Goal: Task Accomplishment & Management: Complete application form

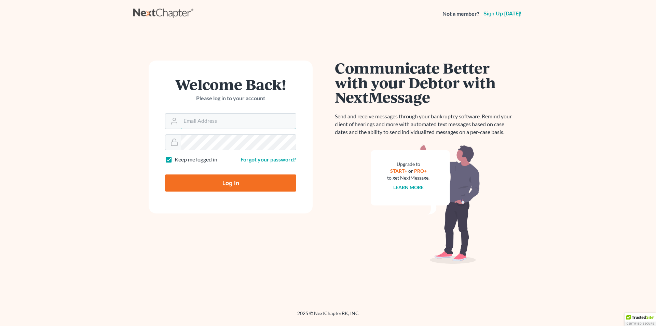
type input "[PERSON_NAME][EMAIL_ADDRESS][DOMAIN_NAME]"
click at [224, 190] on input "Log In" at bounding box center [230, 182] width 131 height 17
type input "Thinking..."
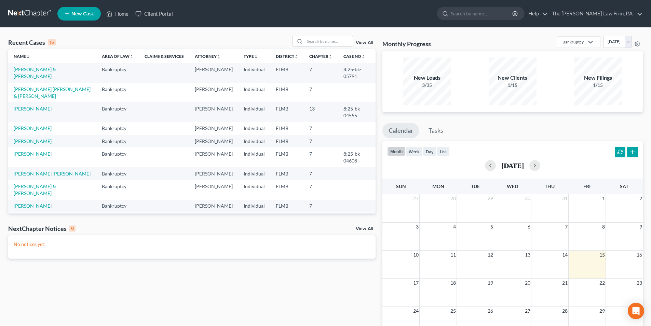
click at [73, 13] on span "New Case" at bounding box center [82, 13] width 23 height 5
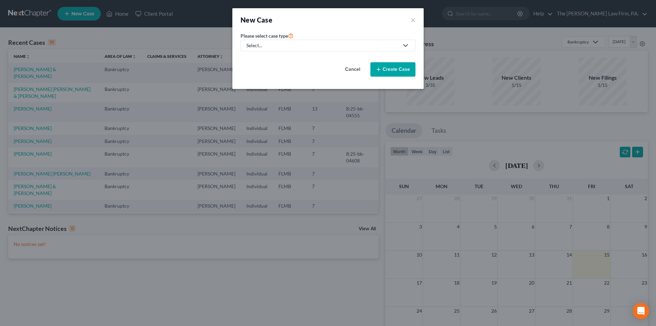
click at [257, 41] on link "Select..." at bounding box center [328, 46] width 175 height 12
click at [260, 57] on div "Bankruptcy" at bounding box center [259, 59] width 25 height 7
select select "15"
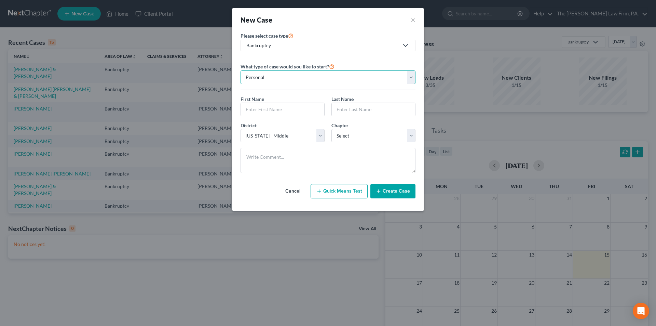
click at [312, 80] on select "Personal Business" at bounding box center [328, 77] width 175 height 14
click at [241, 70] on select "Personal Business" at bounding box center [328, 77] width 175 height 14
click at [268, 109] on input "text" at bounding box center [282, 109] width 83 height 13
type input "[PERSON_NAME]"
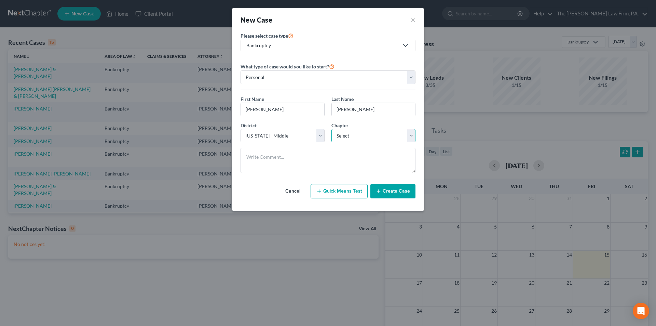
click at [343, 136] on select "Select 7 11 12 13" at bounding box center [374, 136] width 84 height 14
select select "3"
click at [332, 129] on select "Select 7 11 12 13" at bounding box center [374, 136] width 84 height 14
click at [400, 190] on button "Create Case" at bounding box center [393, 191] width 45 height 14
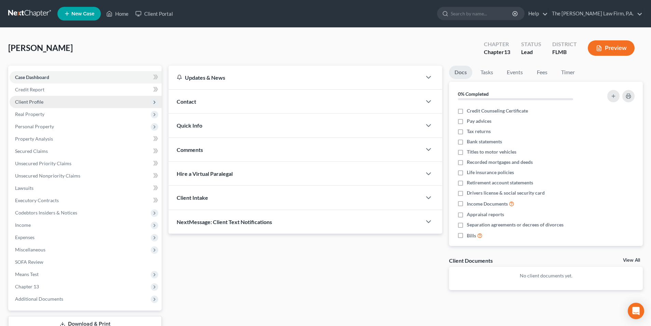
click at [24, 105] on span "Client Profile" at bounding box center [86, 102] width 152 height 12
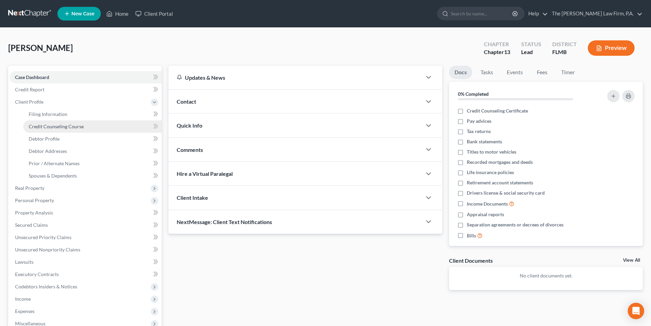
click at [52, 123] on span "Credit Counseling Course" at bounding box center [56, 126] width 55 height 6
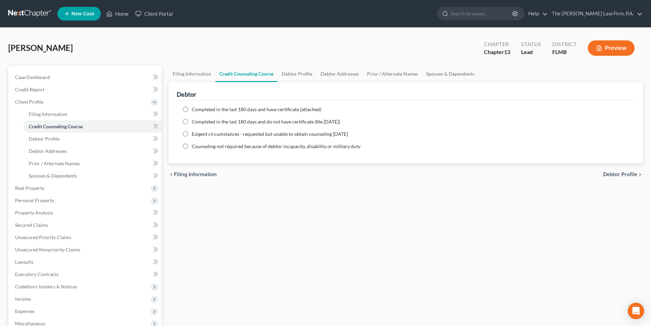
click at [203, 124] on label "Completed in the last 180 days and do not have certificate (file [DATE])" at bounding box center [266, 121] width 148 height 7
click at [199, 123] on input "Completed in the last 180 days and do not have certificate (file [DATE])" at bounding box center [197, 120] width 4 height 4
radio input "true"
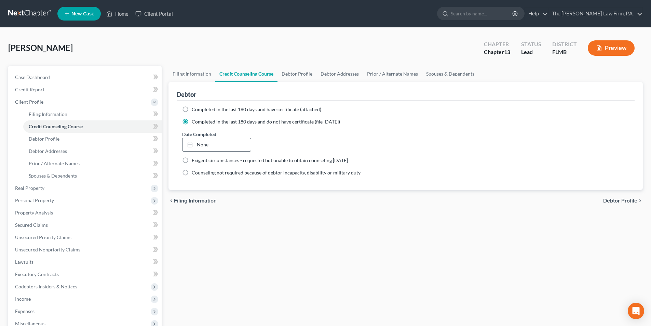
click at [210, 146] on link "None" at bounding box center [217, 144] width 68 height 13
type input "[DATE]"
click at [305, 76] on link "Debtor Profile" at bounding box center [297, 74] width 39 height 16
select select "0"
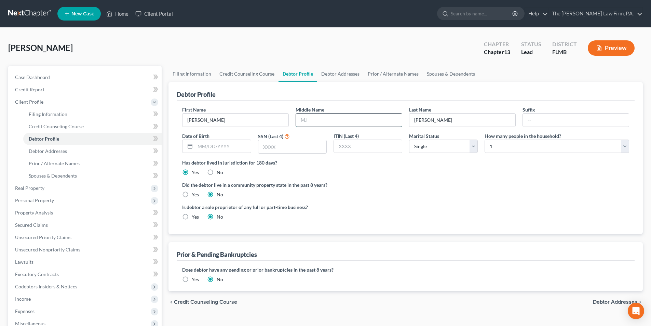
click at [339, 122] on input "text" at bounding box center [349, 120] width 106 height 13
click at [221, 148] on input "text" at bounding box center [222, 146] width 55 height 13
type input "[DATE]"
click at [288, 146] on input "text" at bounding box center [292, 146] width 68 height 13
type input "4361"
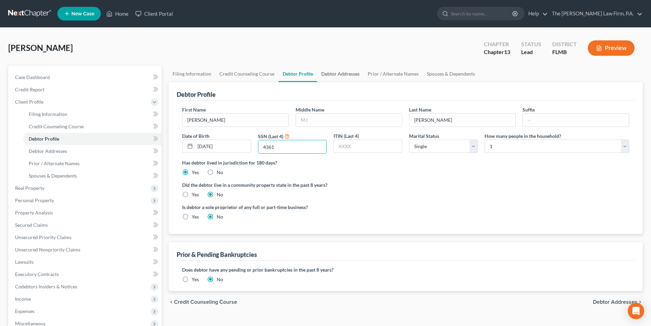
click at [327, 75] on link "Debtor Addresses" at bounding box center [340, 74] width 46 height 16
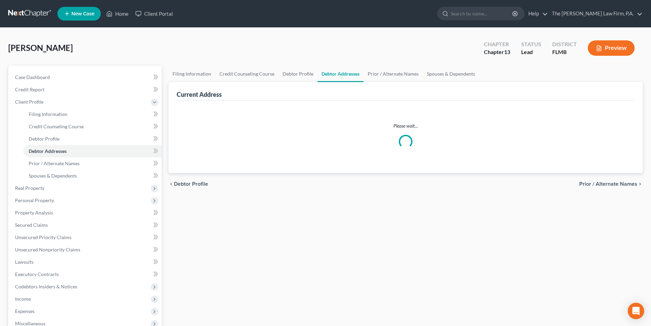
select select "0"
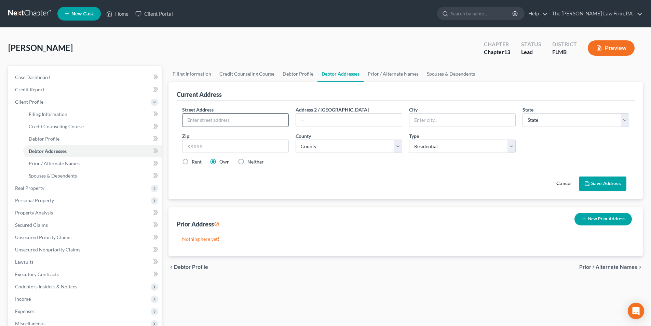
click at [190, 114] on input "text" at bounding box center [236, 120] width 106 height 13
type input "[STREET_ADDRESS][PERSON_NAME]"
type input "[GEOGRAPHIC_DATA]"
select select "9"
type input "33567"
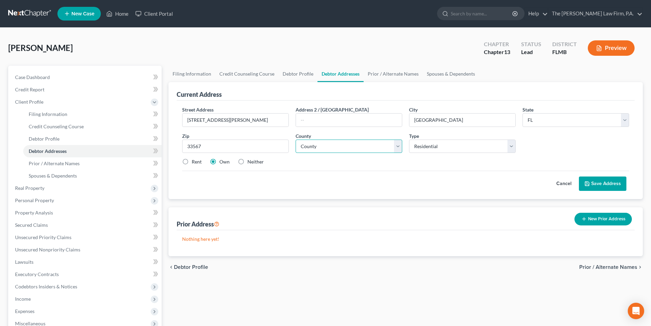
click at [332, 144] on select "County [GEOGRAPHIC_DATA] [GEOGRAPHIC_DATA] [GEOGRAPHIC_DATA] [GEOGRAPHIC_DATA] …" at bounding box center [349, 146] width 107 height 14
select select "27"
click at [296, 139] on select "County [GEOGRAPHIC_DATA] [GEOGRAPHIC_DATA] [GEOGRAPHIC_DATA] [GEOGRAPHIC_DATA] …" at bounding box center [349, 146] width 107 height 14
click at [609, 188] on button "Save Address" at bounding box center [603, 183] width 48 height 14
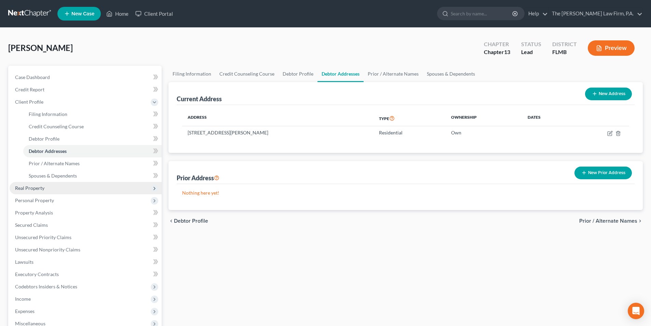
click at [38, 189] on span "Real Property" at bounding box center [29, 188] width 29 height 6
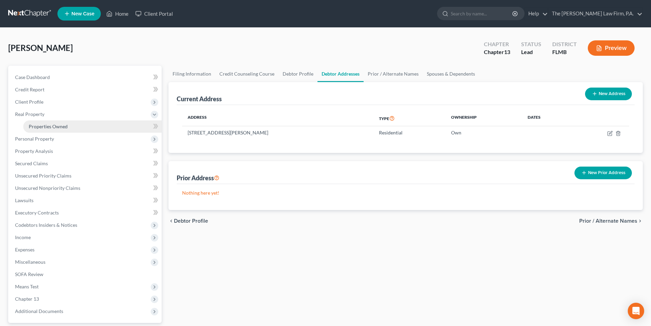
click at [43, 130] on link "Properties Owned" at bounding box center [92, 126] width 138 height 12
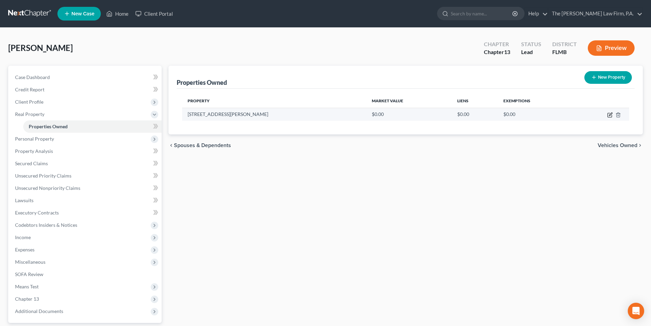
click at [611, 115] on icon "button" at bounding box center [610, 113] width 3 height 3
select select "9"
select select "27"
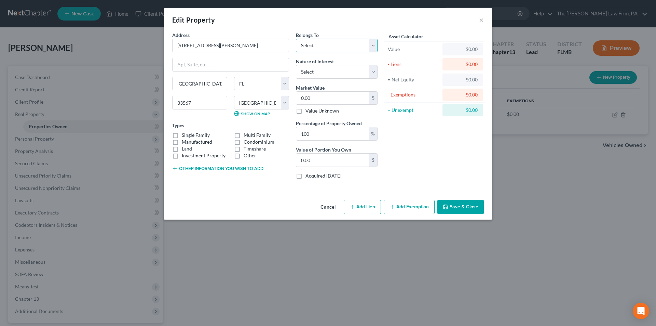
click at [323, 47] on select "Select Debtor 1 Only Debtor 2 Only Debtor 1 And Debtor 2 Only At Least One Of T…" at bounding box center [337, 46] width 82 height 14
select select "3"
click at [296, 39] on select "Select Debtor 1 Only Debtor 2 Only Debtor 1 And Debtor 2 Only At Least One Of T…" at bounding box center [337, 46] width 82 height 14
click at [324, 74] on select "Select Fee Simple Joint Tenant Life Estate Equitable Interest Future Interest T…" at bounding box center [337, 72] width 82 height 14
select select "1"
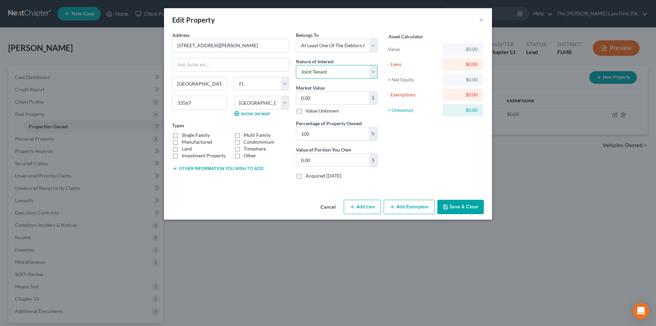
click at [296, 65] on select "Select Fee Simple Joint Tenant Life Estate Equitable Interest Future Interest T…" at bounding box center [337, 72] width 82 height 14
click at [321, 94] on input "0.00" at bounding box center [332, 98] width 73 height 13
type input "1"
type input "1.00"
type input "14"
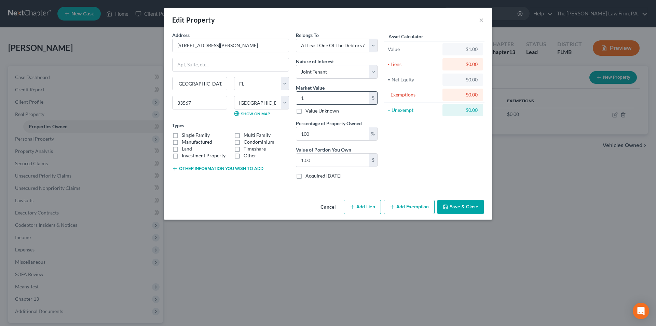
type input "14.00"
type input "147"
type input "147.00"
type input "14"
type input "14.00"
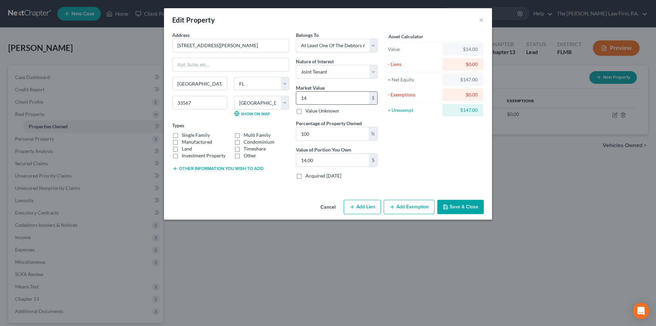
type input "148"
type input "148.00"
type input "1480"
type input "1,480.00"
type input "1,4800"
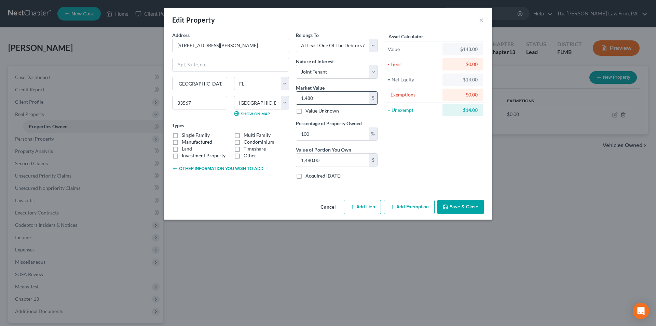
type input "14,800.00"
type input "14,8000"
type input "148,000.00"
click at [182, 135] on label "Single Family" at bounding box center [196, 135] width 28 height 7
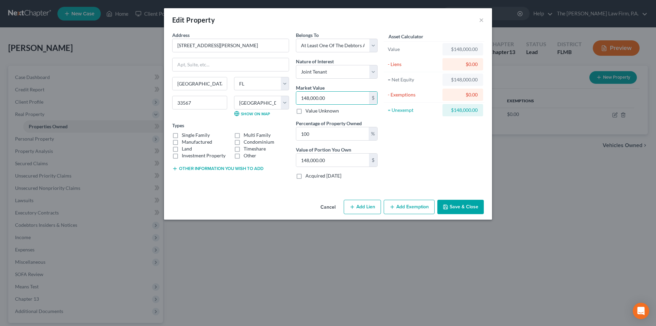
click at [185, 135] on input "Single Family" at bounding box center [187, 134] width 4 height 4
checkbox input "true"
click at [463, 209] on button "Save & Close" at bounding box center [461, 207] width 46 height 14
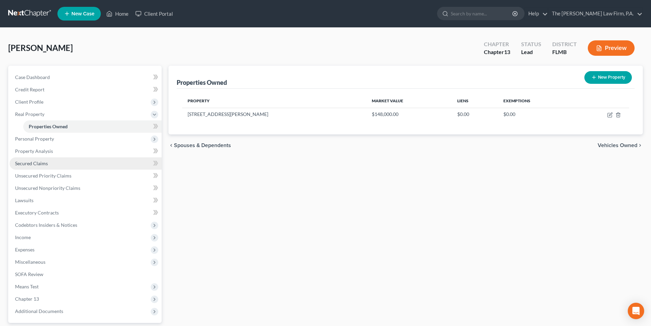
click at [31, 166] on span "Secured Claims" at bounding box center [31, 163] width 33 height 6
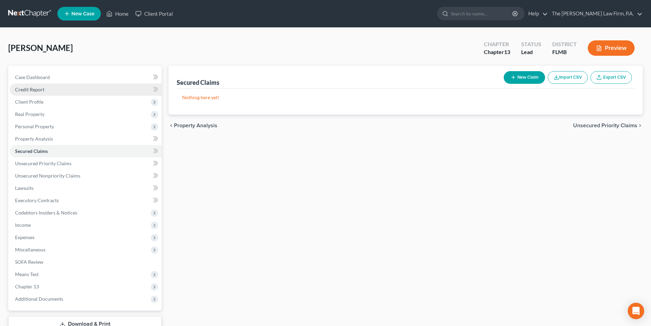
click at [34, 89] on span "Credit Report" at bounding box center [29, 89] width 29 height 6
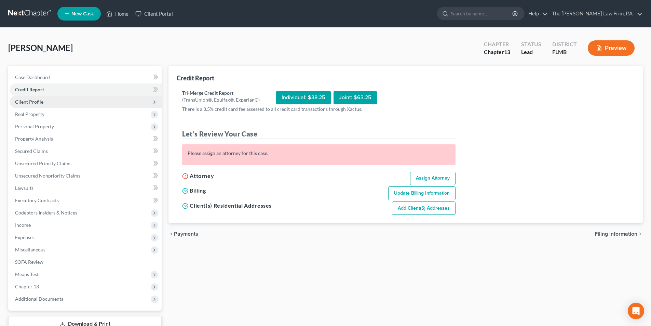
click at [36, 102] on span "Client Profile" at bounding box center [29, 102] width 28 height 6
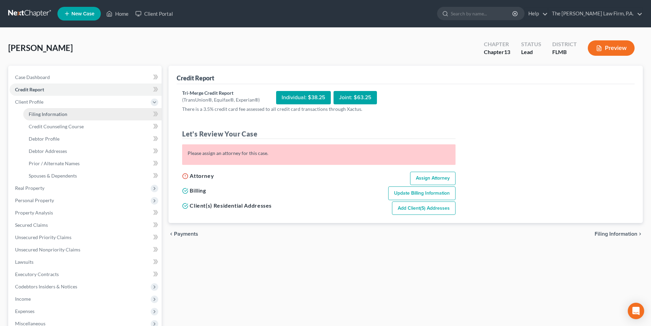
click at [57, 115] on span "Filing Information" at bounding box center [48, 114] width 39 height 6
select select "1"
select select "0"
select select "3"
select select "15"
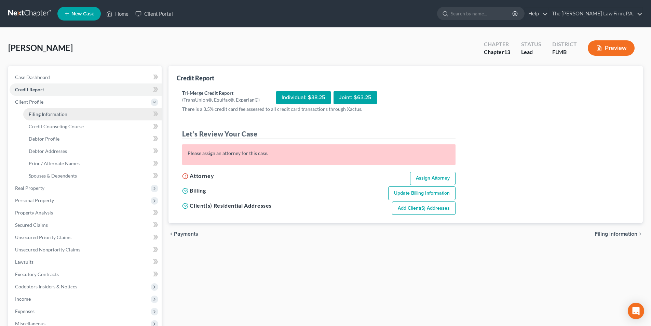
select select "9"
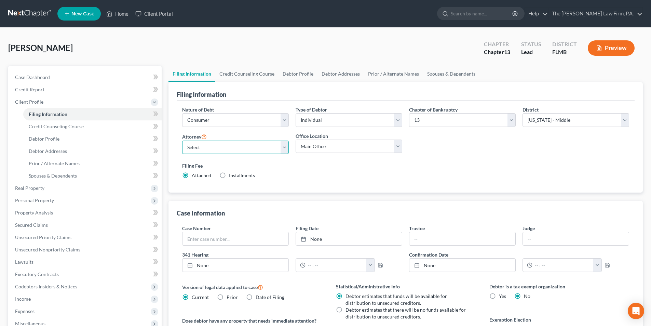
click at [199, 145] on select "Select [PERSON_NAME] - FLMB [PERSON_NAME] - FLMB" at bounding box center [235, 148] width 107 height 14
select select "0"
click at [182, 141] on select "Select [PERSON_NAME] - FLMB [PERSON_NAME] - FLMB" at bounding box center [235, 148] width 107 height 14
click at [321, 147] on select "Main Office [PERSON_NAME], Esq." at bounding box center [349, 146] width 107 height 14
select select "0"
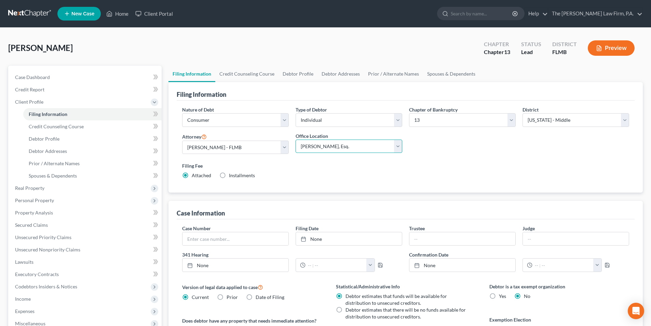
click at [296, 139] on select "Main Office [PERSON_NAME], Esq." at bounding box center [349, 146] width 107 height 14
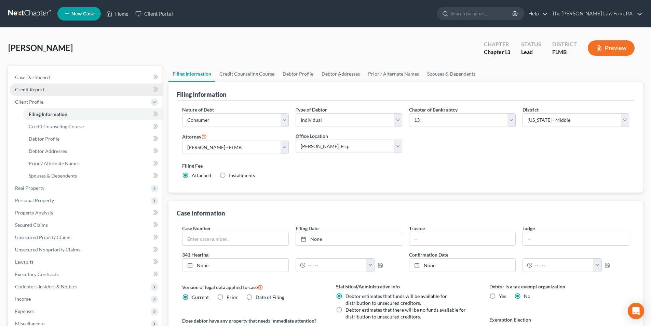
click at [31, 92] on span "Credit Report" at bounding box center [29, 89] width 29 height 6
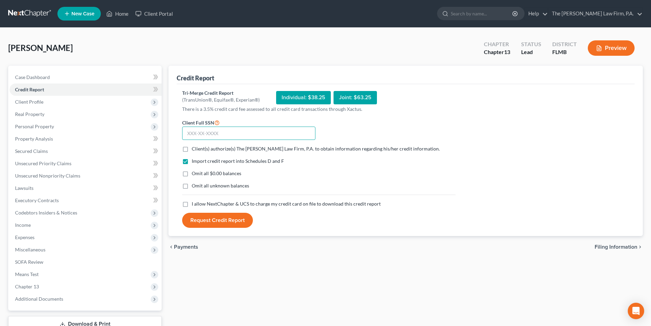
click at [192, 131] on input "text" at bounding box center [248, 134] width 133 height 14
type input "591-87-4361"
click at [192, 150] on label "Client(s) authorize(s) The [PERSON_NAME] Law Firm, P.A. to obtain information r…" at bounding box center [316, 148] width 248 height 7
click at [195, 150] on input "Client(s) authorize(s) The [PERSON_NAME] Law Firm, P.A. to obtain information r…" at bounding box center [197, 147] width 4 height 4
checkbox input "true"
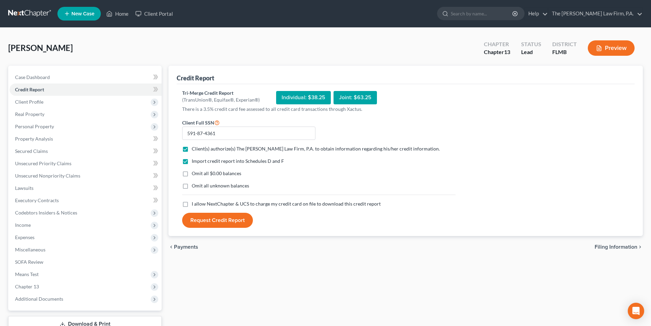
click at [192, 204] on label "I allow NextChapter & UCS to charge my credit card on file to download this cre…" at bounding box center [286, 203] width 189 height 7
click at [195, 204] on input "I allow NextChapter & UCS to charge my credit card on file to download this cre…" at bounding box center [197, 202] width 4 height 4
checkbox input "true"
click at [209, 218] on button "Request Credit Report" at bounding box center [217, 220] width 71 height 15
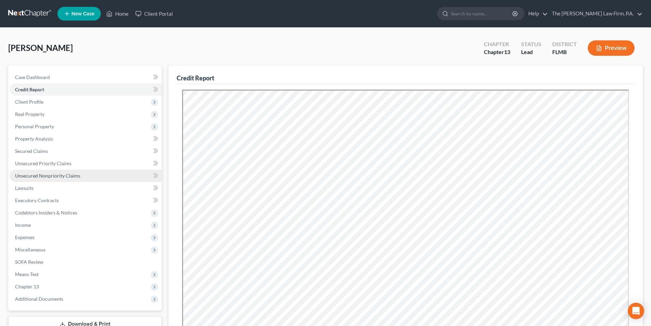
click at [41, 173] on span "Unsecured Nonpriority Claims" at bounding box center [47, 176] width 65 height 6
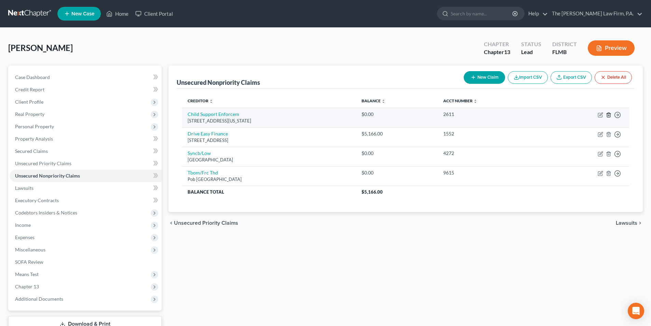
click at [609, 114] on icon "button" at bounding box center [608, 114] width 5 height 5
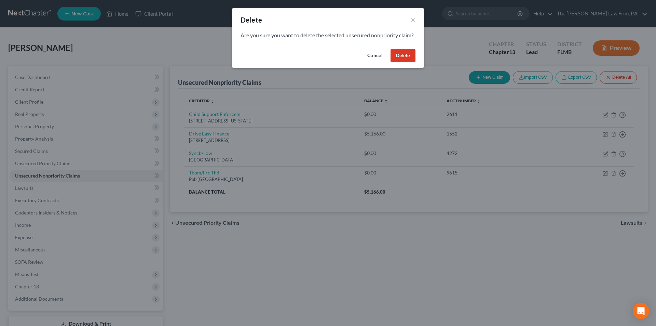
click at [408, 63] on button "Delete" at bounding box center [403, 56] width 25 height 14
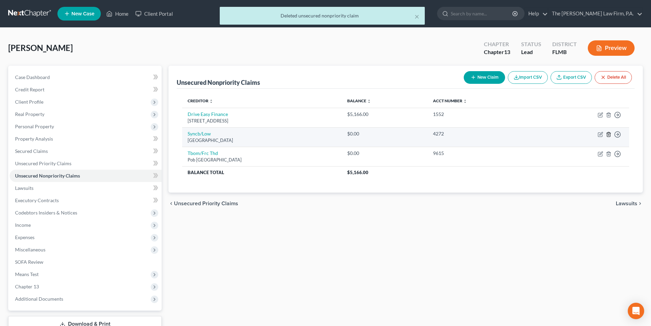
click at [610, 134] on icon "button" at bounding box center [608, 134] width 3 height 4
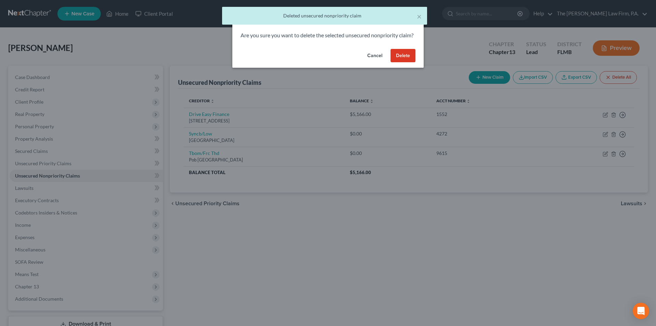
click at [407, 63] on button "Delete" at bounding box center [403, 56] width 25 height 14
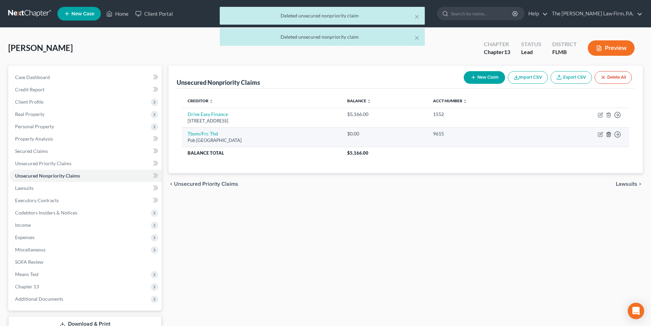
click at [609, 132] on icon "button" at bounding box center [608, 134] width 5 height 5
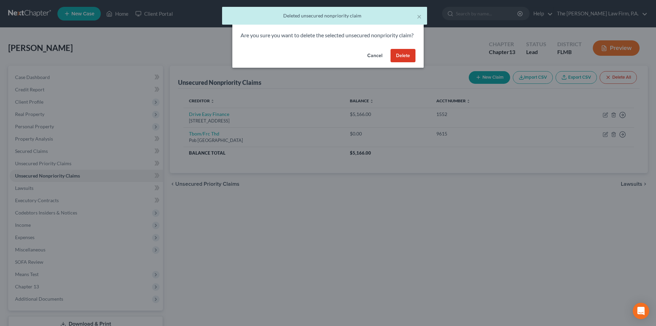
click at [401, 63] on button "Delete" at bounding box center [403, 56] width 25 height 14
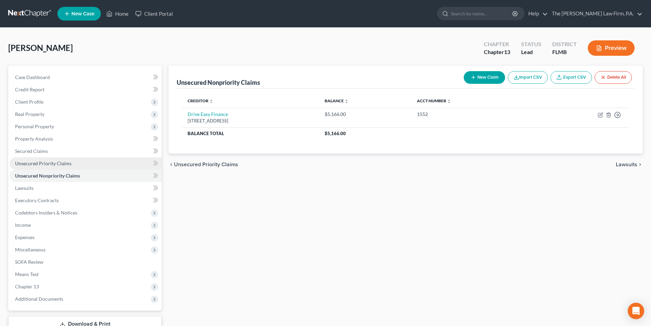
click at [44, 165] on span "Unsecured Priority Claims" at bounding box center [43, 163] width 56 height 6
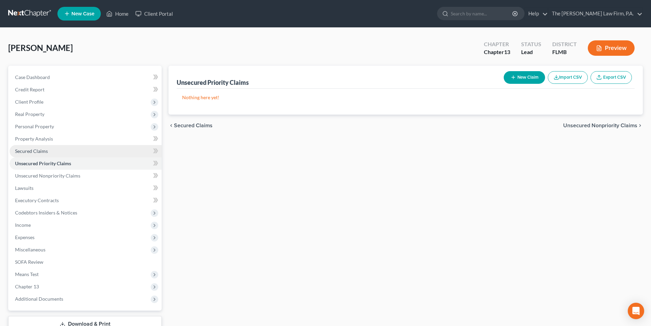
click at [37, 149] on span "Secured Claims" at bounding box center [31, 151] width 33 height 6
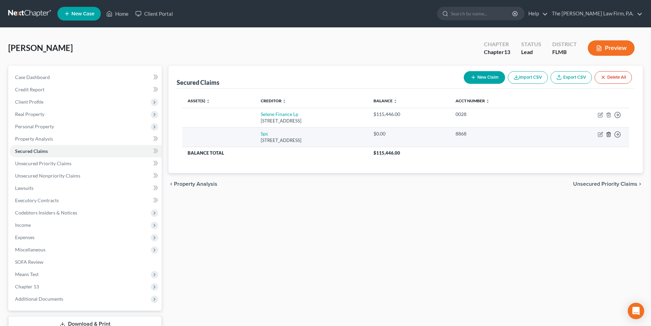
click at [609, 134] on line "button" at bounding box center [609, 134] width 0 height 1
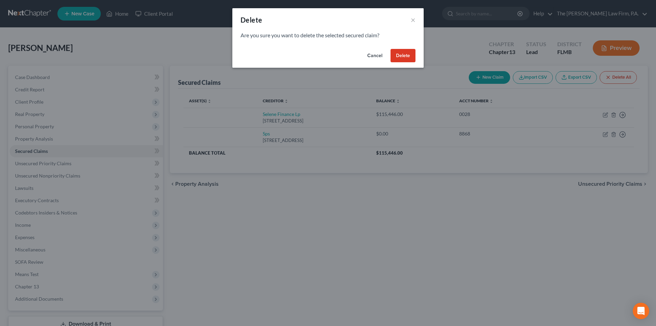
click at [399, 56] on button "Delete" at bounding box center [403, 56] width 25 height 14
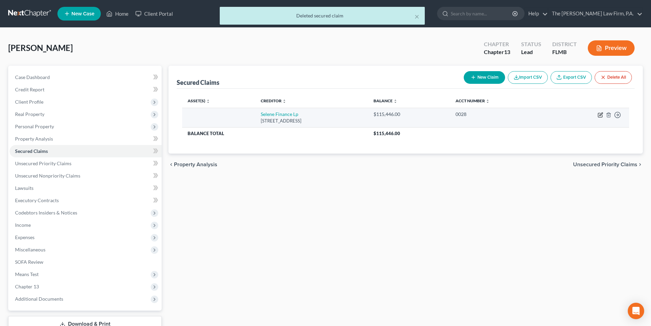
click at [600, 115] on icon "button" at bounding box center [600, 114] width 5 height 5
select select "45"
select select "0"
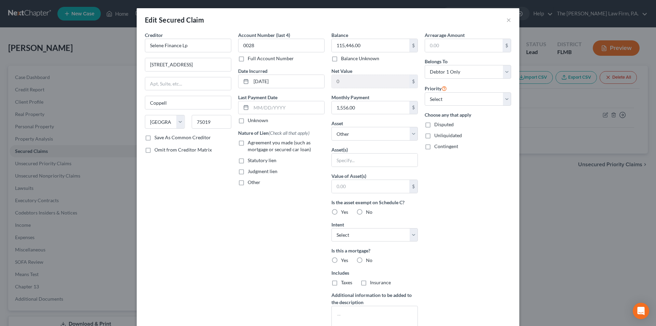
click at [248, 144] on label "Agreement you made (such as mortgage or secured car loan)" at bounding box center [286, 146] width 77 height 14
click at [251, 144] on input "Agreement you made (such as mortgage or secured car loan)" at bounding box center [253, 141] width 4 height 4
checkbox input "true"
click at [363, 138] on select "Select Other Multiple Assets [STREET_ADDRESS][PERSON_NAME] - $148000.0" at bounding box center [375, 134] width 86 height 14
select select "2"
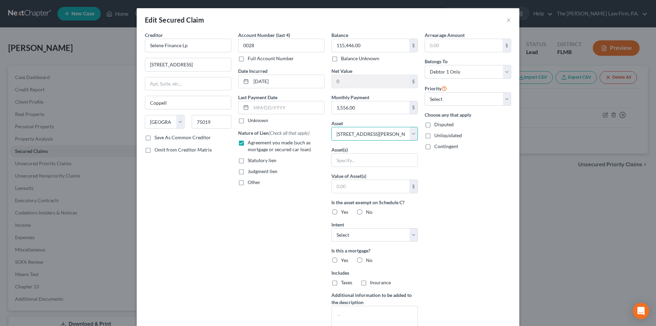
click at [332, 127] on select "Select Other Multiple Assets [STREET_ADDRESS][PERSON_NAME] - $148000.0" at bounding box center [375, 134] width 86 height 14
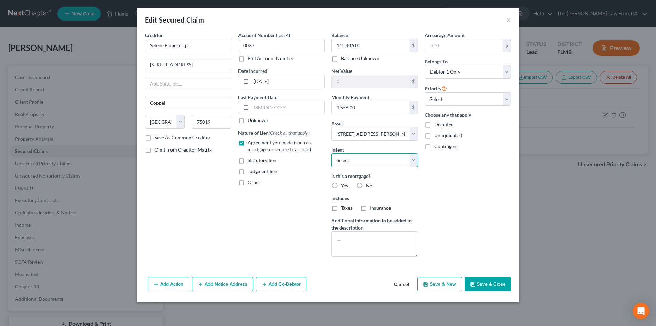
click at [359, 160] on select "Select Surrender Redeem Reaffirm Avoid Other" at bounding box center [375, 160] width 86 height 14
click at [513, 210] on div "Creditor * Selene Finance Lp [GEOGRAPHIC_DATA] 5 Coppell State [US_STATE] AK AR…" at bounding box center [328, 152] width 383 height 243
click at [341, 185] on label "Yes" at bounding box center [344, 185] width 7 height 7
click at [344, 185] on input "Yes" at bounding box center [346, 184] width 4 height 4
radio input "true"
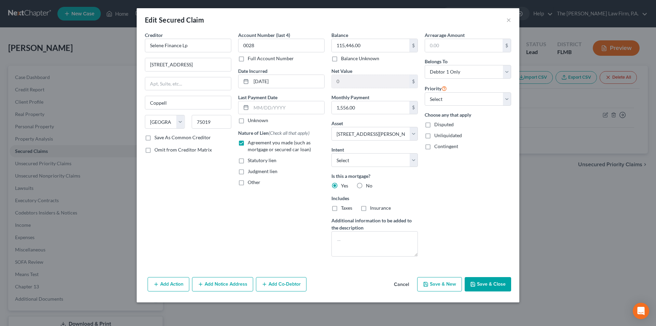
click at [341, 207] on label "Taxes" at bounding box center [346, 207] width 11 height 7
click at [344, 207] on input "Taxes" at bounding box center [346, 206] width 4 height 4
checkbox input "true"
click at [370, 209] on label "Insurance" at bounding box center [380, 207] width 21 height 7
click at [373, 209] on input "Insurance" at bounding box center [375, 206] width 4 height 4
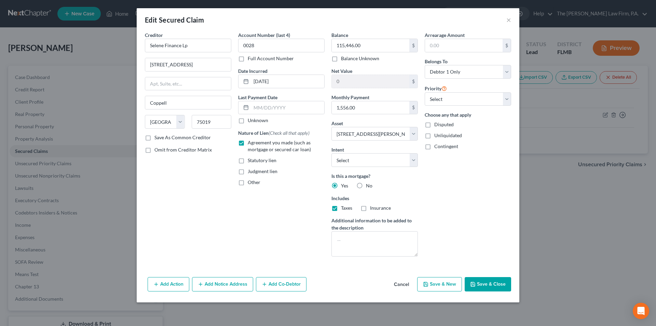
checkbox input "true"
click at [441, 205] on div "Arrearage Amount $ Belongs To * Select Debtor 1 Only Debtor 2 Only Debtor 1 And…" at bounding box center [468, 146] width 93 height 230
click at [441, 47] on input "text" at bounding box center [464, 45] width 78 height 13
type input "35,043.17"
click at [471, 187] on div "Arrearage Amount 35,043.17 $ Belongs To * Select Debtor 1 Only Debtor 2 Only De…" at bounding box center [468, 146] width 93 height 230
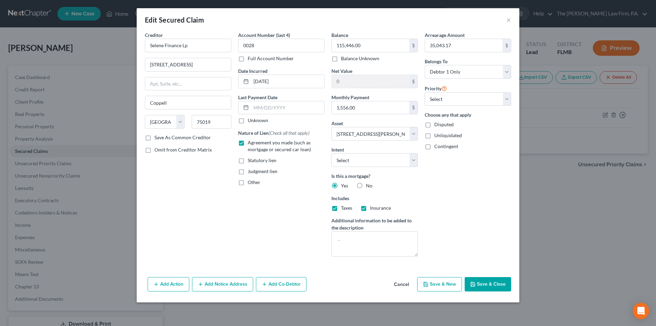
click at [435, 125] on label "Disputed" at bounding box center [444, 124] width 19 height 7
click at [437, 125] on input "Disputed" at bounding box center [439, 123] width 4 height 4
checkbox input "true"
click at [222, 284] on button "Add Notice Address" at bounding box center [222, 284] width 61 height 14
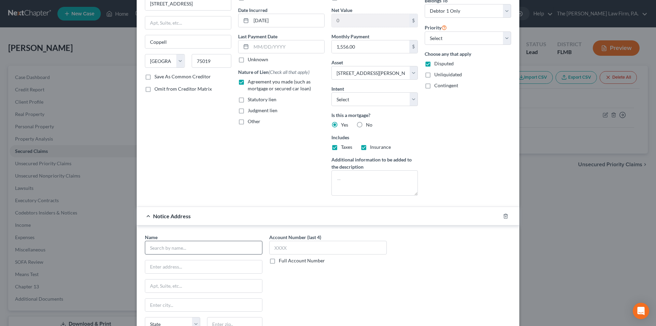
scroll to position [68, 0]
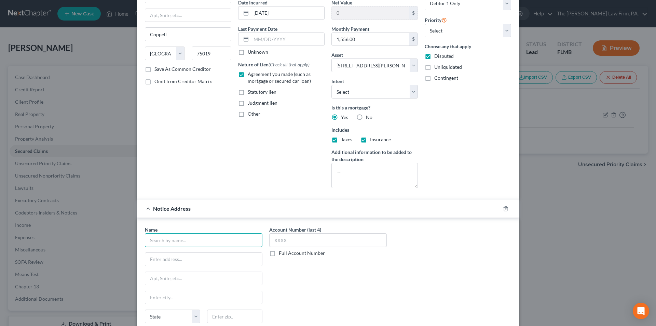
click at [194, 242] on input "text" at bounding box center [204, 240] width 118 height 14
type input "[PERSON_NAME], Esq."
type input "[STREET_ADDRESS]"
type input "Suite 100"
type input "Boca Raton"
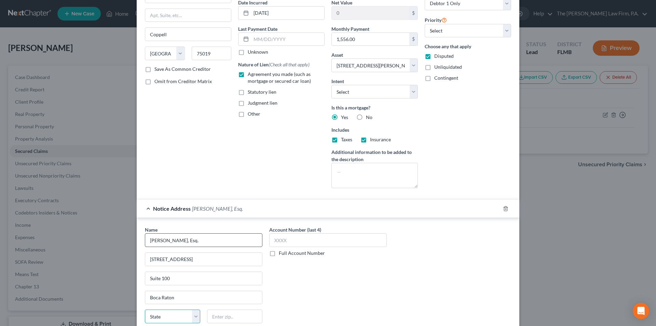
select select "9"
type input "33487"
click at [318, 281] on div "Account Number (last 4) Full Account Number" at bounding box center [328, 283] width 124 height 115
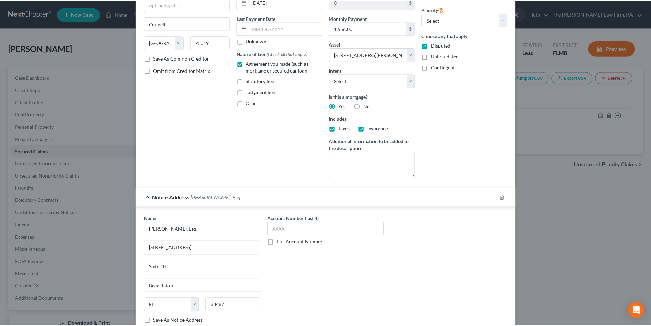
scroll to position [132, 0]
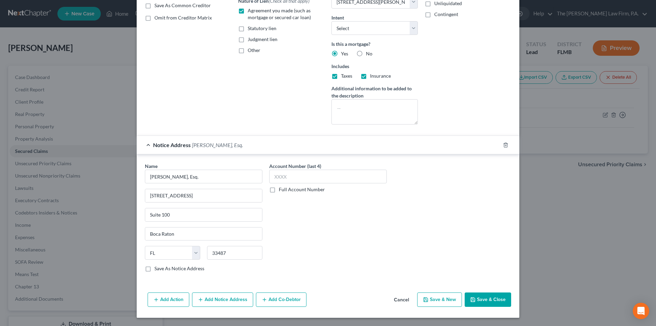
click at [500, 301] on button "Save & Close" at bounding box center [488, 299] width 46 height 14
select select
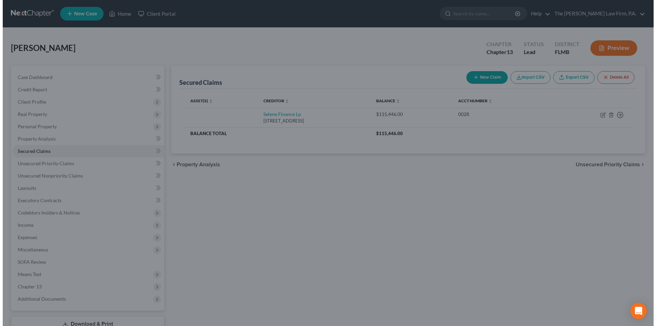
scroll to position [0, 0]
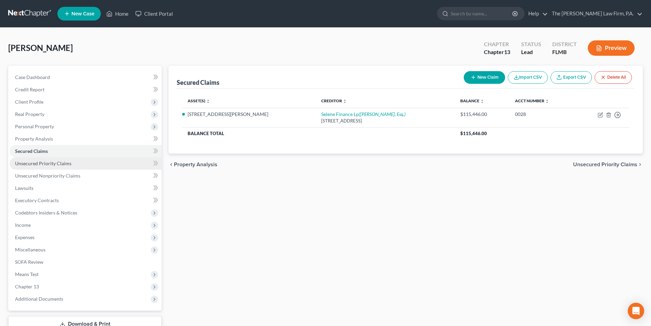
click at [38, 163] on span "Unsecured Priority Claims" at bounding box center [43, 163] width 56 height 6
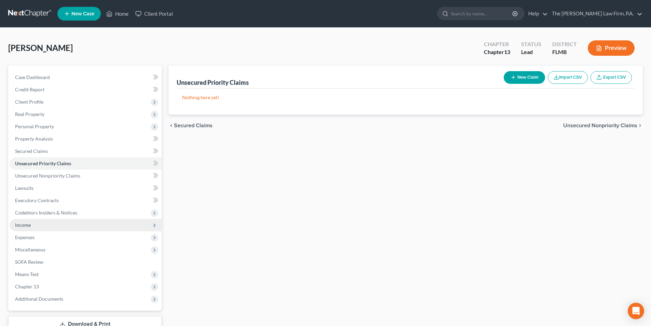
click at [17, 226] on span "Income" at bounding box center [23, 225] width 16 height 6
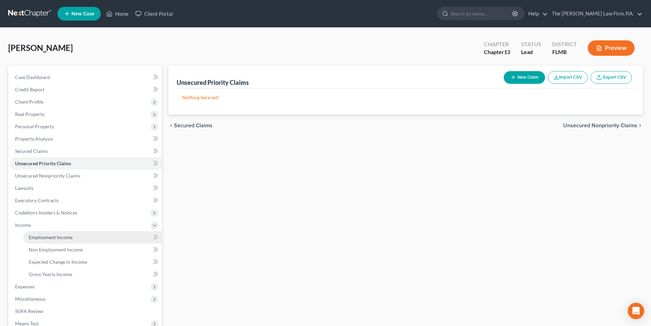
click at [39, 237] on span "Employment Income" at bounding box center [51, 237] width 44 height 6
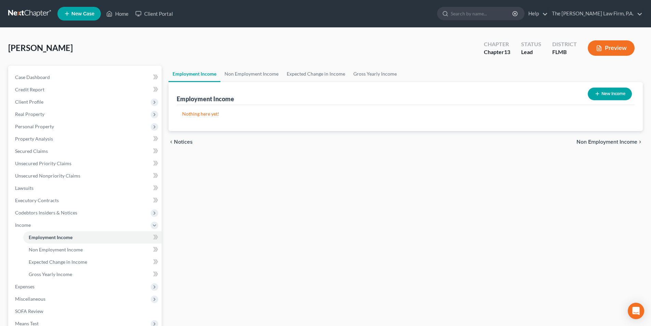
click at [590, 93] on button "New Income" at bounding box center [610, 94] width 44 height 13
select select "0"
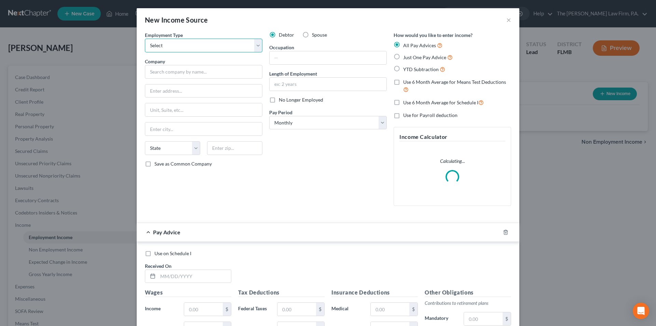
click at [175, 46] on select "Select Full or [DEMOGRAPHIC_DATA] Employment Self Employment" at bounding box center [204, 46] width 118 height 14
select select "1"
click at [145, 39] on select "Select Full or [DEMOGRAPHIC_DATA] Employment Self Employment" at bounding box center [204, 46] width 118 height 14
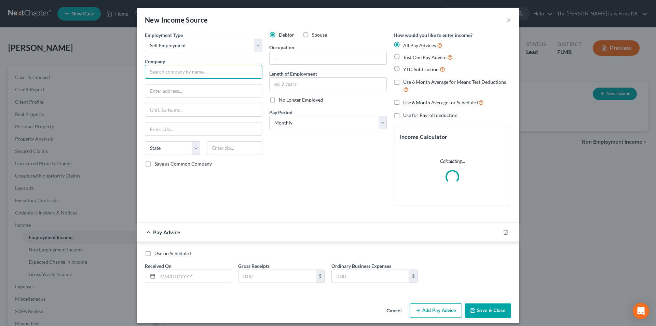
click at [174, 72] on input "text" at bounding box center [204, 72] width 118 height 14
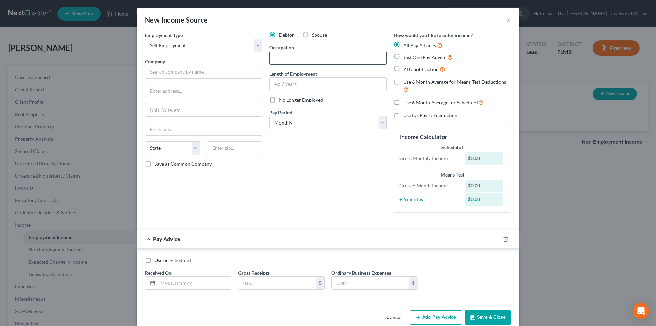
click at [332, 61] on input "text" at bounding box center [328, 57] width 117 height 13
type input "independent contractor/labor"
click at [305, 81] on input "text" at bounding box center [328, 84] width 117 height 13
click at [281, 118] on select "Select Monthly Twice Monthly Every Other Week Weekly" at bounding box center [328, 123] width 118 height 14
select select "3"
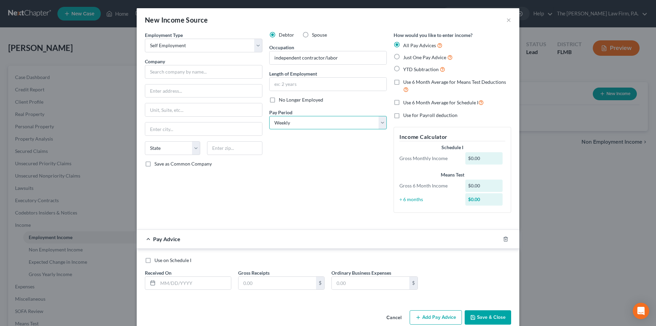
click at [269, 116] on select "Select Monthly Twice Monthly Every Other Week Weekly" at bounding box center [328, 123] width 118 height 14
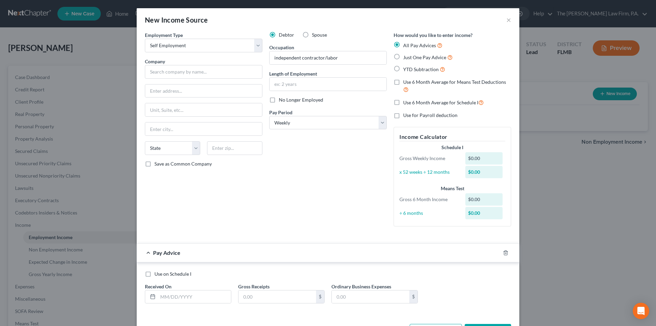
click at [403, 60] on label "Just One Pay Advice" at bounding box center [428, 57] width 50 height 8
click at [406, 58] on input "Just One Pay Advice" at bounding box center [408, 55] width 4 height 4
radio input "true"
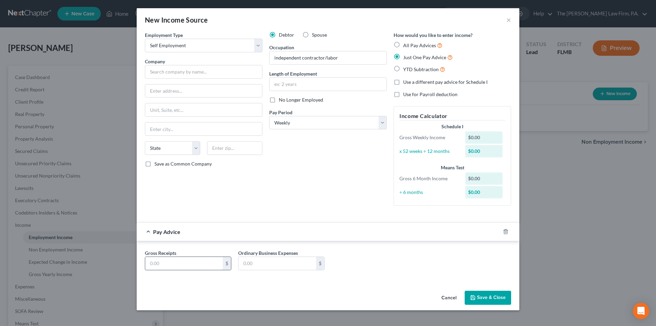
click at [203, 266] on input "text" at bounding box center [184, 263] width 78 height 13
type input "1,250.00"
click at [244, 261] on input "text" at bounding box center [278, 263] width 78 height 13
click at [340, 272] on div "Gross Receipts 1,250.00 $ Ordinary Business Expenses $" at bounding box center [328, 262] width 373 height 26
click at [167, 74] on input "text" at bounding box center [204, 72] width 118 height 14
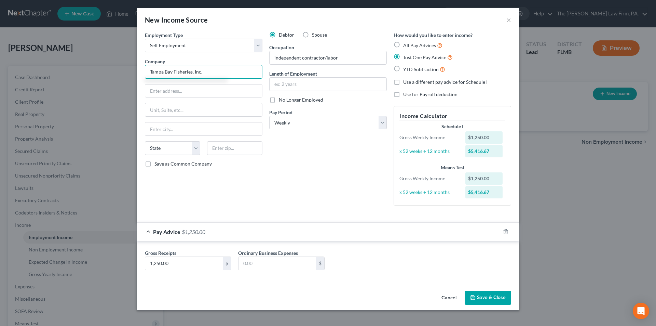
type input "Tampa Bay Fisheries, Inc."
click at [157, 91] on input "text" at bounding box center [203, 90] width 117 height 13
paste input "[STREET_ADDRESS][PERSON_NAME]"
type input "[STREET_ADDRESS][PERSON_NAME]"
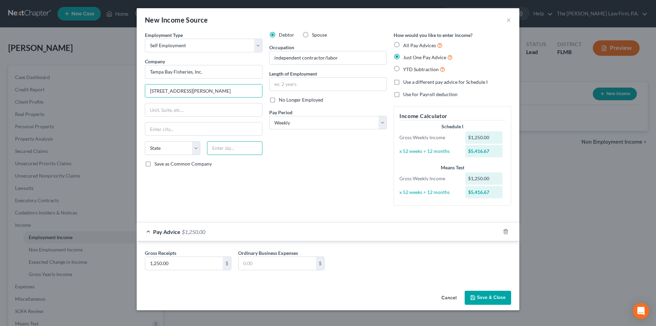
click at [215, 148] on input "text" at bounding box center [234, 148] width 55 height 14
type input "33527"
type input "[GEOGRAPHIC_DATA]"
select select "9"
click at [328, 185] on div "Debtor Spouse Occupation [DEMOGRAPHIC_DATA]/labor Length of Employment No Longe…" at bounding box center [328, 120] width 124 height 179
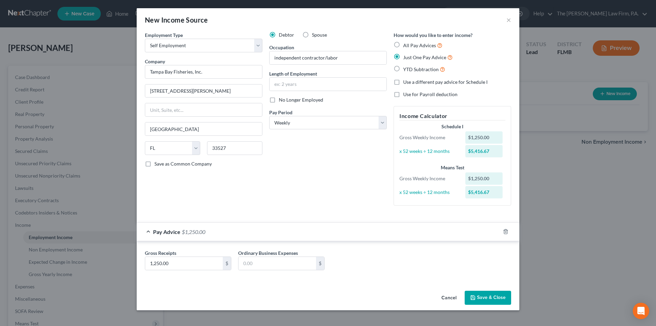
click at [480, 293] on button "Save & Close" at bounding box center [488, 298] width 46 height 14
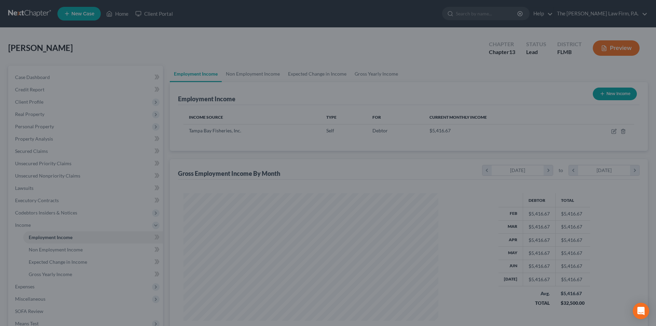
scroll to position [341769, 341628]
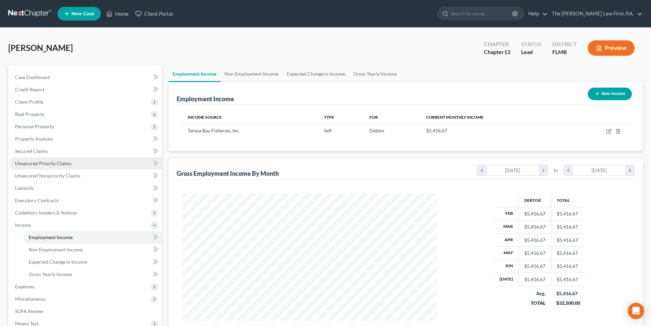
click at [25, 165] on span "Unsecured Priority Claims" at bounding box center [43, 163] width 56 height 6
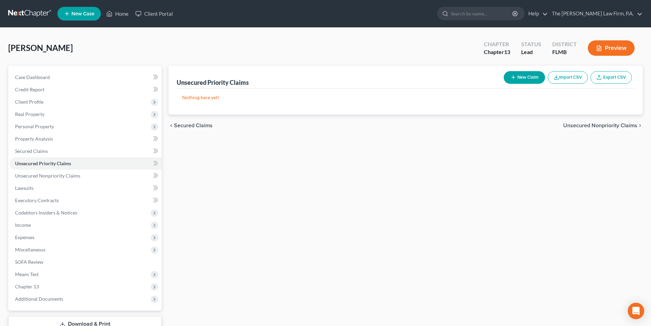
click at [529, 73] on button "New Claim" at bounding box center [524, 77] width 41 height 13
select select "0"
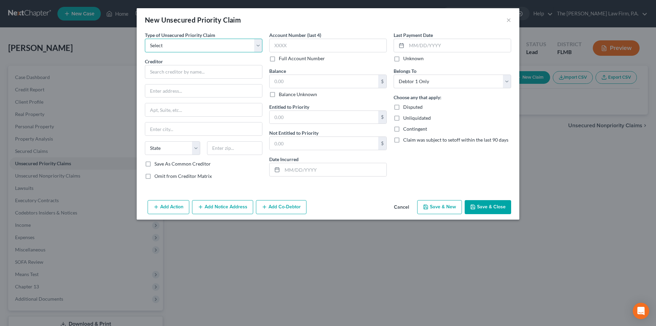
click at [188, 41] on select "Select Taxes & Other Government Units Domestic Support Obligations Extensions o…" at bounding box center [204, 46] width 118 height 14
select select "0"
click at [145, 39] on select "Select Taxes & Other Government Units Domestic Support Obligations Extensions o…" at bounding box center [204, 46] width 118 height 14
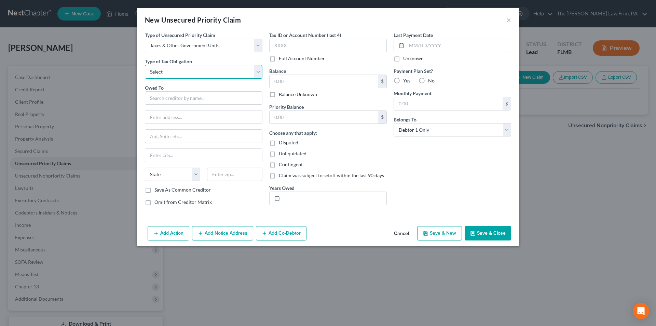
click at [169, 71] on select "Select Federal City State Franchise Tax Board Other" at bounding box center [204, 72] width 118 height 14
select select "0"
click at [145, 65] on select "Select Federal City State Franchise Tax Board Other" at bounding box center [204, 72] width 118 height 14
click at [181, 99] on input "text" at bounding box center [204, 98] width 118 height 14
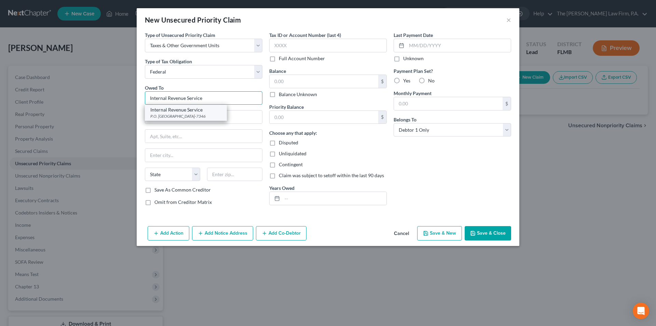
type input "Internal Revenue Service"
click at [182, 114] on div "P.O. [GEOGRAPHIC_DATA]-7346" at bounding box center [185, 116] width 71 height 6
type input "P.O. Box 7346"
type input "[GEOGRAPHIC_DATA]"
select select "39"
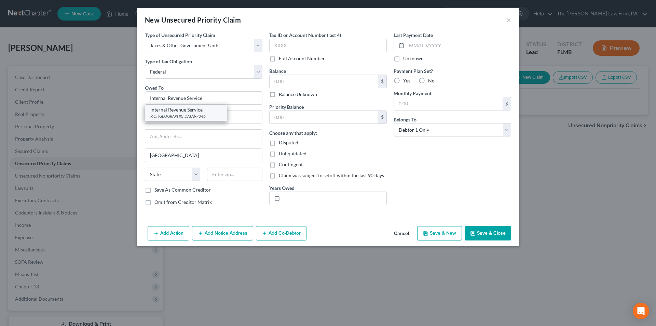
type input "19101-7346"
click at [279, 144] on label "Disputed" at bounding box center [288, 142] width 19 height 7
click at [282, 144] on input "Disputed" at bounding box center [284, 141] width 4 height 4
checkbox input "true"
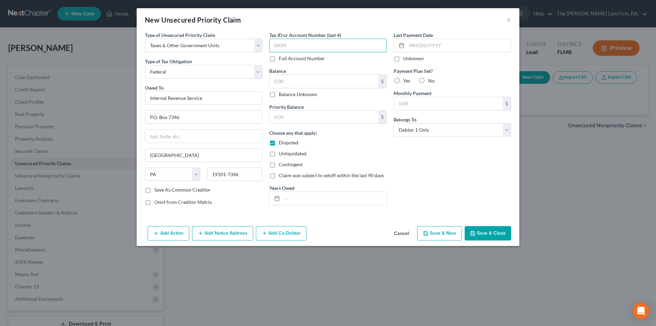
click at [286, 48] on input "text" at bounding box center [328, 46] width 118 height 14
type input "4361"
click at [295, 83] on input "text" at bounding box center [324, 81] width 109 height 13
type input "201,000.00"
click at [291, 118] on input "text" at bounding box center [324, 117] width 109 height 13
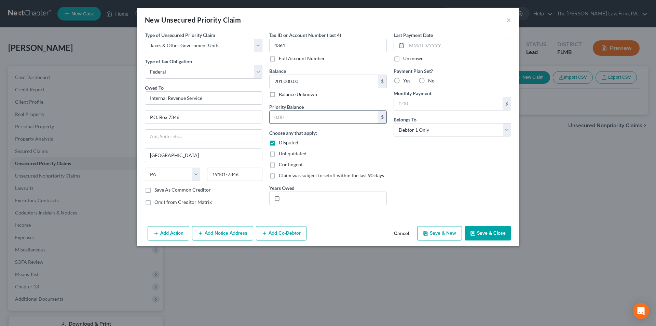
click at [291, 118] on input "text" at bounding box center [324, 117] width 109 height 13
type input "63,600.00"
click at [345, 153] on div "Unliquidated" at bounding box center [328, 153] width 118 height 7
click at [230, 237] on button "Add Notice Address" at bounding box center [222, 233] width 61 height 14
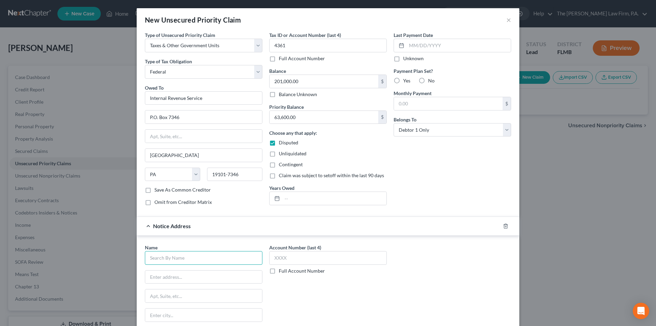
click at [207, 261] on input "text" at bounding box center [204, 258] width 118 height 14
type input "U.S. Attorney's Office"
type input "Attn: Civil Process Clerk"
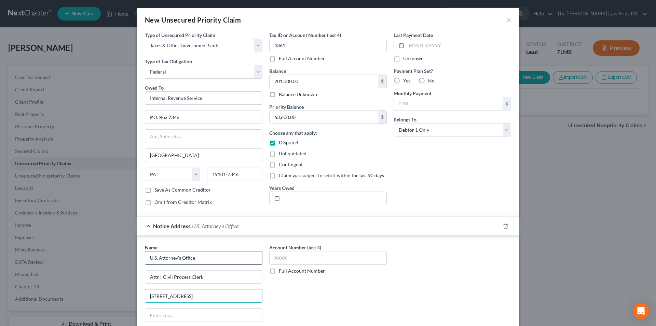
type input "[STREET_ADDRESS]"
type input "Tamp"
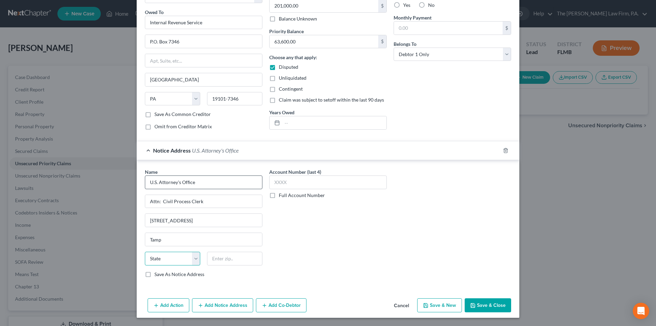
select select "9"
type input "33602"
click at [230, 305] on button "Add Notice Address" at bounding box center [222, 305] width 61 height 14
type input "[GEOGRAPHIC_DATA]"
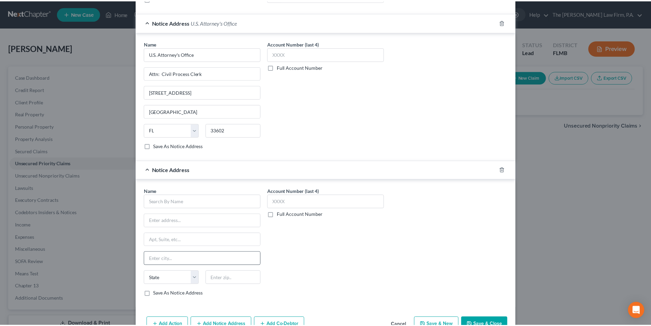
scroll to position [212, 0]
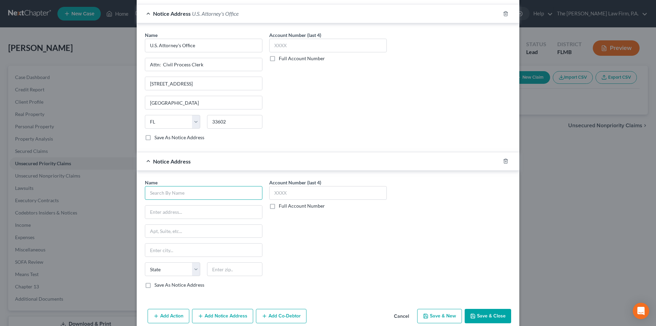
click at [165, 196] on input "text" at bounding box center [204, 193] width 118 height 14
type input "U.S. Dept of Justice"
type input "Attn: Attorney General"
type input "[STREET_ADDRESS][US_STATE]"
type input "20530"
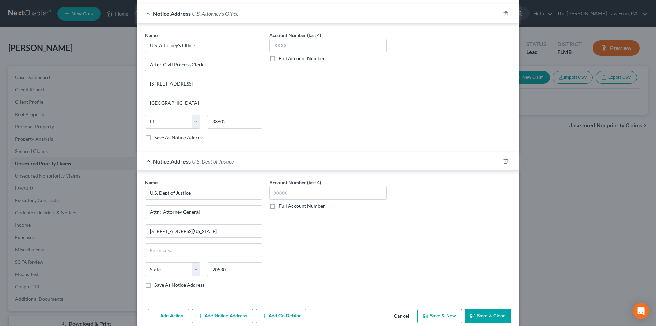
click at [318, 251] on div "Account Number (last 4) Full Account Number" at bounding box center [328, 236] width 124 height 115
type input "[US_STATE]"
select select "8"
click at [497, 314] on button "Save & Close" at bounding box center [488, 316] width 46 height 14
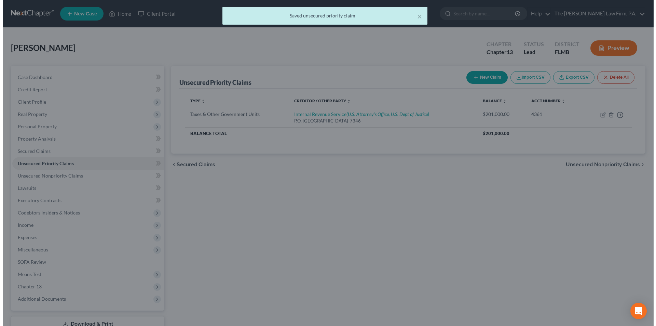
scroll to position [0, 0]
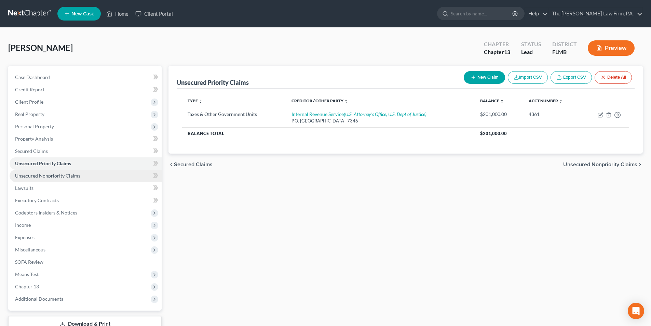
click at [28, 178] on link "Unsecured Nonpriority Claims" at bounding box center [86, 176] width 152 height 12
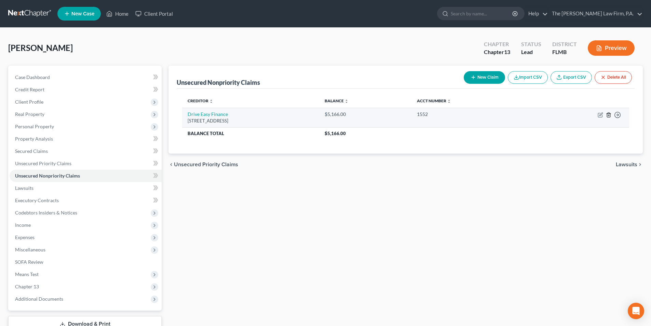
click at [610, 115] on icon "button" at bounding box center [608, 114] width 5 height 5
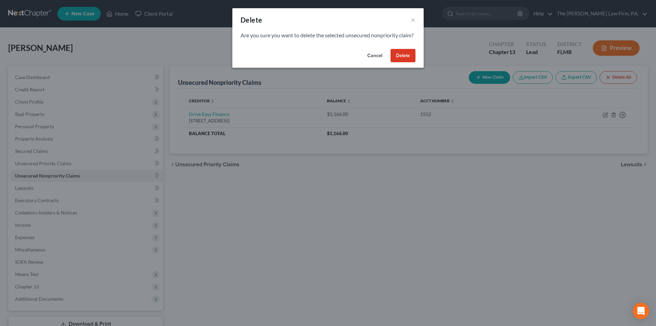
click at [403, 59] on button "Delete" at bounding box center [403, 56] width 25 height 14
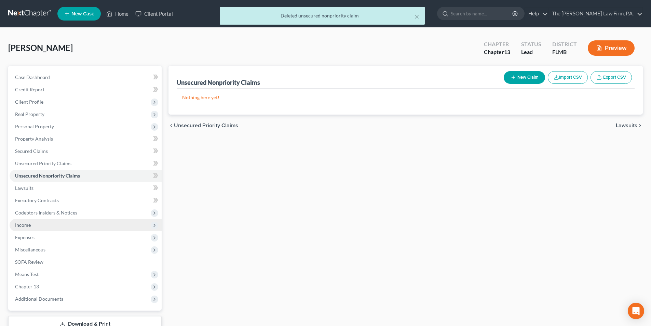
click at [32, 224] on span "Income" at bounding box center [86, 225] width 152 height 12
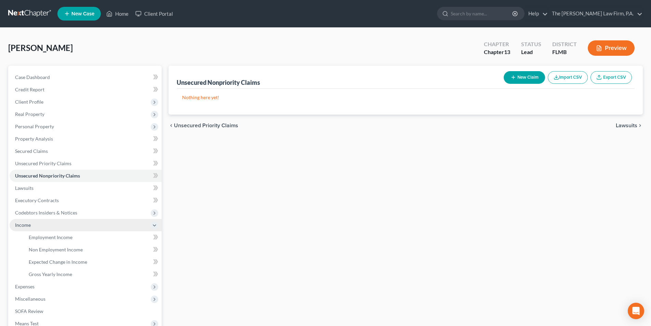
click at [32, 224] on span "Income" at bounding box center [86, 225] width 152 height 12
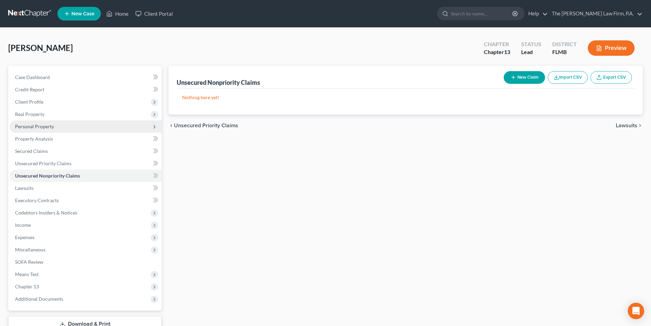
click at [42, 125] on span "Personal Property" at bounding box center [34, 126] width 39 height 6
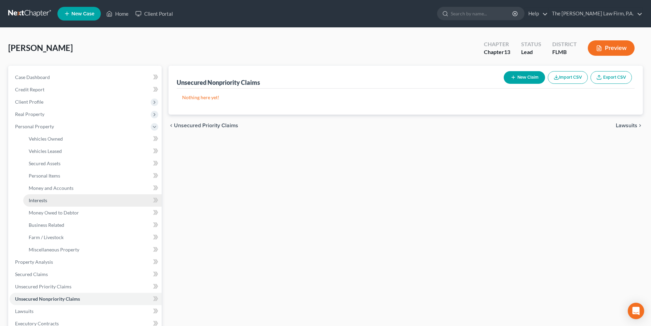
click at [50, 203] on link "Interests" at bounding box center [92, 200] width 138 height 12
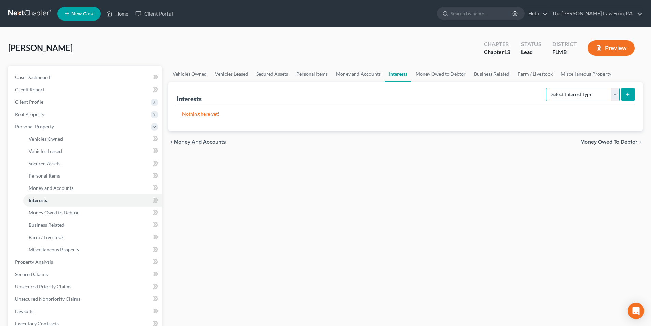
click at [587, 91] on select "Select Interest Type 401K Annuity Bond Education IRA Government Bond Government…" at bounding box center [583, 95] width 74 height 14
click at [572, 76] on link "Miscellaneous Property" at bounding box center [586, 74] width 59 height 16
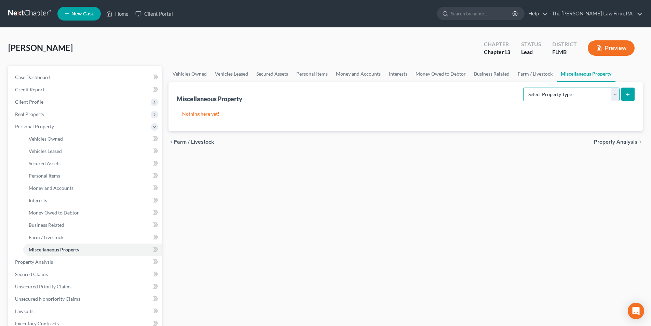
click at [560, 94] on select "Select Property Type Assigned for Creditor Benefit [DATE] Holding for Another N…" at bounding box center [571, 95] width 96 height 14
click at [436, 72] on link "Money Owed to Debtor" at bounding box center [441, 74] width 58 height 16
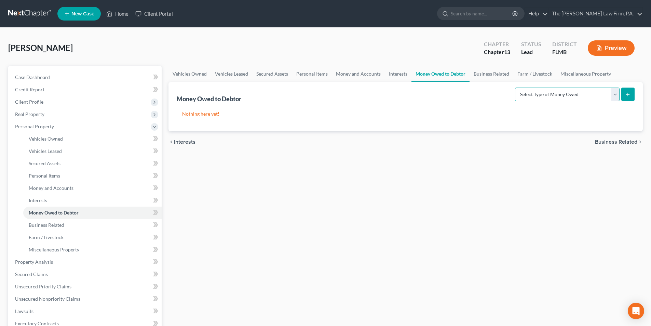
click at [536, 94] on select "Select Type of Money Owed Accounts Receivable Alimony Child Support Claims Agai…" at bounding box center [567, 95] width 105 height 14
click at [395, 74] on link "Interests" at bounding box center [398, 74] width 27 height 16
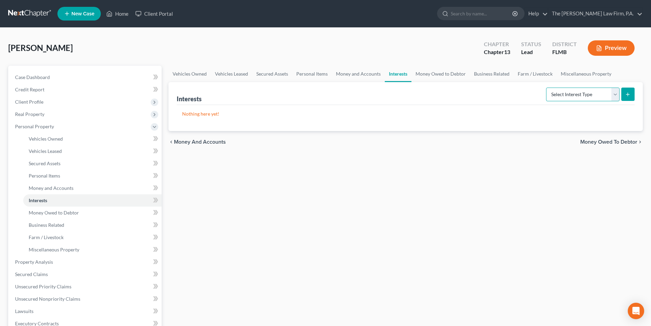
click at [560, 94] on select "Select Interest Type 401K Annuity Bond Education IRA Government Bond Government…" at bounding box center [583, 95] width 74 height 14
click at [346, 73] on link "Money and Accounts" at bounding box center [358, 74] width 53 height 16
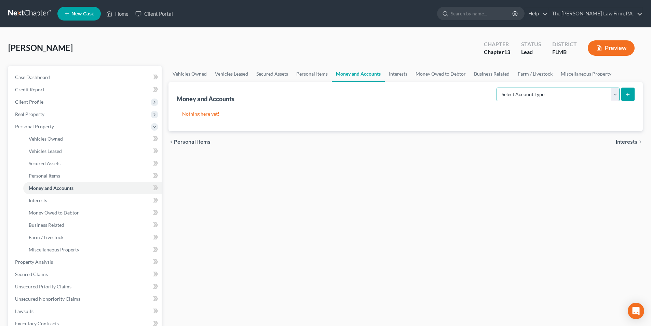
click at [530, 94] on select "Select Account Type Brokerage Cash on Hand Certificates of Deposit Checking Acc…" at bounding box center [558, 95] width 123 height 14
select select "other"
click at [498, 88] on select "Select Account Type Brokerage Cash on Hand Certificates of Deposit Checking Acc…" at bounding box center [558, 95] width 123 height 14
click at [628, 95] on line "submit" at bounding box center [628, 94] width 0 height 3
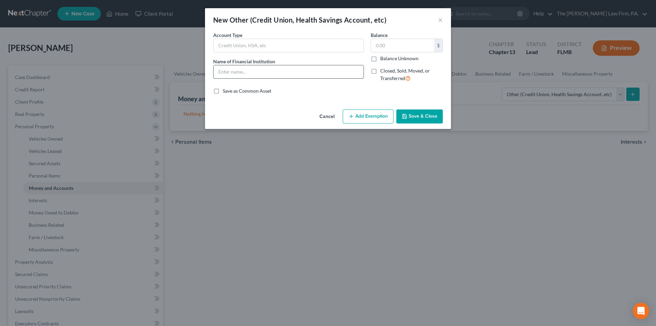
click at [241, 72] on input "text" at bounding box center [289, 71] width 150 height 13
drag, startPoint x: 436, startPoint y: 21, endPoint x: 441, endPoint y: 21, distance: 5.8
click at [438, 21] on div "New Other (Credit Union, Health Savings Account, etc) ×" at bounding box center [328, 19] width 246 height 23
click at [441, 20] on button "×" at bounding box center [440, 20] width 5 height 8
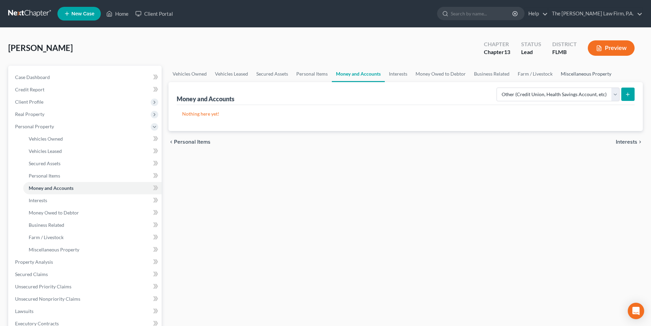
click at [588, 75] on link "Miscellaneous Property" at bounding box center [586, 74] width 59 height 16
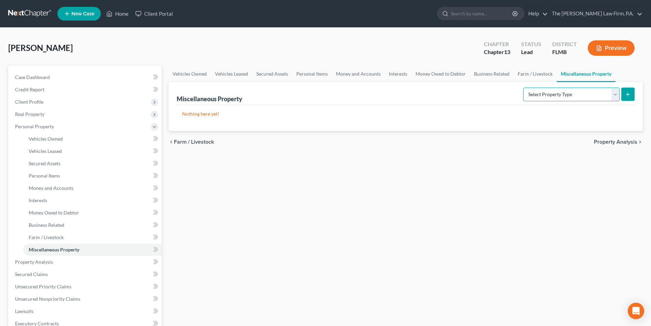
click at [556, 97] on select "Select Property Type Assigned for Creditor Benefit [DATE] Holding for Another N…" at bounding box center [571, 95] width 96 height 14
click at [440, 72] on link "Money Owed to Debtor" at bounding box center [441, 74] width 58 height 16
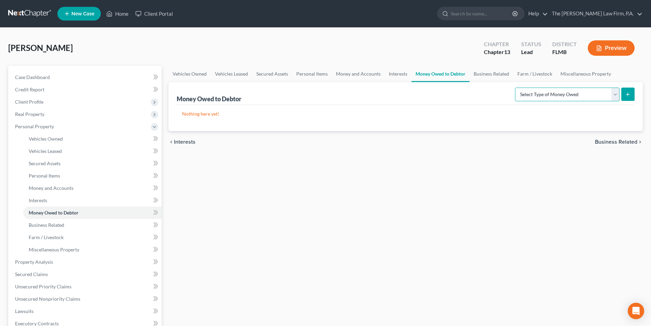
click at [553, 93] on select "Select Type of Money Owed Accounts Receivable Alimony Child Support Claims Agai…" at bounding box center [567, 95] width 105 height 14
select select "accounts_receivable"
click at [516, 88] on select "Select Type of Money Owed Accounts Receivable Alimony Child Support Claims Agai…" at bounding box center [567, 95] width 105 height 14
click at [623, 95] on button "submit" at bounding box center [628, 94] width 13 height 13
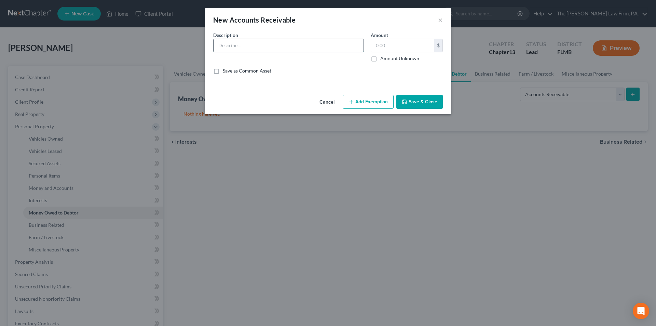
click at [250, 48] on input "text" at bounding box center [289, 45] width 150 height 13
click at [394, 46] on input "text" at bounding box center [402, 45] width 63 height 13
click at [347, 44] on input "Debtor has been levied by Tampa Bay Fisheries based on a notice issued by the I…" at bounding box center [289, 45] width 150 height 13
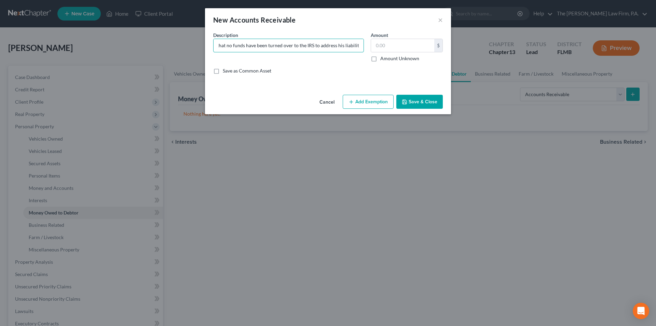
scroll to position [0, 387]
type input "Debtor has been levied by Tampa Bay Fisheries based on a notice issued by the I…"
click at [398, 48] on input "text" at bounding box center [402, 45] width 63 height 13
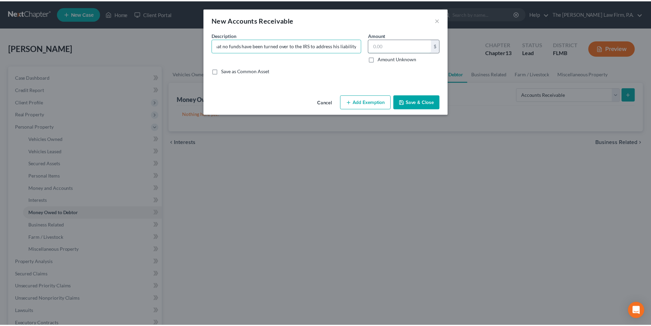
scroll to position [0, 0]
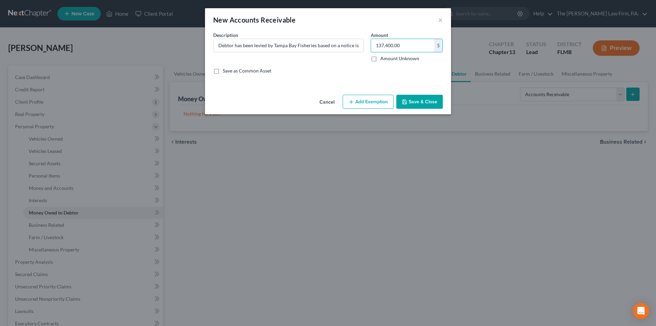
type input "137,400.00"
click at [420, 104] on button "Save & Close" at bounding box center [420, 102] width 46 height 14
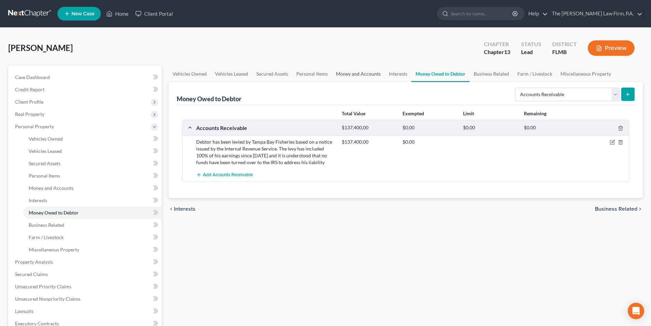
click at [363, 76] on link "Money and Accounts" at bounding box center [358, 74] width 53 height 16
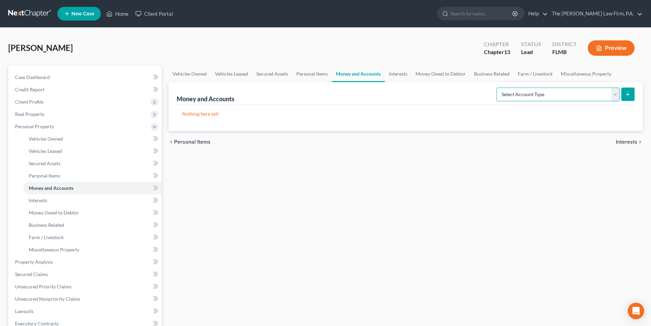
click at [521, 97] on select "Select Account Type Brokerage Cash on Hand Certificates of Deposit Checking Acc…" at bounding box center [558, 95] width 123 height 14
select select "checking"
click at [498, 88] on select "Select Account Type Brokerage Cash on Hand Certificates of Deposit Checking Acc…" at bounding box center [558, 95] width 123 height 14
click at [633, 95] on button "submit" at bounding box center [628, 94] width 13 height 13
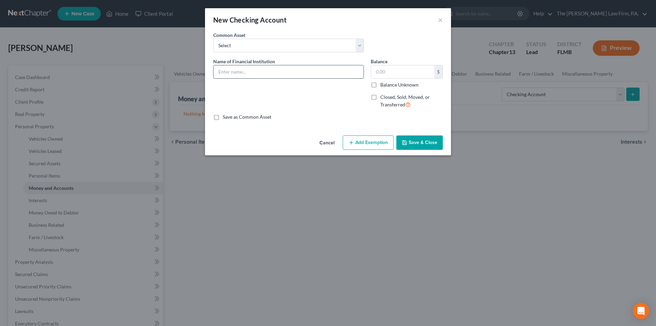
click at [264, 71] on input "text" at bounding box center [289, 71] width 150 height 13
type input "GTE Federal Credit Union Checking Account"
click at [382, 73] on input "text" at bounding box center [402, 71] width 63 height 13
type input "61.26"
click at [419, 147] on button "Save & Close" at bounding box center [420, 142] width 46 height 14
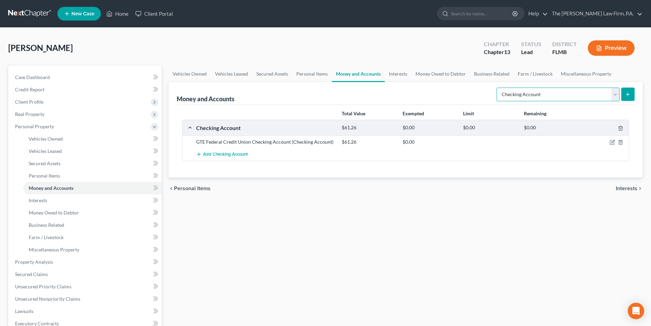
click at [608, 89] on select "Select Account Type Brokerage Cash on Hand Certificates of Deposit Checking Acc…" at bounding box center [558, 95] width 123 height 14
select select "savings"
click at [498, 88] on select "Select Account Type Brokerage Cash on Hand Certificates of Deposit Checking Acc…" at bounding box center [558, 95] width 123 height 14
click at [627, 95] on icon "submit" at bounding box center [627, 94] width 5 height 5
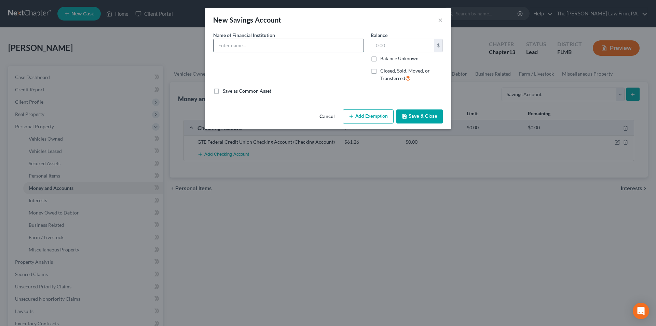
click at [269, 44] on input "text" at bounding box center [289, 45] width 150 height 13
type input "GTE Federal Credit Union Savings Account"
type input "5.00"
click at [414, 115] on button "Save & Close" at bounding box center [420, 116] width 46 height 14
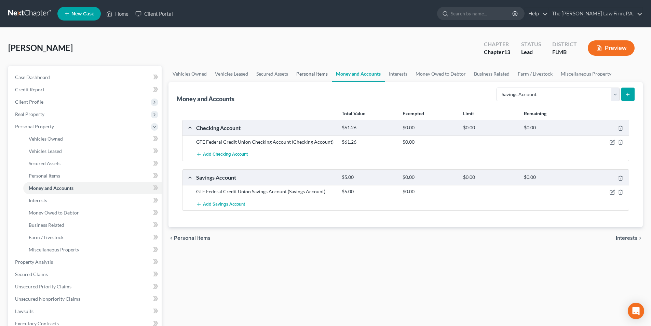
click at [307, 74] on link "Personal Items" at bounding box center [312, 74] width 40 height 16
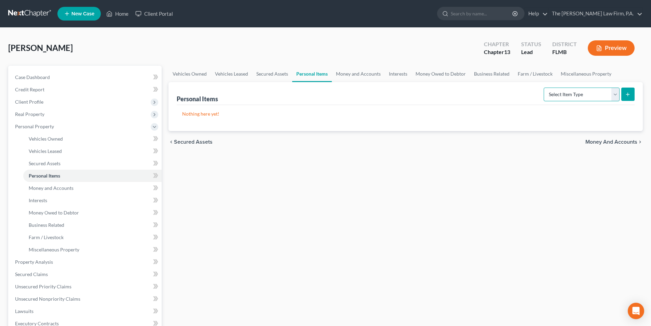
click at [565, 92] on select "Select Item Type Clothing Collectibles Of Value Electronics Firearms Household …" at bounding box center [582, 95] width 76 height 14
select select "household_goods"
click at [545, 88] on select "Select Item Type Clothing Collectibles Of Value Electronics Firearms Household …" at bounding box center [582, 95] width 76 height 14
click at [629, 93] on icon "submit" at bounding box center [627, 94] width 5 height 5
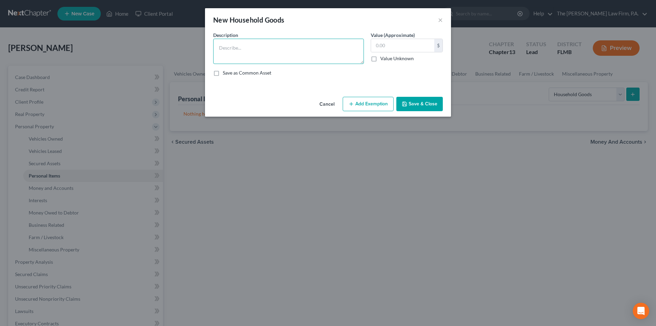
click at [237, 48] on textarea at bounding box center [288, 51] width 151 height 25
type textarea "two (2) couches, four (4) chairs, one (1) bed, one (1) dresser, washer/[PERSON_…"
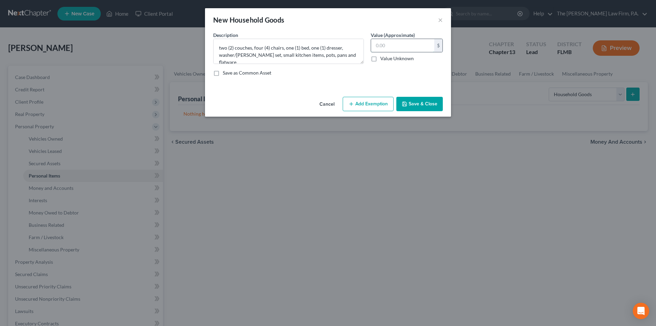
click at [386, 47] on input "text" at bounding box center [402, 45] width 63 height 13
type input "430.00"
click at [359, 101] on button "Add Exemption" at bounding box center [368, 104] width 51 height 14
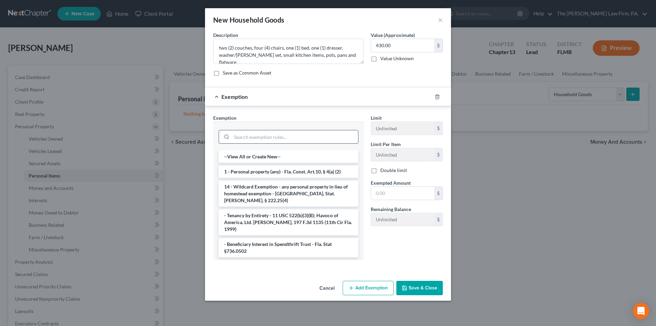
click at [281, 136] on input "search" at bounding box center [295, 136] width 127 height 13
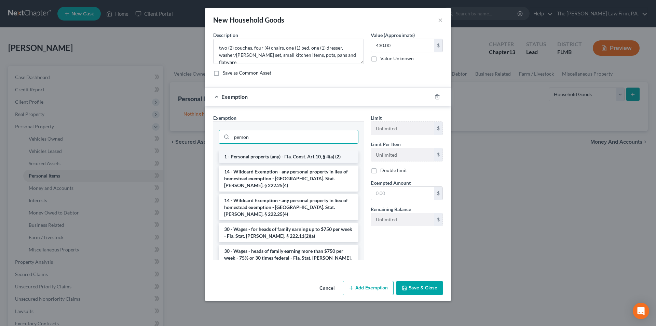
type input "person"
click at [271, 155] on li "1 - Personal property (any) - Fla. Const. Art.10, § 4(a) (2)" at bounding box center [289, 156] width 140 height 12
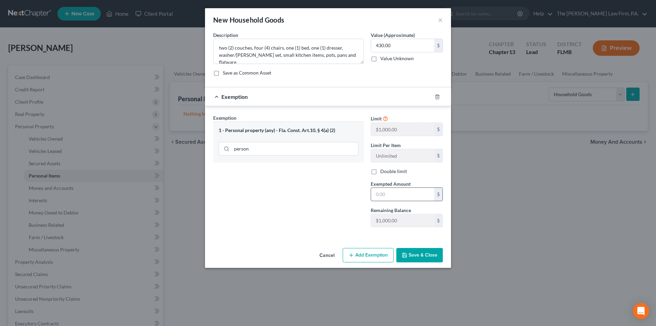
click at [381, 192] on input "text" at bounding box center [402, 194] width 63 height 13
type input "430.00"
click at [421, 257] on button "Save & Close" at bounding box center [420, 255] width 46 height 14
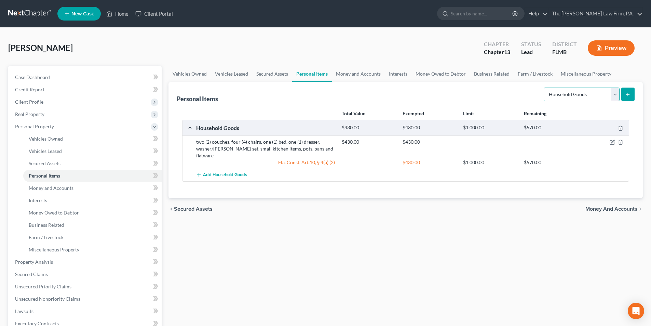
click at [564, 96] on select "Select Item Type Clothing Collectibles Of Value Electronics Firearms Household …" at bounding box center [582, 95] width 76 height 14
select select "electronics"
click at [545, 88] on select "Select Item Type Clothing Collectibles Of Value Electronics Firearms Household …" at bounding box center [582, 95] width 76 height 14
click at [626, 94] on icon "submit" at bounding box center [627, 94] width 5 height 5
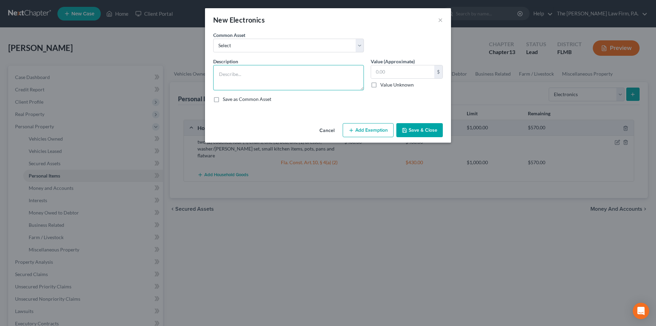
click at [267, 71] on textarea at bounding box center [288, 77] width 151 height 25
type textarea "Cellular phone, television set"
click at [384, 72] on input "text" at bounding box center [402, 71] width 63 height 13
type input "200.00"
click at [361, 131] on button "Add Exemption" at bounding box center [368, 130] width 51 height 14
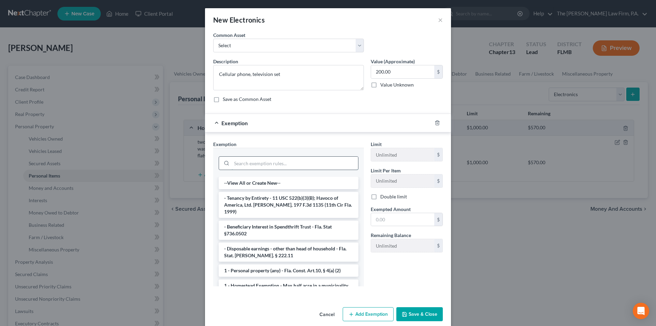
click at [298, 166] on input "search" at bounding box center [295, 163] width 127 height 13
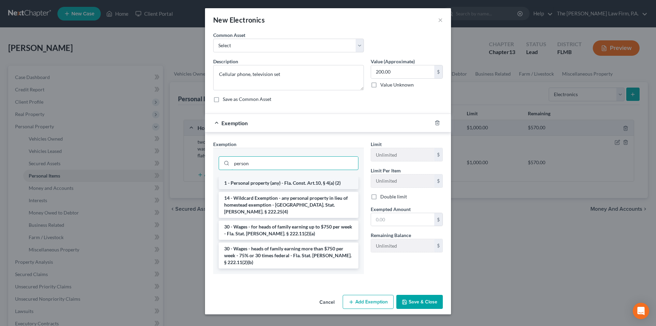
type input "person"
click at [311, 183] on li "1 - Personal property (any) - Fla. Const. Art.10, § 4(a) (2)" at bounding box center [289, 183] width 140 height 12
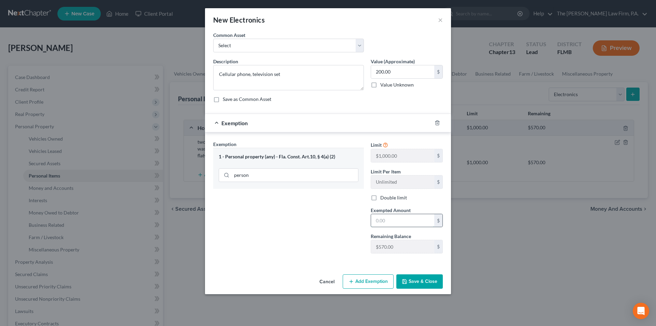
click at [391, 223] on input "text" at bounding box center [402, 220] width 63 height 13
type input "200.00"
click at [411, 280] on button "Save & Close" at bounding box center [420, 281] width 46 height 14
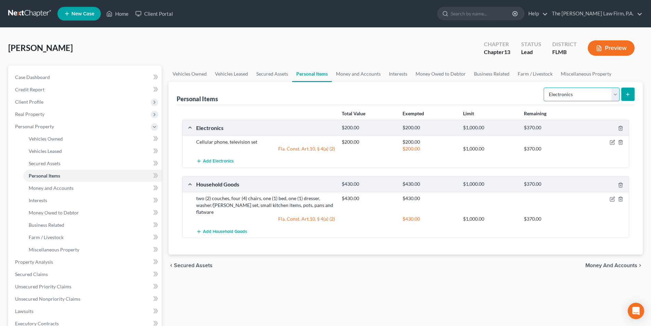
click at [589, 97] on select "Select Item Type Clothing Collectibles Of Value Electronics Firearms Household …" at bounding box center [582, 95] width 76 height 14
select select "clothing"
click at [545, 88] on select "Select Item Type Clothing Collectibles Of Value Electronics Firearms Household …" at bounding box center [582, 95] width 76 height 14
click at [632, 94] on button "submit" at bounding box center [628, 94] width 13 height 13
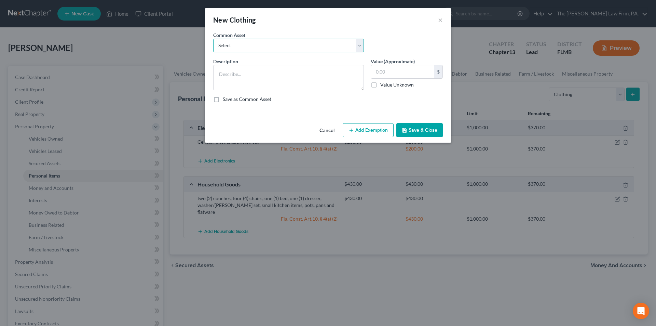
click at [217, 43] on select "Select Various items of wearing apparel" at bounding box center [288, 46] width 151 height 14
select select "0"
click at [213, 39] on select "Select Various items of wearing apparel" at bounding box center [288, 46] width 151 height 14
type textarea "Various items of wearing apparel"
type input "100.00"
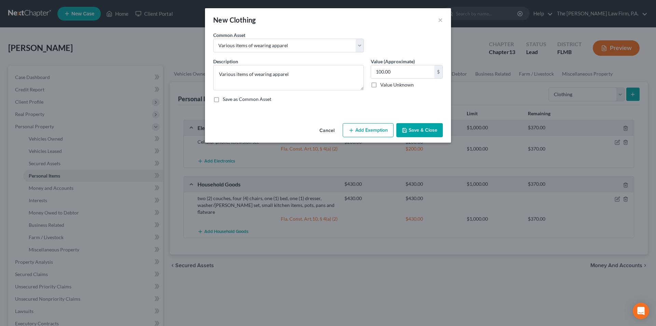
click at [361, 128] on button "Add Exemption" at bounding box center [368, 130] width 51 height 14
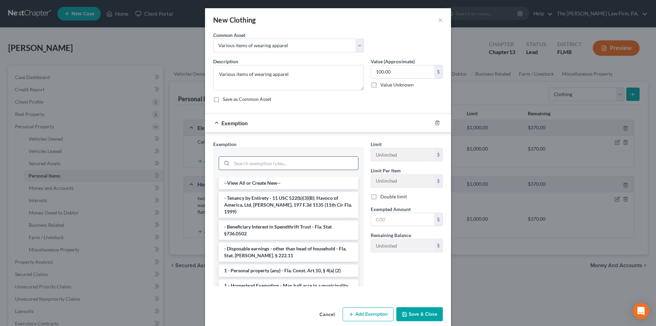
click at [262, 161] on input "search" at bounding box center [295, 163] width 127 height 13
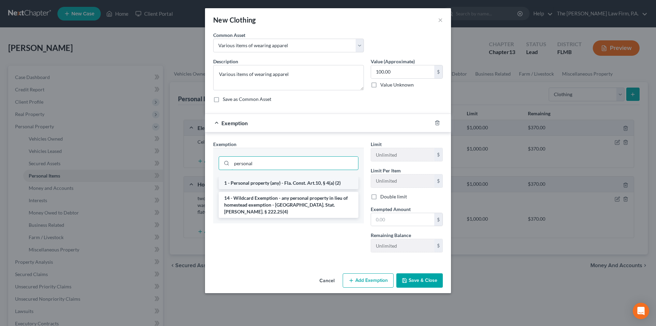
type input "personal"
click at [258, 184] on li "1 - Personal property (any) - Fla. Const. Art.10, § 4(a) (2)" at bounding box center [289, 183] width 140 height 12
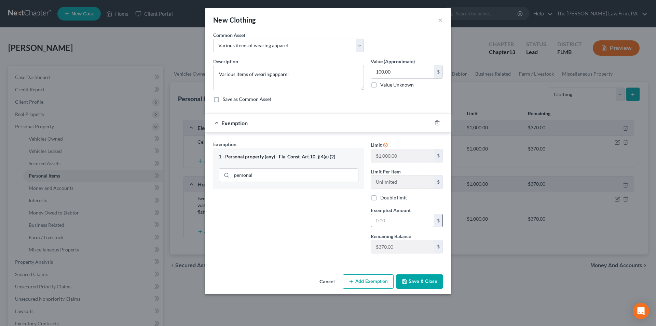
click at [383, 216] on input "text" at bounding box center [402, 220] width 63 height 13
type input "100.00"
click at [416, 285] on button "Save & Close" at bounding box center [420, 281] width 46 height 14
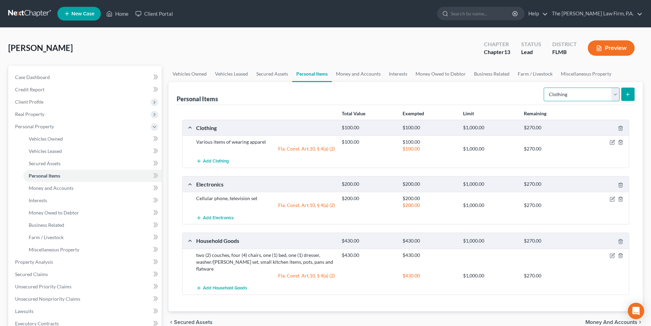
click at [557, 95] on select "Select Item Type Clothing Collectibles Of Value Electronics Firearms Household …" at bounding box center [582, 95] width 76 height 14
select select "sports_and_hobby_equipment"
click at [545, 88] on select "Select Item Type Clothing Collectibles Of Value Electronics Firearms Household …" at bounding box center [582, 95] width 76 height 14
click at [628, 94] on line "submit" at bounding box center [628, 94] width 3 height 0
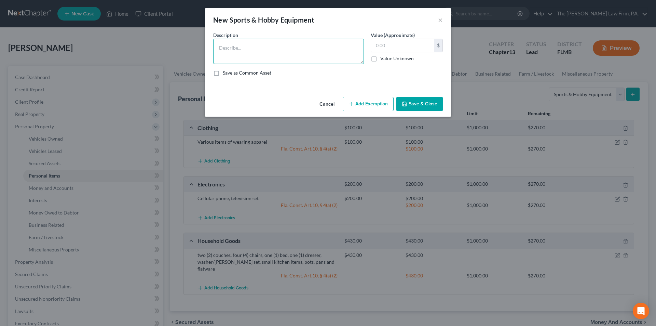
click at [234, 52] on textarea at bounding box center [288, 51] width 151 height 25
type textarea "Exercise equipment"
type input "50.00"
click at [371, 103] on button "Add Exemption" at bounding box center [368, 104] width 51 height 14
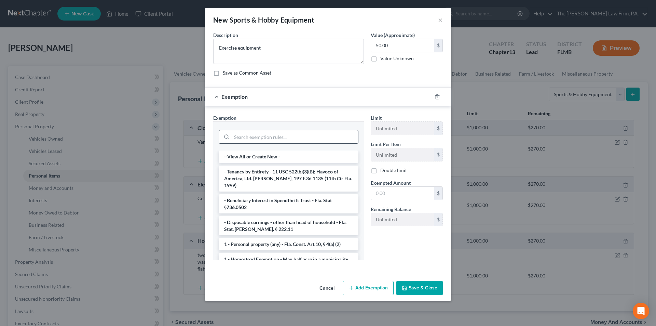
click at [286, 141] on input "search" at bounding box center [295, 136] width 127 height 13
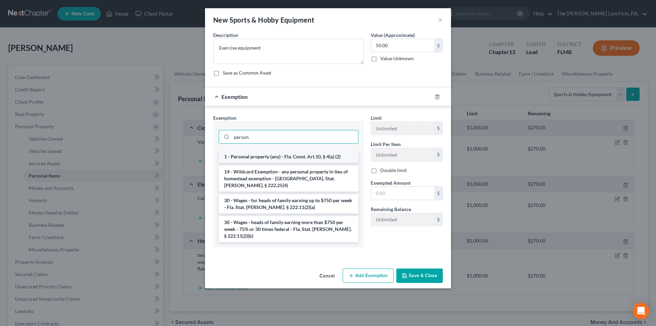
type input "person"
click at [283, 154] on li "1 - Personal property (any) - Fla. Const. Art.10, § 4(a) (2)" at bounding box center [289, 156] width 140 height 12
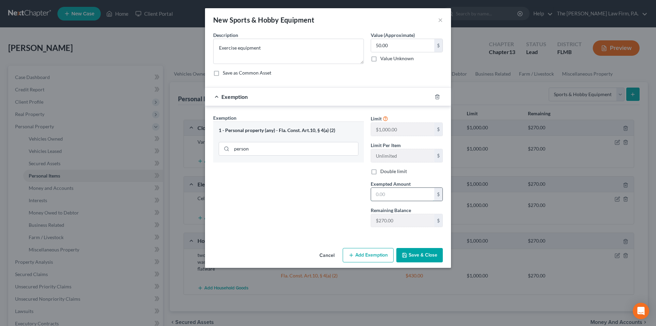
click at [395, 190] on input "text" at bounding box center [402, 194] width 63 height 13
type input "50.00"
click at [411, 253] on button "Save & Close" at bounding box center [420, 255] width 46 height 14
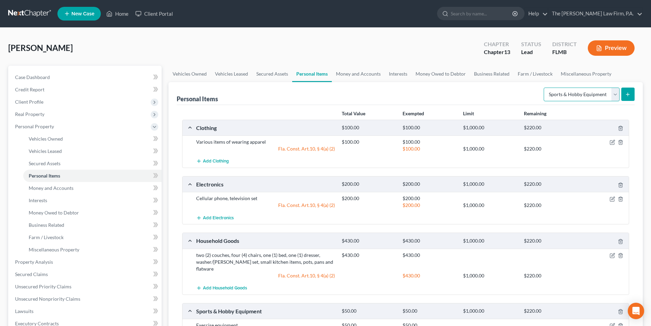
click at [585, 96] on select "Select Item Type Clothing Collectibles Of Value Electronics Firearms Household …" at bounding box center [582, 95] width 76 height 14
select select "household_goods"
click at [545, 88] on select "Select Item Type Clothing Collectibles Of Value Electronics Firearms Household …" at bounding box center [582, 95] width 76 height 14
click at [624, 96] on button "submit" at bounding box center [628, 94] width 13 height 13
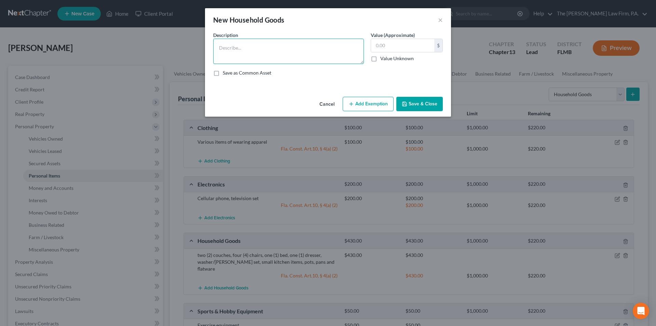
click at [241, 48] on textarea at bounding box center [288, 51] width 151 height 25
type textarea "small hand tools, power tool"
click at [386, 46] on input "text" at bounding box center [402, 45] width 63 height 13
type input "35.00"
click at [373, 103] on button "Add Exemption" at bounding box center [368, 104] width 51 height 14
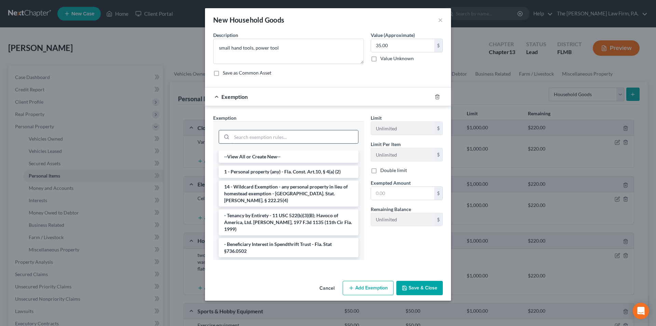
click at [319, 132] on input "search" at bounding box center [295, 136] width 127 height 13
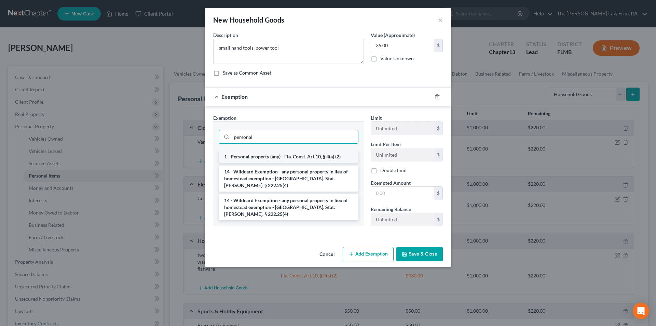
type input "personal"
click at [305, 154] on li "1 - Personal property (any) - Fla. Const. Art.10, § 4(a) (2)" at bounding box center [289, 156] width 140 height 12
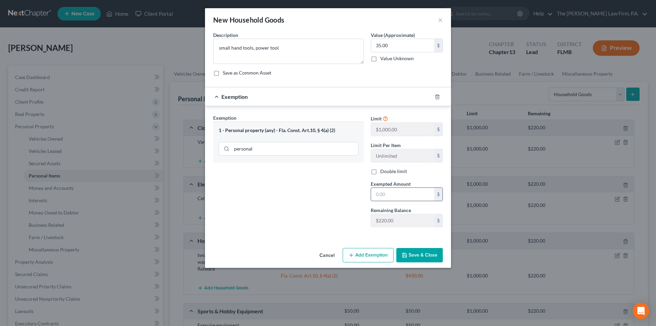
click at [394, 192] on input "text" at bounding box center [402, 194] width 63 height 13
type input "35.00"
click at [402, 257] on icon "button" at bounding box center [404, 254] width 5 height 5
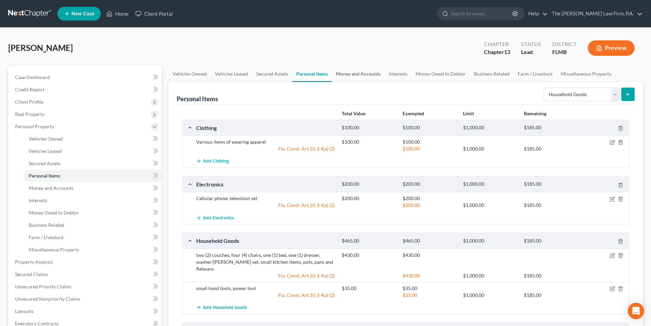
click at [362, 76] on link "Money and Accounts" at bounding box center [358, 74] width 53 height 16
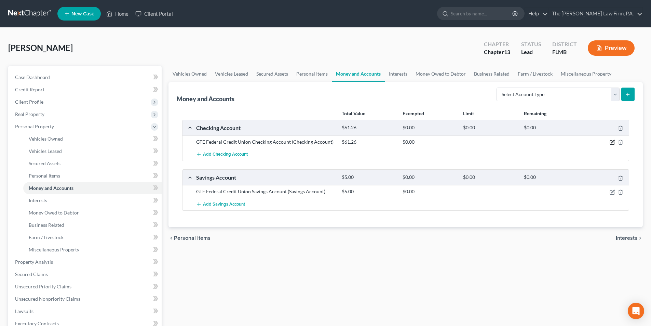
click at [612, 142] on icon "button" at bounding box center [613, 141] width 3 height 3
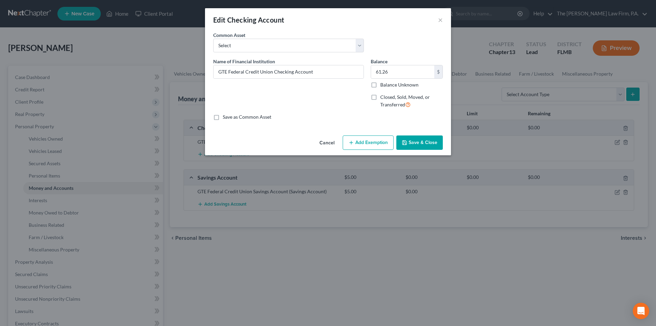
click at [373, 145] on button "Add Exemption" at bounding box center [368, 142] width 51 height 14
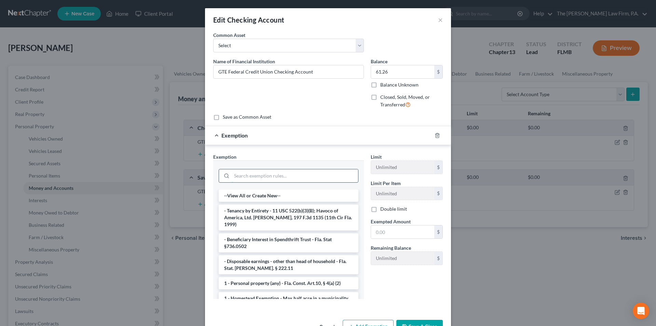
click at [295, 170] on input "search" at bounding box center [295, 175] width 127 height 13
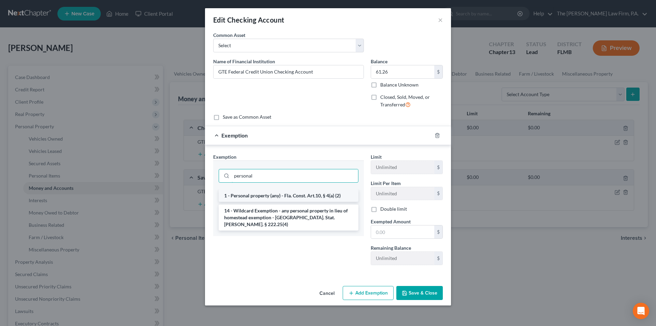
type input "personal"
drag, startPoint x: 282, startPoint y: 197, endPoint x: 295, endPoint y: 197, distance: 12.7
click at [282, 197] on li "1 - Personal property (any) - Fla. Const. Art.10, § 4(a) (2)" at bounding box center [289, 195] width 140 height 12
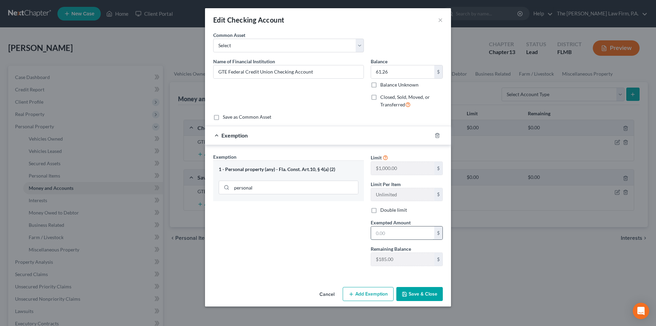
click at [390, 238] on input "text" at bounding box center [402, 232] width 63 height 13
type input "62.26"
click at [413, 293] on button "Save & Close" at bounding box center [420, 294] width 46 height 14
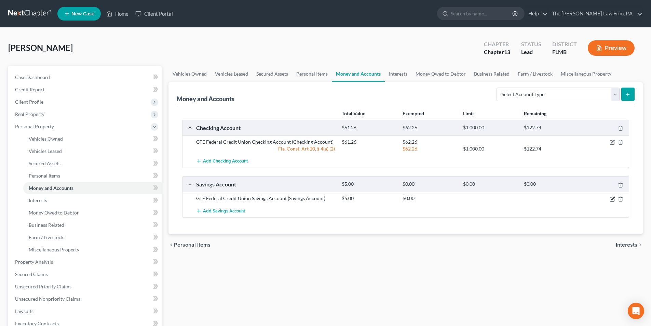
click at [613, 199] on icon "button" at bounding box center [613, 198] width 3 height 3
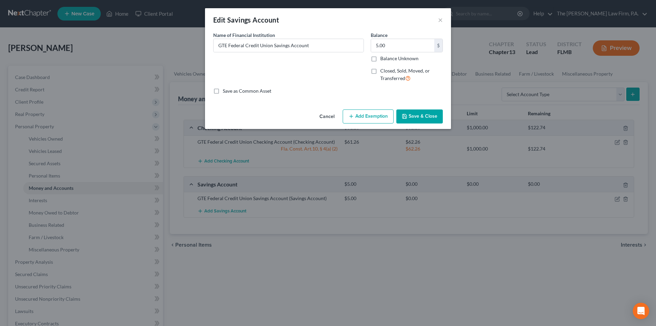
click at [364, 119] on button "Add Exemption" at bounding box center [368, 116] width 51 height 14
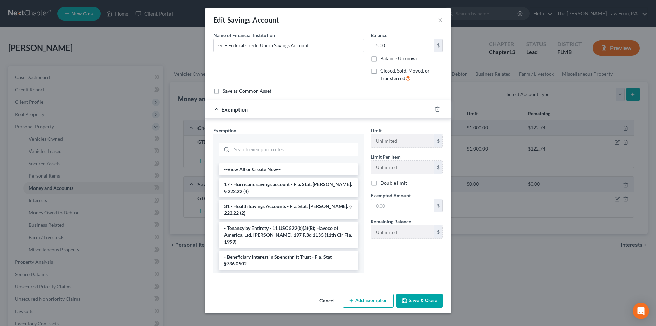
click at [281, 152] on input "search" at bounding box center [295, 149] width 127 height 13
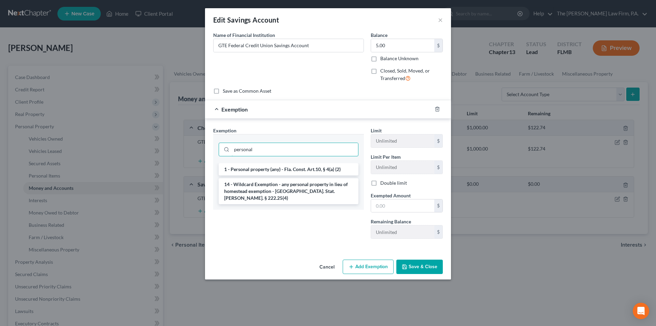
type input "personal"
click at [273, 168] on li "1 - Personal property (any) - Fla. Const. Art.10, § 4(a) (2)" at bounding box center [289, 169] width 140 height 12
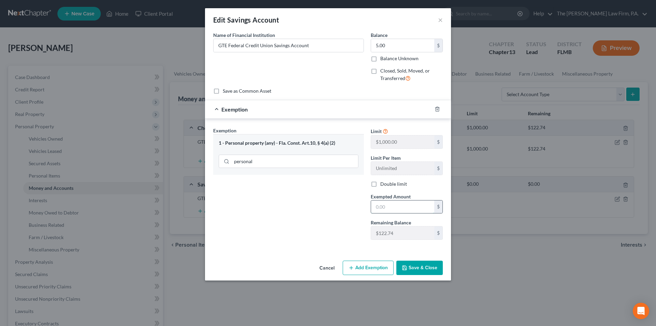
click at [381, 207] on input "text" at bounding box center [402, 206] width 63 height 13
type input "5.00"
click at [425, 269] on button "Save & Close" at bounding box center [420, 268] width 46 height 14
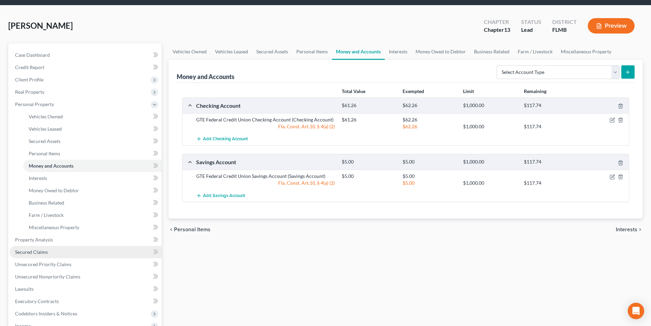
scroll to position [68, 0]
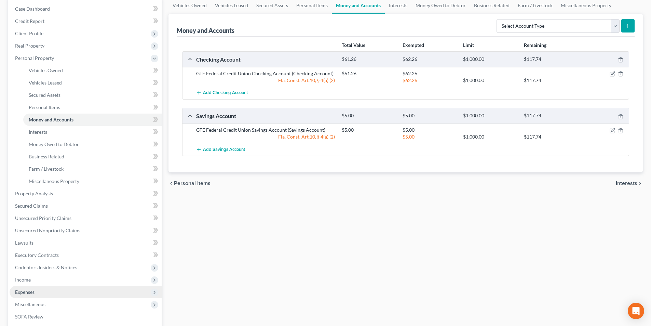
click at [26, 292] on span "Expenses" at bounding box center [24, 292] width 19 height 6
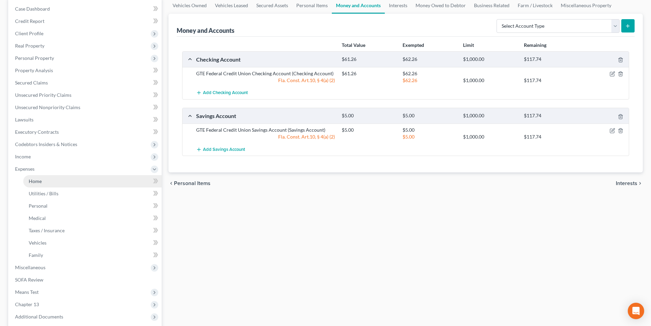
click at [28, 182] on link "Home" at bounding box center [92, 181] width 138 height 12
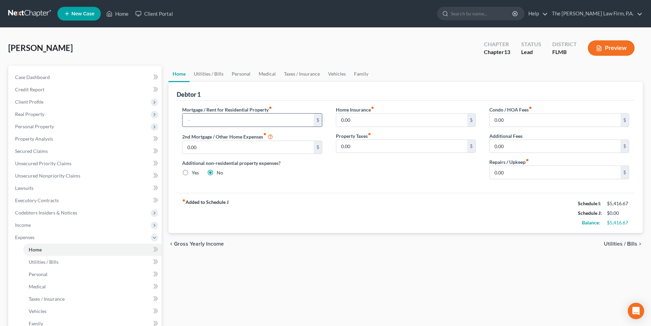
click at [208, 121] on input "text" at bounding box center [248, 120] width 131 height 13
click at [36, 89] on span "Credit Report" at bounding box center [29, 89] width 29 height 6
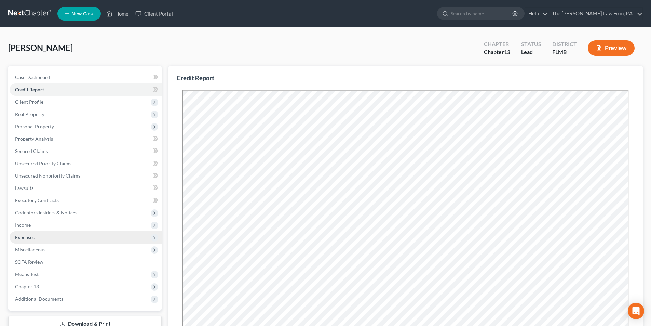
click at [28, 237] on span "Expenses" at bounding box center [24, 237] width 19 height 6
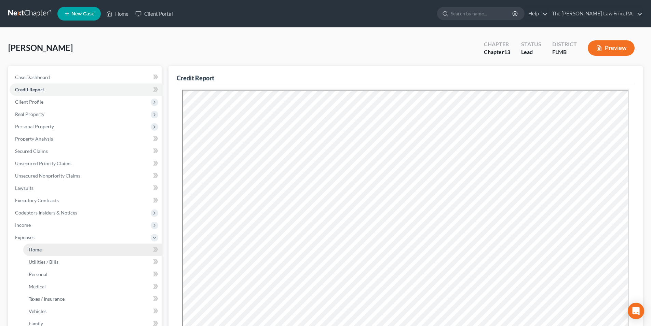
click at [38, 253] on link "Home" at bounding box center [92, 249] width 138 height 12
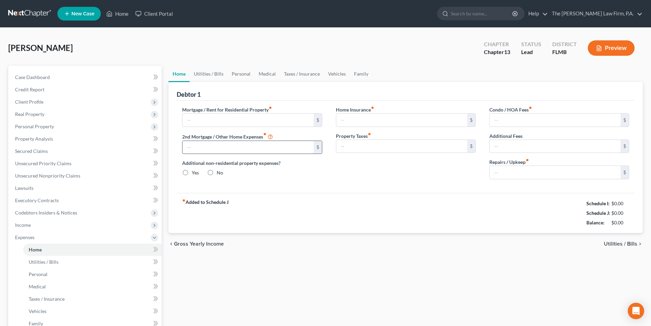
type input "0.00"
radio input "true"
type input "0.00"
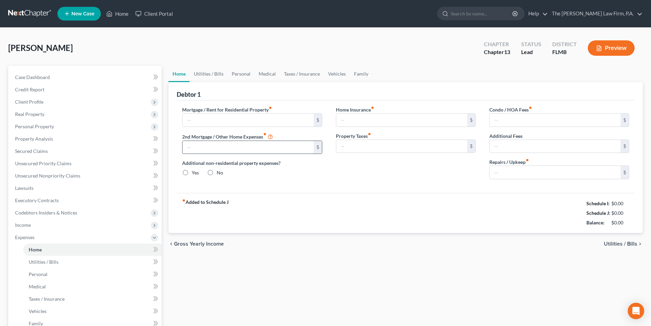
type input "0.00"
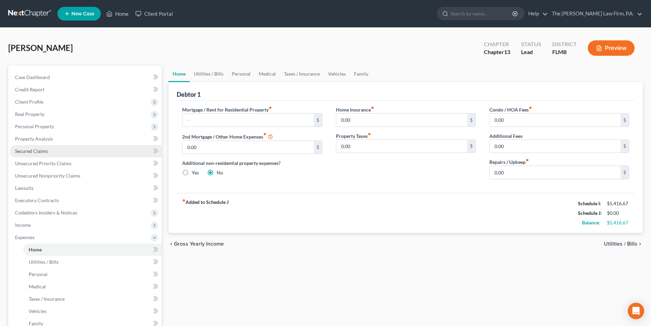
click at [42, 150] on span "Secured Claims" at bounding box center [31, 151] width 33 height 6
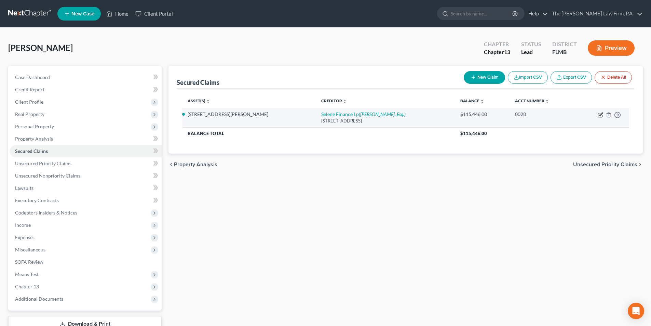
click at [602, 116] on icon "button" at bounding box center [600, 115] width 4 height 4
select select "45"
select select "4"
select select "0"
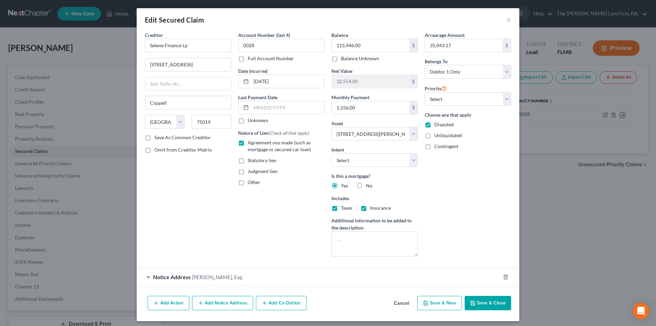
click at [491, 303] on button "Save & Close" at bounding box center [488, 303] width 46 height 14
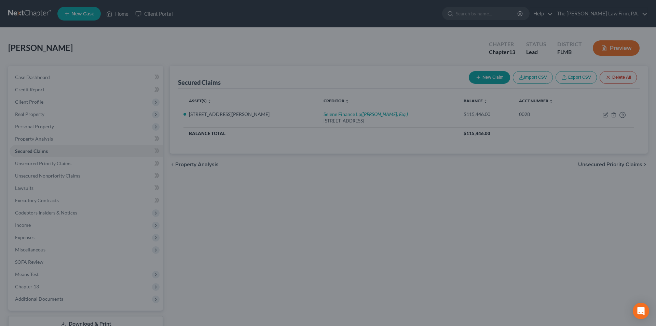
select select "4"
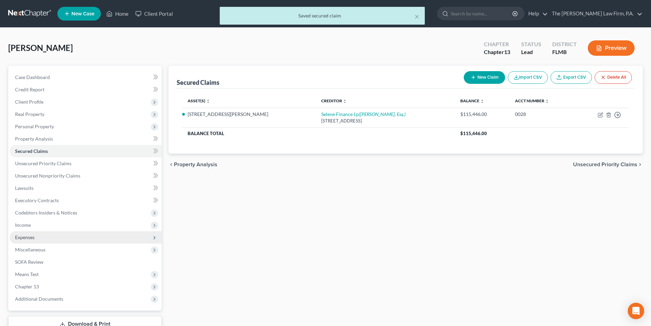
click at [23, 239] on span "Expenses" at bounding box center [24, 237] width 19 height 6
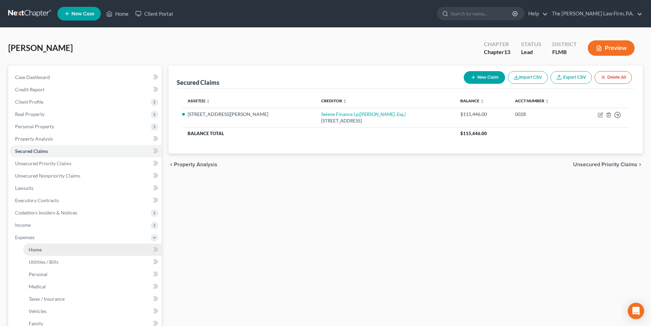
click at [38, 252] on span "Home" at bounding box center [35, 250] width 13 height 6
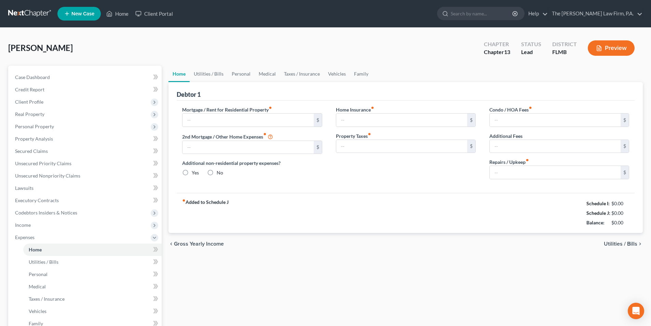
type input "0.00"
radio input "true"
type input "0.00"
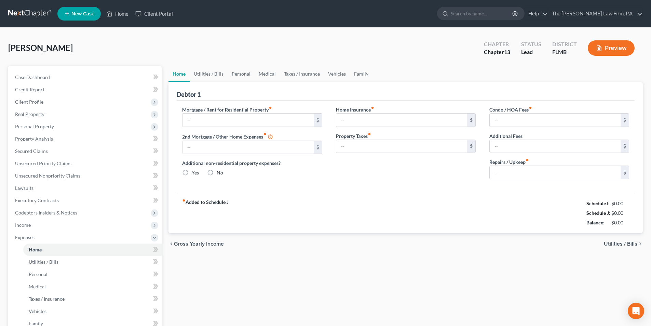
type input "0.00"
click at [203, 121] on input "text" at bounding box center [248, 120] width 131 height 13
type input "1,556.00"
click at [394, 186] on div "Mortgage / Rent for Residential Property fiber_manual_record 1,556.00 $ 2nd Mor…" at bounding box center [406, 147] width 458 height 92
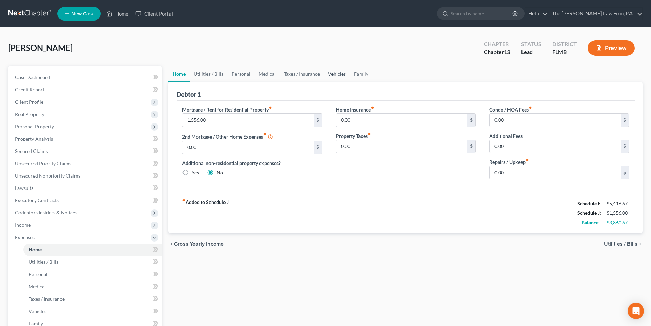
click at [342, 77] on link "Vehicles" at bounding box center [337, 74] width 26 height 16
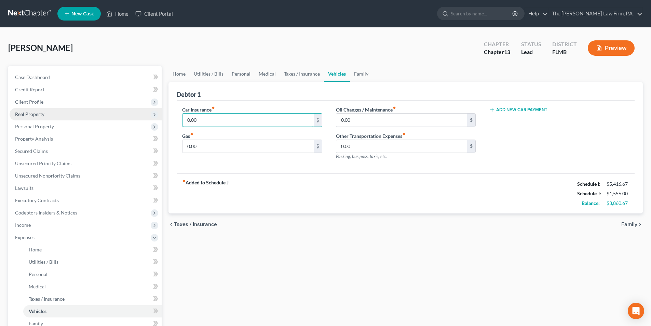
drag, startPoint x: 248, startPoint y: 119, endPoint x: 130, endPoint y: 119, distance: 118.0
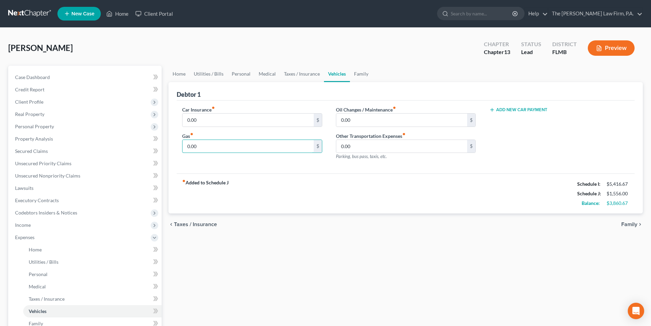
drag, startPoint x: 201, startPoint y: 146, endPoint x: 171, endPoint y: 145, distance: 30.4
drag, startPoint x: 199, startPoint y: 145, endPoint x: 163, endPoint y: 145, distance: 36.6
click at [163, 145] on div "Petition Navigation Case Dashboard Payments Invoices Payments Payments Credit R…" at bounding box center [326, 251] width 642 height 370
type input "200.00"
drag, startPoint x: 386, startPoint y: 118, endPoint x: 317, endPoint y: 119, distance: 68.7
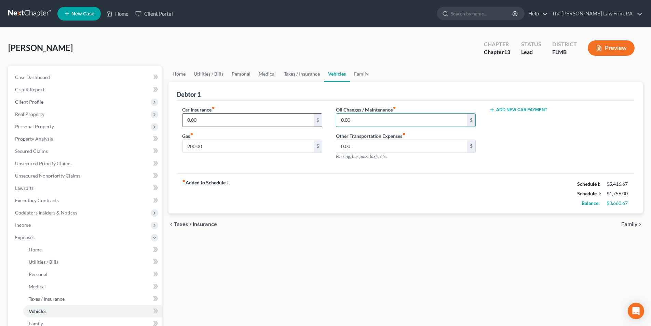
drag, startPoint x: 386, startPoint y: 120, endPoint x: 322, endPoint y: 119, distance: 64.6
click at [322, 119] on div "Car Insurance fiber_manual_record 0.00 $ Gas fiber_manual_record 200.00 $ Oil C…" at bounding box center [405, 135] width 461 height 59
type input "50.00"
drag, startPoint x: 356, startPoint y: 148, endPoint x: 332, endPoint y: 147, distance: 23.6
drag, startPoint x: 362, startPoint y: 146, endPoint x: 310, endPoint y: 143, distance: 51.4
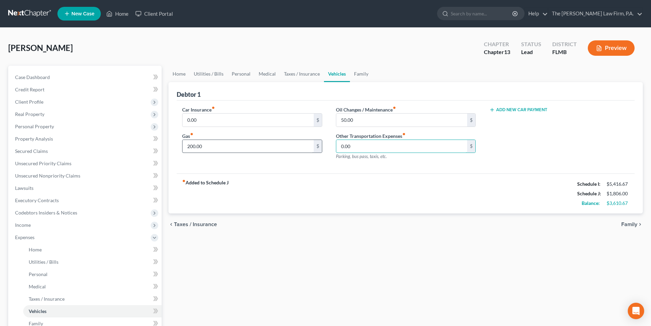
click at [310, 143] on div "Car Insurance fiber_manual_record 0.00 $ Gas fiber_manual_record 200.00 $ Oil C…" at bounding box center [405, 135] width 461 height 59
type input "5.00"
click at [239, 74] on link "Personal" at bounding box center [241, 74] width 27 height 16
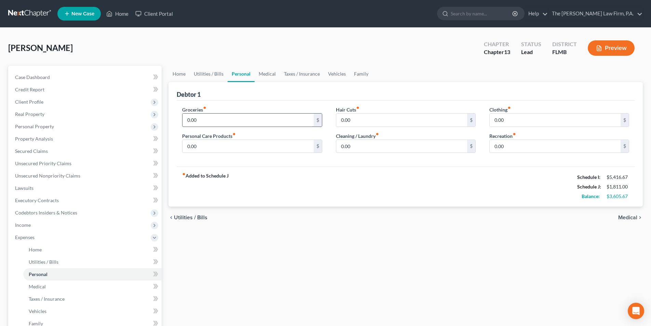
drag, startPoint x: 220, startPoint y: 122, endPoint x: 216, endPoint y: 115, distance: 8.2
type input "1,000.00"
click at [316, 183] on div "fiber_manual_record Added to Schedule J Schedule I: $5,416.67 Schedule J: $2,81…" at bounding box center [406, 187] width 458 height 40
click at [358, 146] on input "0.00" at bounding box center [401, 146] width 131 height 13
click at [214, 72] on link "Utilities / Bills" at bounding box center [209, 74] width 38 height 16
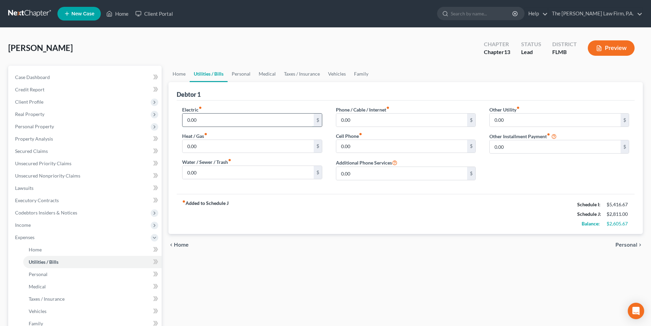
drag, startPoint x: 213, startPoint y: 118, endPoint x: 187, endPoint y: 117, distance: 25.6
drag, startPoint x: 222, startPoint y: 124, endPoint x: 160, endPoint y: 114, distance: 63.3
click at [160, 114] on div "Petition Navigation Case Dashboard Payments Invoices Payments Payments Credit R…" at bounding box center [326, 251] width 642 height 370
type input "350.00"
drag, startPoint x: 359, startPoint y: 146, endPoint x: 323, endPoint y: 147, distance: 36.2
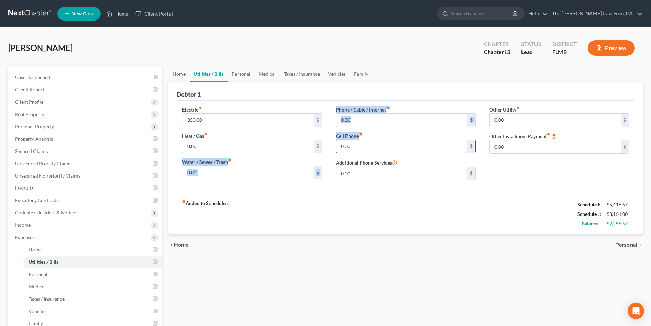
drag, startPoint x: 332, startPoint y: 147, endPoint x: 372, endPoint y: 148, distance: 39.7
click at [372, 148] on div "Electric fiber_manual_record 350.00 $ Heat / Gas fiber_manual_record 0.00 $ Wat…" at bounding box center [405, 146] width 461 height 80
click at [371, 148] on input "0.00" at bounding box center [401, 146] width 131 height 13
drag, startPoint x: 371, startPoint y: 148, endPoint x: 338, endPoint y: 147, distance: 32.5
type input "50.00"
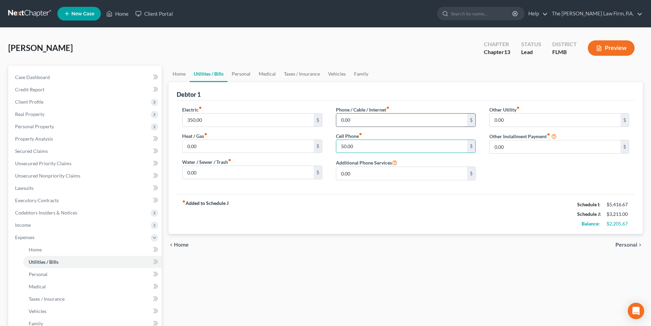
click at [406, 124] on input "0.00" at bounding box center [401, 120] width 131 height 13
type input "120.00"
click at [332, 74] on link "Vehicles" at bounding box center [337, 74] width 26 height 16
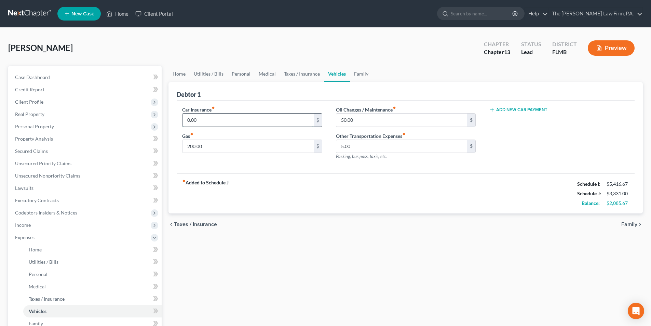
drag, startPoint x: 211, startPoint y: 119, endPoint x: 270, endPoint y: 125, distance: 59.1
type input "200.00"
click at [294, 77] on link "Taxes / Insurance" at bounding box center [302, 74] width 44 height 16
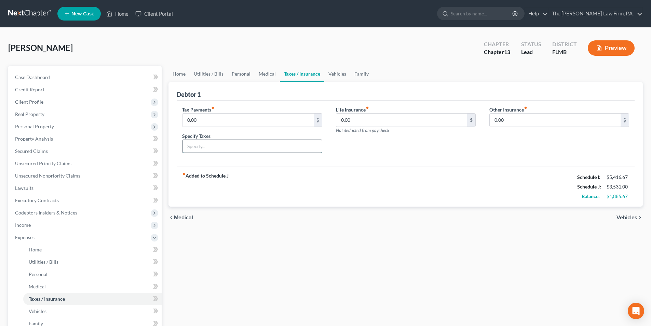
click at [247, 150] on input "text" at bounding box center [252, 146] width 139 height 13
type input "316.25"
click at [287, 180] on div "fiber_manual_record Added to Schedule J Schedule I: $5,416.67 Schedule J: $3,53…" at bounding box center [406, 187] width 458 height 40
click at [353, 196] on div "fiber_manual_record Added to Schedule J Schedule I: $5,416.67 Schedule J: $3,53…" at bounding box center [406, 187] width 458 height 40
click at [184, 75] on link "Home" at bounding box center [179, 74] width 21 height 16
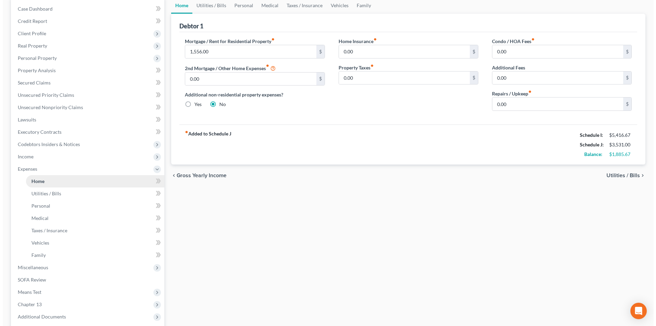
scroll to position [103, 0]
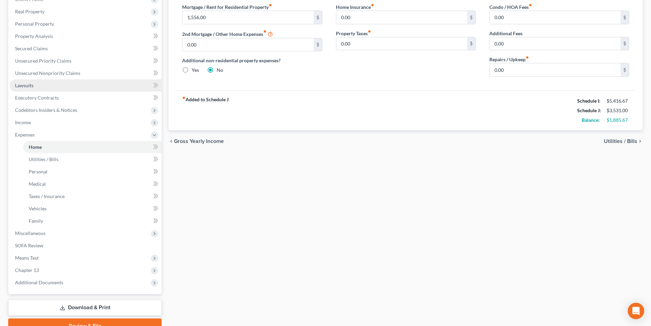
click at [29, 87] on span "Lawsuits" at bounding box center [24, 85] width 18 height 6
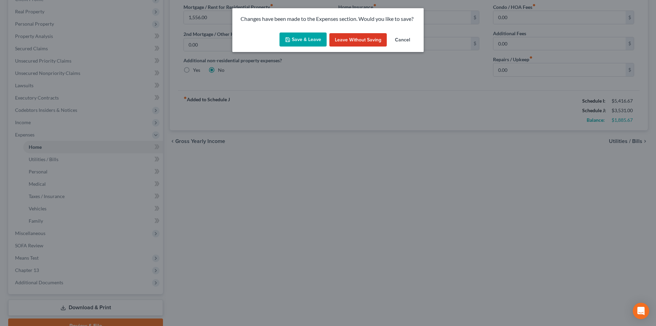
click at [303, 40] on button "Save & Leave" at bounding box center [303, 39] width 47 height 14
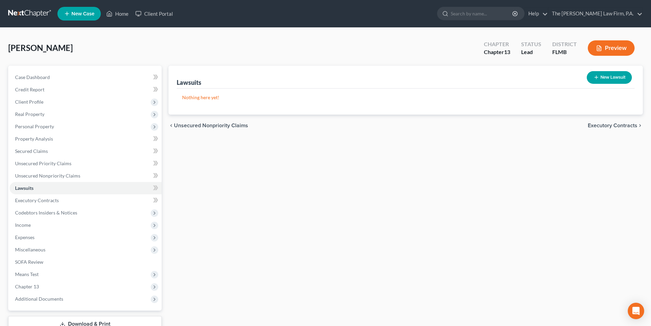
click at [616, 81] on button "New Lawsuit" at bounding box center [609, 77] width 45 height 13
select select "0"
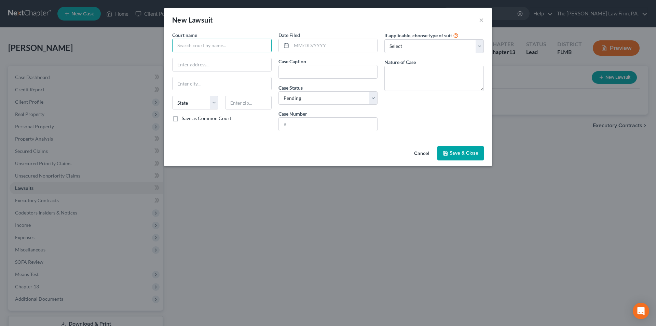
click at [200, 49] on input "text" at bounding box center [221, 46] width 99 height 14
type input "[GEOGRAPHIC_DATA], [GEOGRAPHIC_DATA]"
type input "[STREET_ADDRESS][PERSON_NAME]"
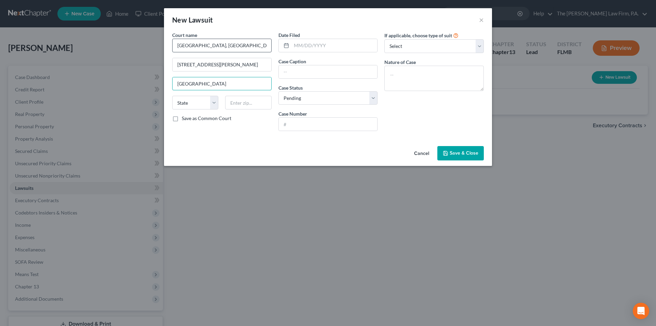
type input "[GEOGRAPHIC_DATA]"
select select "9"
type input "33602"
click at [312, 49] on input "text" at bounding box center [335, 45] width 86 height 13
type input "[DATE]"
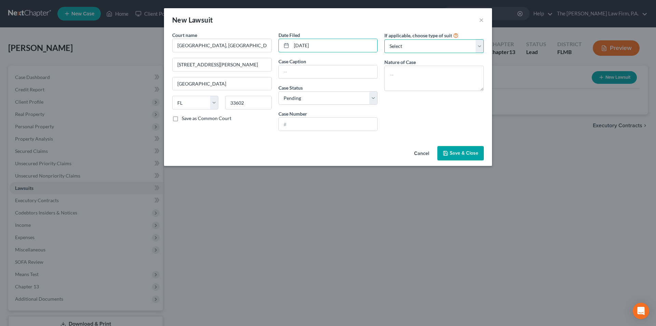
click at [406, 46] on select "Select Repossession Garnishment Foreclosure Attached, Seized, Or Levied Other" at bounding box center [434, 46] width 99 height 14
select select "2"
click at [385, 39] on select "Select Repossession Garnishment Foreclosure Attached, Seized, Or Levied Other" at bounding box center [434, 46] width 99 height 14
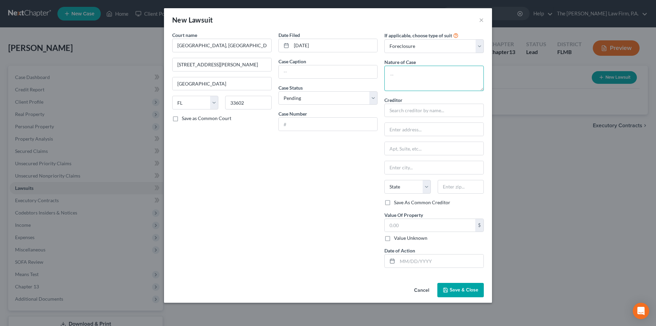
click at [407, 82] on textarea at bounding box center [434, 78] width 99 height 25
type textarea "Residential Foreclosure"
click at [399, 107] on input "text" at bounding box center [434, 111] width 99 height 14
type input "U.S. Bank NA"
click at [404, 128] on input "text" at bounding box center [434, 129] width 99 height 13
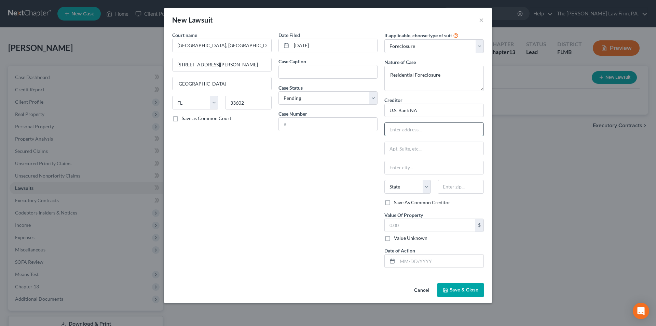
click at [397, 130] on input "text" at bounding box center [434, 129] width 99 height 13
paste input "PO Box 5229"
type input "PO Box 5229"
click at [453, 188] on input "text" at bounding box center [461, 187] width 46 height 14
paste input "45201"
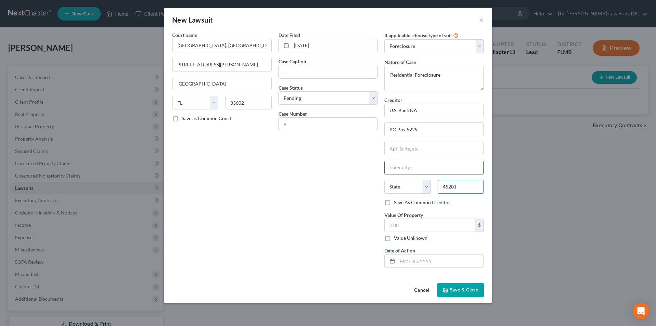
type input "45201"
click at [411, 165] on input "text" at bounding box center [434, 167] width 99 height 13
type input "[GEOGRAPHIC_DATA]"
select select "36"
click at [357, 194] on div "Date Filed [DATE] Case Caption Case Status * Select Pending On Appeal Concluded…" at bounding box center [328, 152] width 106 height 242
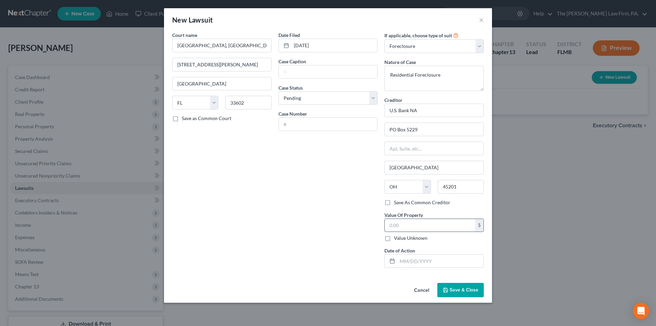
click at [402, 226] on input "text" at bounding box center [430, 225] width 91 height 13
type input "148,000.00"
click at [408, 260] on input "text" at bounding box center [441, 260] width 86 height 13
type input "11/15./2024"
click at [309, 125] on input "text" at bounding box center [328, 124] width 99 height 13
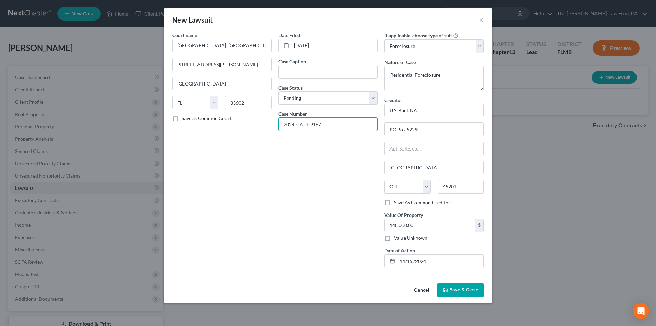
type input "2024-CA-009167"
click at [304, 150] on div "Date Filed [DATE] Case Caption Case Status * Select Pending On Appeal Concluded…" at bounding box center [328, 152] width 106 height 242
click at [301, 66] on input "text" at bounding box center [328, 71] width 99 height 13
type input "US Bank, NA [PERSON_NAME], et al."
click at [455, 290] on span "Save & Close" at bounding box center [464, 290] width 29 height 6
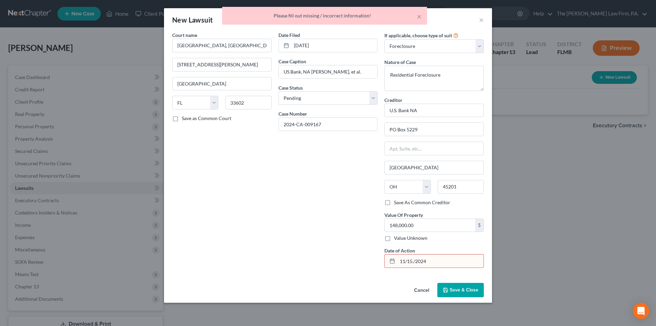
click at [376, 210] on div "Date Filed [DATE] Case Caption US Bank, NA [PERSON_NAME], et al. Case Status * …" at bounding box center [328, 152] width 106 height 242
click at [356, 205] on div "Date Filed [DATE] Case Caption US Bank, NA [PERSON_NAME], et al. Case Status * …" at bounding box center [328, 152] width 106 height 242
click at [431, 264] on input "11/15./2024" at bounding box center [441, 260] width 86 height 13
click at [413, 263] on input "11/15./2024" at bounding box center [441, 260] width 86 height 13
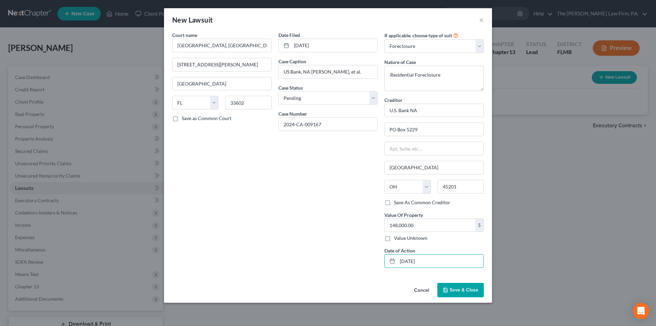
type input "[DATE]"
click at [444, 290] on icon "button" at bounding box center [445, 289] width 5 height 5
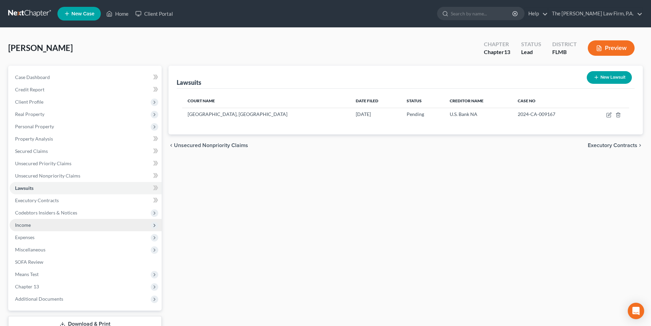
click at [25, 227] on span "Income" at bounding box center [23, 225] width 16 height 6
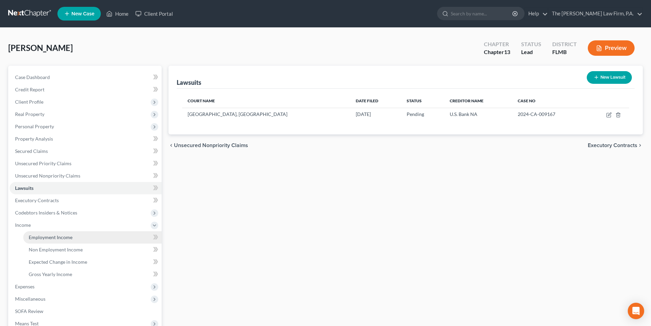
click at [40, 237] on span "Employment Income" at bounding box center [51, 237] width 44 height 6
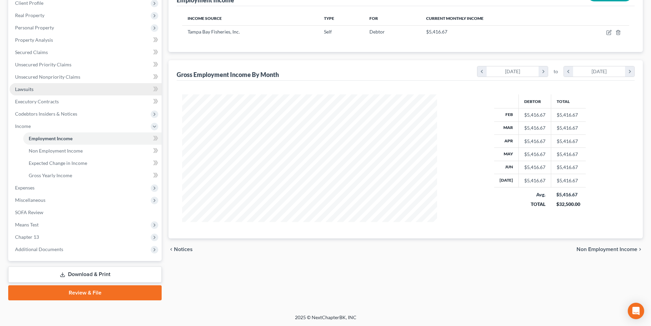
scroll to position [99, 0]
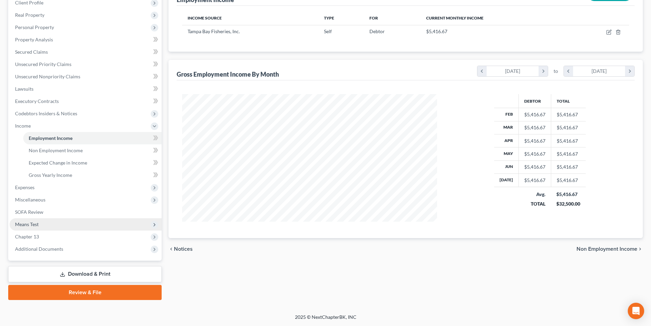
click at [28, 224] on span "Means Test" at bounding box center [27, 224] width 24 height 6
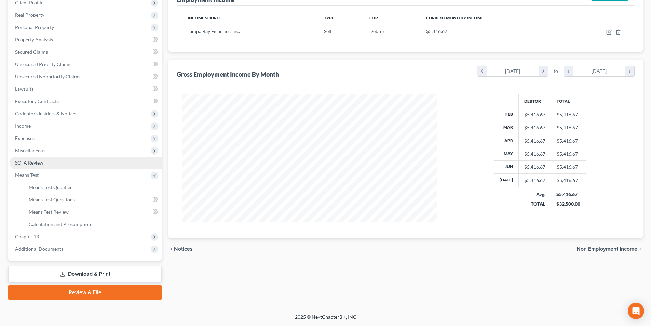
click at [17, 159] on link "SOFA Review" at bounding box center [86, 163] width 152 height 12
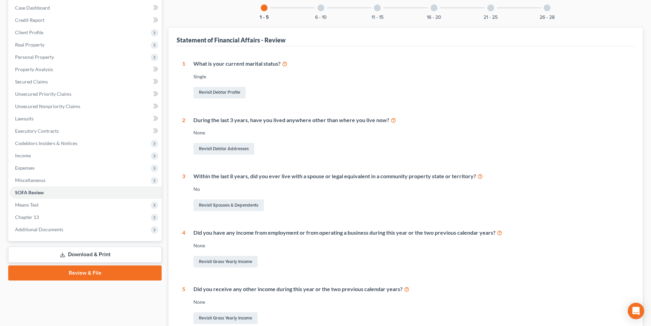
scroll to position [103, 0]
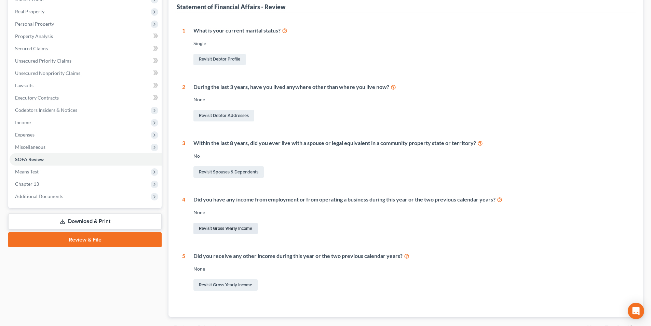
click at [230, 228] on link "Revisit Gross Yearly Income" at bounding box center [226, 229] width 64 height 12
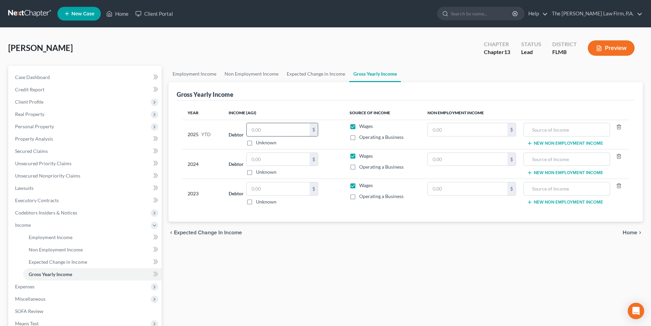
click at [271, 131] on input "text" at bounding box center [278, 129] width 63 height 13
type input "65,000.00"
click at [261, 159] on input "text" at bounding box center [278, 159] width 63 height 13
type input "65,000.00"
click at [267, 190] on input "text" at bounding box center [278, 188] width 63 height 13
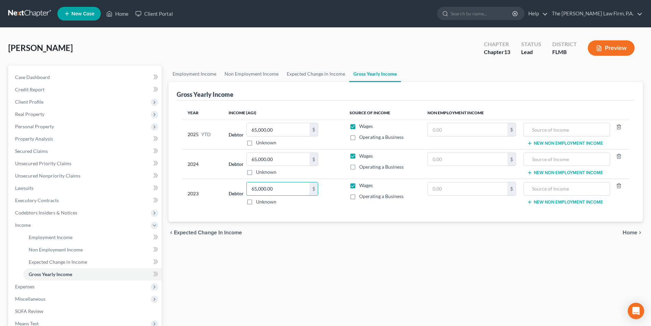
type input "65,000.00"
click at [359, 138] on label "Operating a Business" at bounding box center [381, 137] width 44 height 7
click at [362, 138] on input "Operating a Business" at bounding box center [364, 136] width 4 height 4
checkbox input "true"
click at [359, 168] on label "Operating a Business" at bounding box center [381, 166] width 44 height 7
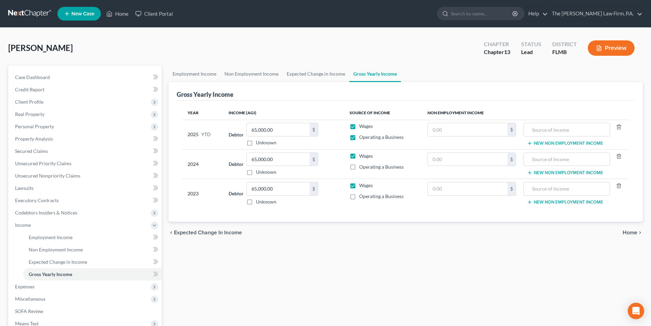
click at [362, 168] on input "Operating a Business" at bounding box center [364, 165] width 4 height 4
checkbox input "true"
click at [359, 196] on label "Operating a Business" at bounding box center [381, 196] width 44 height 7
click at [362, 196] on input "Operating a Business" at bounding box center [364, 195] width 4 height 4
checkbox input "true"
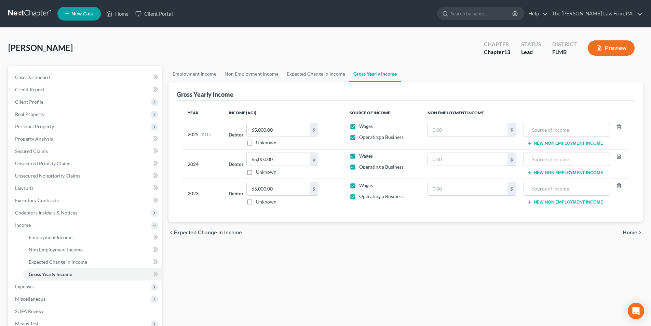
drag, startPoint x: 354, startPoint y: 186, endPoint x: 355, endPoint y: 168, distance: 18.9
click at [359, 185] on label "Wages" at bounding box center [366, 185] width 14 height 7
click at [362, 185] on input "Wages" at bounding box center [364, 184] width 4 height 4
checkbox input "false"
drag, startPoint x: 355, startPoint y: 157, endPoint x: 354, endPoint y: 154, distance: 3.7
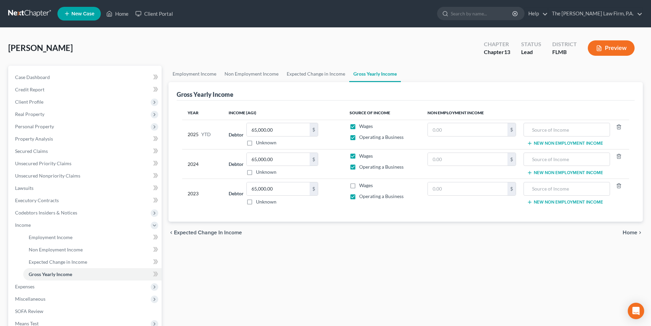
click at [359, 157] on label "Wages" at bounding box center [366, 155] width 14 height 7
click at [362, 157] on input "Wages" at bounding box center [364, 154] width 4 height 4
checkbox input "false"
click at [359, 125] on label "Wages" at bounding box center [366, 126] width 14 height 7
click at [362, 125] on input "Wages" at bounding box center [364, 125] width 4 height 4
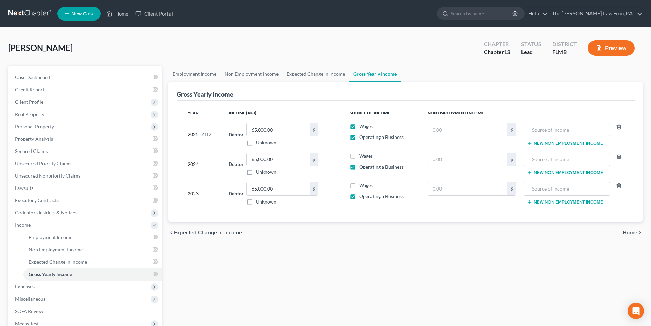
checkbox input "false"
click at [23, 308] on span "SOFA Review" at bounding box center [29, 311] width 28 height 6
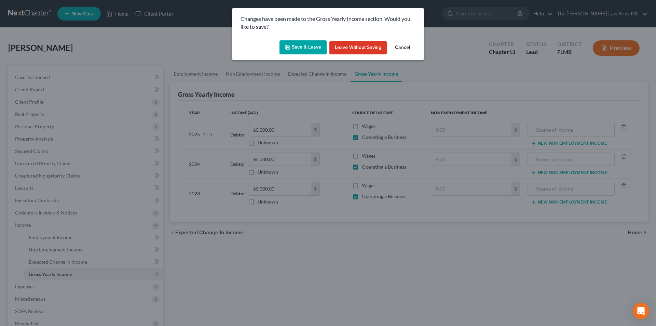
click at [303, 46] on button "Save & Leave" at bounding box center [303, 47] width 47 height 14
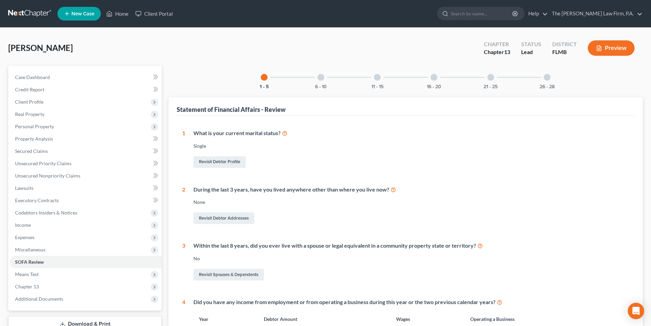
click at [320, 79] on div at bounding box center [321, 77] width 7 height 7
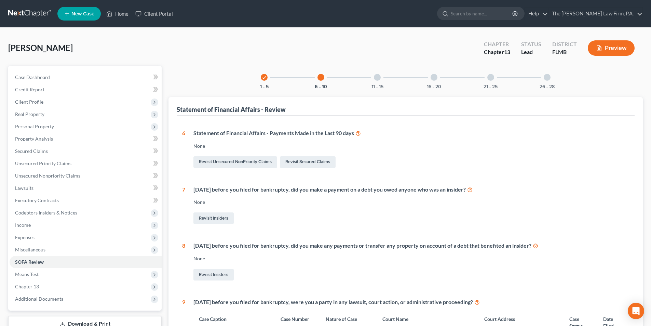
click at [376, 76] on div at bounding box center [377, 77] width 7 height 7
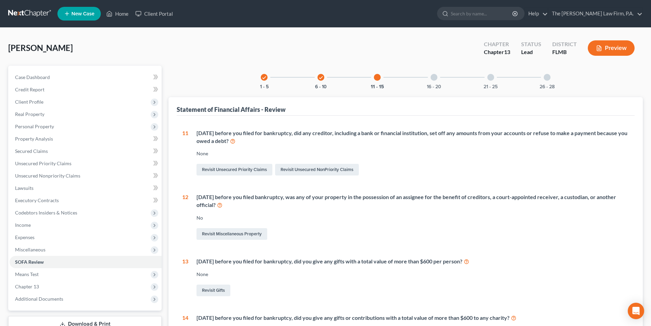
click at [431, 77] on div at bounding box center [434, 77] width 7 height 7
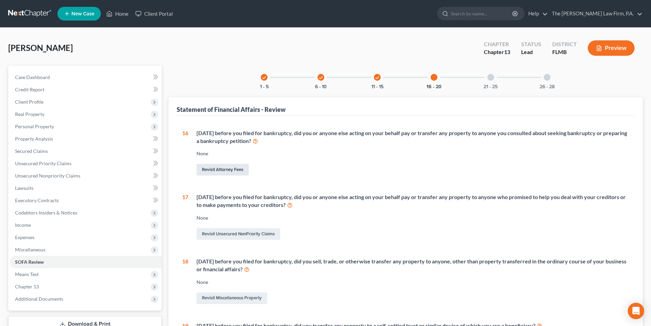
click at [225, 169] on link "Revisit Attorney Fees" at bounding box center [223, 170] width 52 height 12
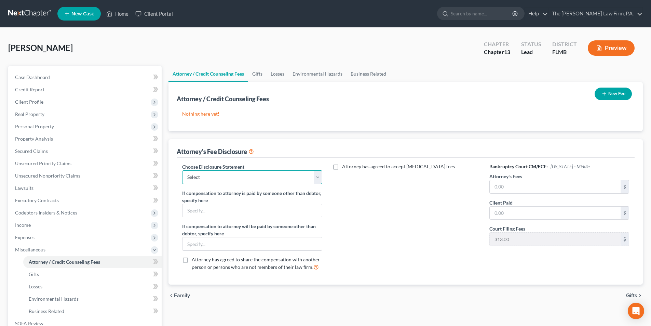
click at [236, 178] on select "Select [PERSON_NAME], Esq." at bounding box center [252, 177] width 140 height 14
select select "0"
click at [182, 170] on select "Select [PERSON_NAME], Esq." at bounding box center [252, 177] width 140 height 14
click at [513, 192] on input "text" at bounding box center [555, 186] width 131 height 13
click at [511, 216] on input "text" at bounding box center [555, 213] width 131 height 13
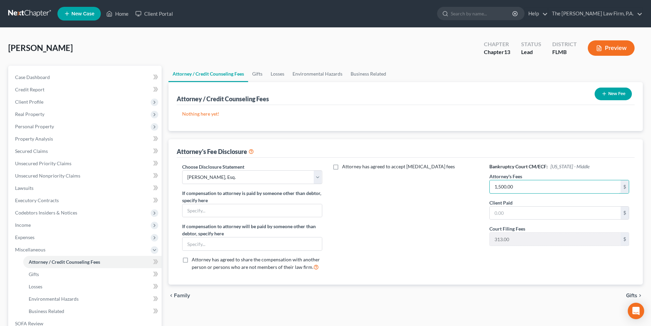
drag, startPoint x: 519, startPoint y: 187, endPoint x: 481, endPoint y: 185, distance: 37.6
drag, startPoint x: 524, startPoint y: 186, endPoint x: 468, endPoint y: 187, distance: 56.8
click at [468, 187] on div "Choose Disclosure Statement Select [PERSON_NAME], Esq. If compensation to attor…" at bounding box center [405, 219] width 461 height 113
type input "4,500.00"
click at [500, 209] on input "text" at bounding box center [555, 213] width 131 height 13
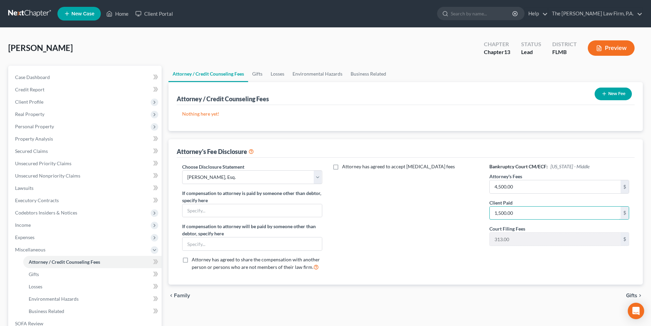
type input "1,500.00"
click at [404, 218] on div "Attorney has agreed to accept [MEDICAL_DATA] fees" at bounding box center [406, 219] width 154 height 113
click at [602, 93] on icon "button" at bounding box center [604, 93] width 5 height 5
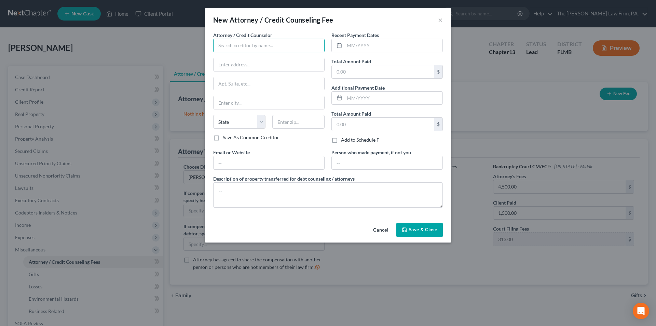
click at [239, 43] on input "text" at bounding box center [268, 46] width 111 height 14
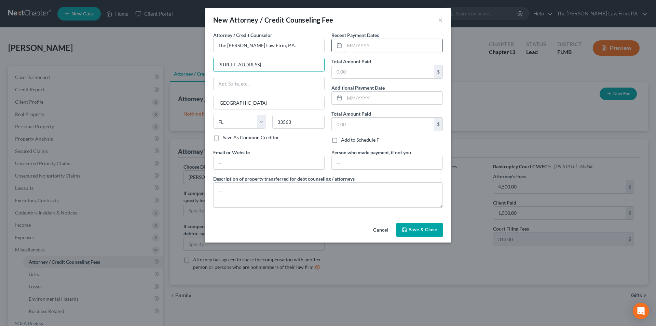
click at [364, 48] on input "text" at bounding box center [394, 45] width 98 height 13
click at [359, 68] on input "text" at bounding box center [383, 71] width 103 height 13
click at [268, 160] on input "text" at bounding box center [269, 162] width 111 height 13
click at [418, 229] on span "Save & Close" at bounding box center [423, 230] width 29 height 6
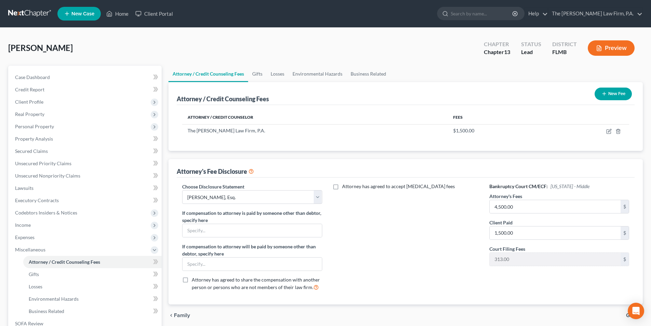
click at [610, 93] on button "New Fee" at bounding box center [613, 94] width 37 height 13
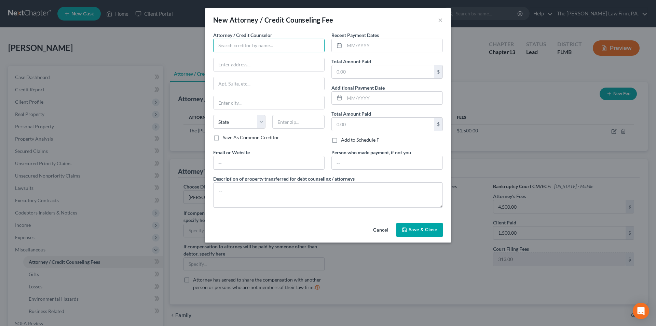
click at [242, 49] on input "text" at bounding box center [268, 46] width 111 height 14
click at [363, 42] on input "text" at bounding box center [394, 45] width 98 height 13
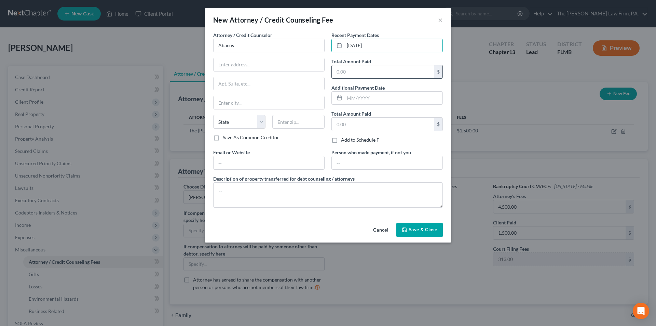
click at [373, 73] on input "text" at bounding box center [383, 71] width 103 height 13
click at [242, 100] on input "text" at bounding box center [269, 102] width 111 height 13
click at [255, 86] on input "text" at bounding box center [269, 83] width 111 height 13
click at [239, 125] on select "State [US_STATE] AK AR AZ CA CO CT DE DC [GEOGRAPHIC_DATA] [GEOGRAPHIC_DATA] GU…" at bounding box center [239, 122] width 52 height 14
click at [213, 115] on select "State [US_STATE] AK AR AZ CA CO CT DE DC [GEOGRAPHIC_DATA] [GEOGRAPHIC_DATA] GU…" at bounding box center [239, 122] width 52 height 14
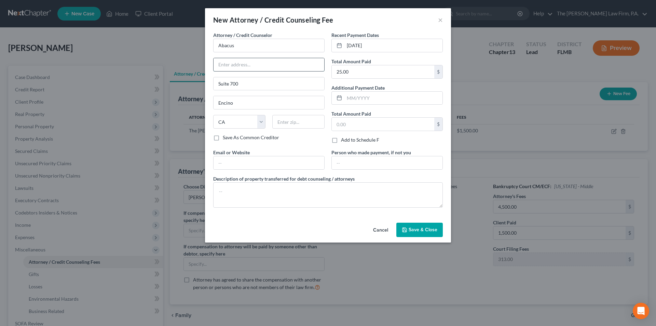
click at [231, 66] on input "text" at bounding box center [269, 64] width 111 height 13
paste input "[STREET_ADDRESS]"
click at [296, 123] on input "text" at bounding box center [298, 122] width 52 height 14
paste input "91436"
click at [424, 233] on button "Save & Close" at bounding box center [420, 230] width 46 height 14
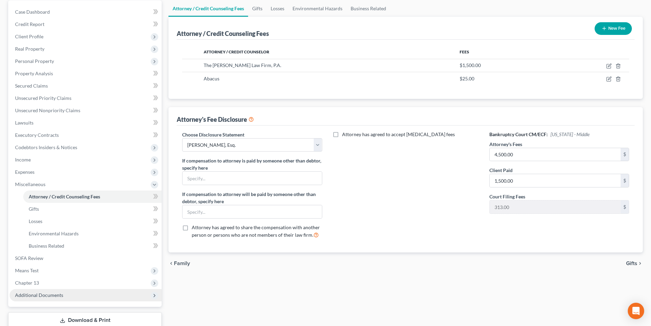
scroll to position [68, 0]
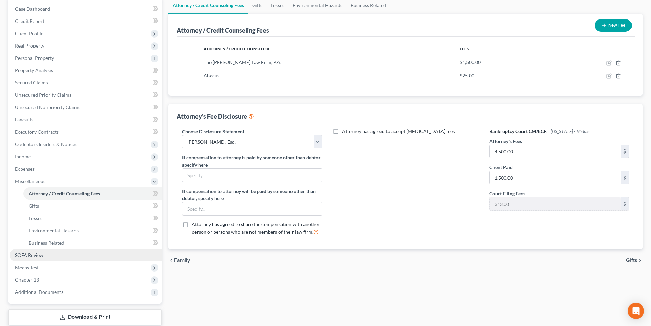
click at [29, 258] on link "SOFA Review" at bounding box center [86, 255] width 152 height 12
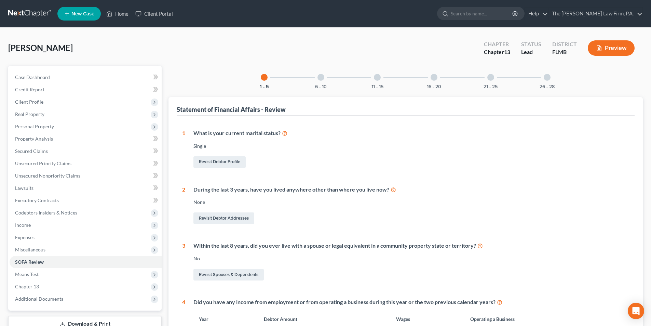
click at [325, 79] on div "6 - 10" at bounding box center [320, 77] width 23 height 23
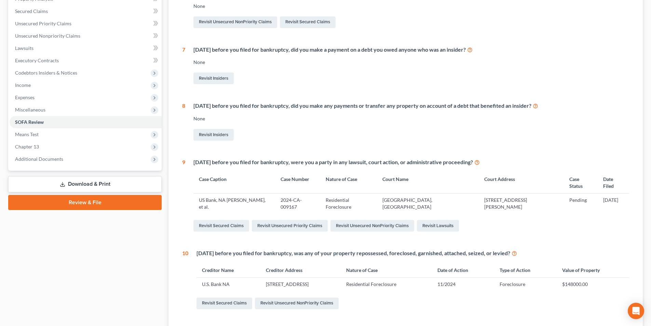
scroll to position [183, 0]
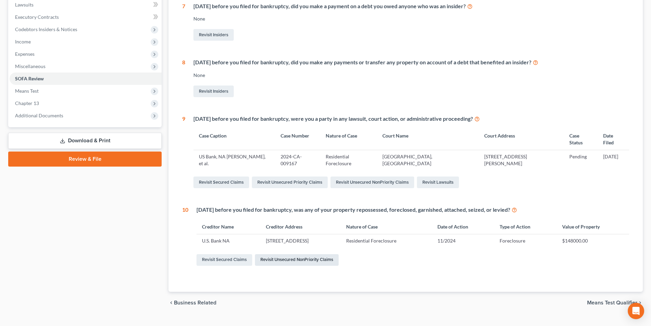
click at [276, 254] on link "Revisit Unsecured NonPriority Claims" at bounding box center [297, 260] width 84 height 12
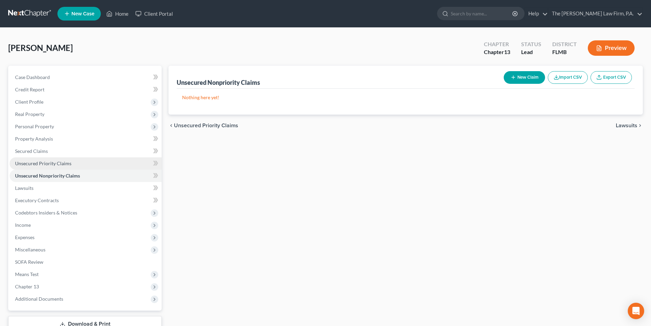
click at [56, 160] on span "Unsecured Priority Claims" at bounding box center [43, 163] width 56 height 6
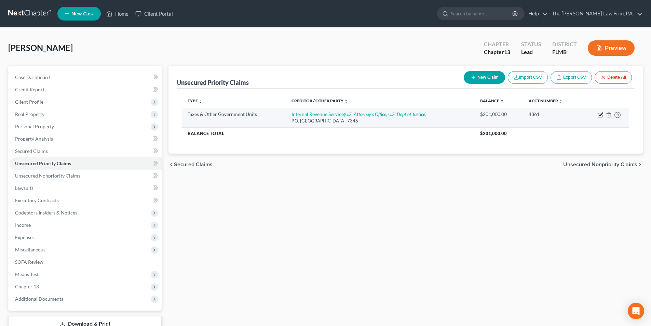
click at [600, 116] on icon "button" at bounding box center [601, 113] width 3 height 3
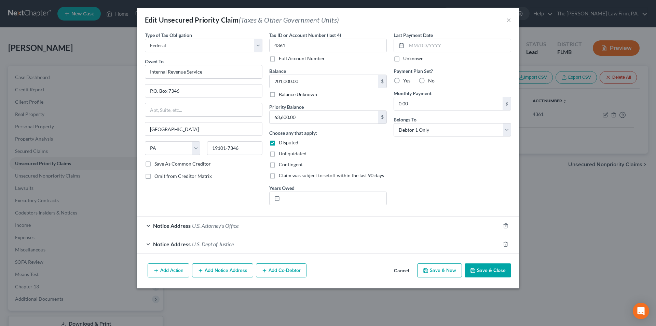
click at [165, 273] on button "Add Action" at bounding box center [169, 270] width 42 height 14
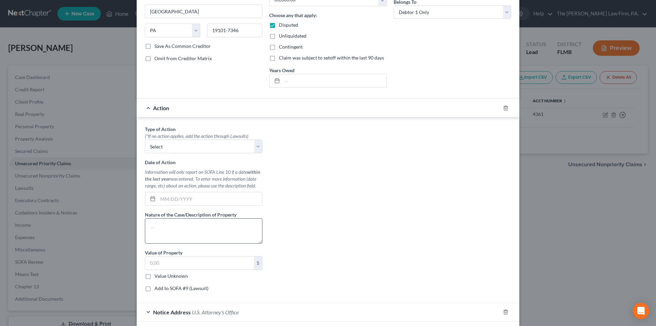
scroll to position [137, 0]
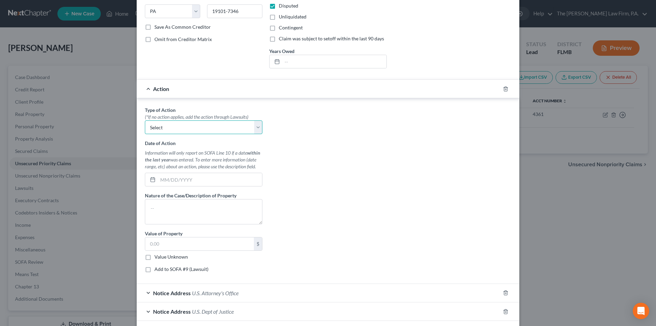
click at [191, 125] on select "Select Repossession Garnishment Foreclosure Personal Injury Attached, Seized, O…" at bounding box center [204, 127] width 118 height 14
click at [145, 120] on select "Select Repossession Garnishment Foreclosure Personal Injury Attached, Seized, O…" at bounding box center [204, 127] width 118 height 14
click at [188, 180] on input "text" at bounding box center [210, 179] width 104 height 13
click at [177, 208] on textarea at bounding box center [204, 211] width 118 height 25
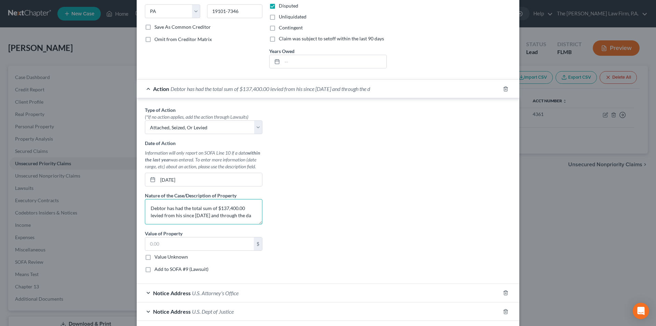
scroll to position [2, 0]
click at [169, 241] on input "text" at bounding box center [199, 243] width 109 height 13
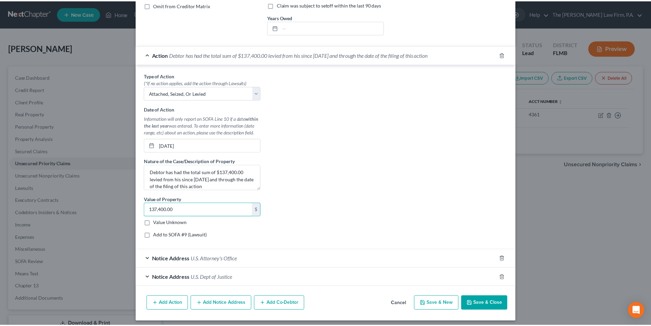
scroll to position [175, 0]
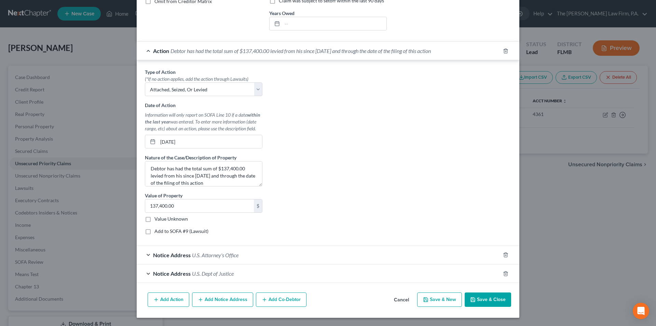
click at [487, 297] on button "Save & Close" at bounding box center [488, 299] width 46 height 14
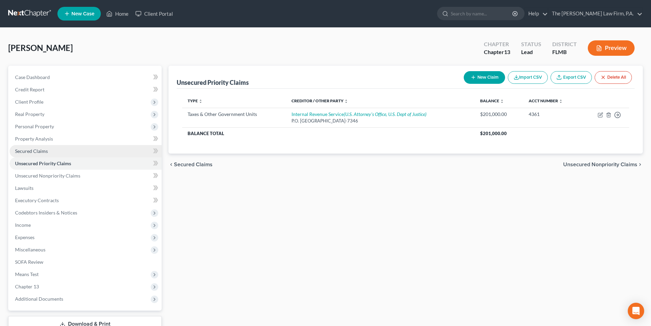
click at [33, 151] on span "Secured Claims" at bounding box center [31, 151] width 33 height 6
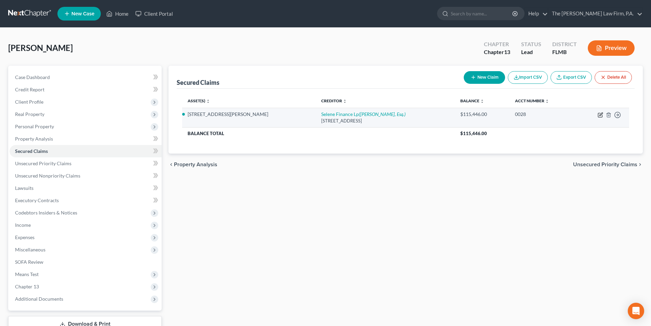
click at [600, 114] on icon "button" at bounding box center [600, 114] width 5 height 5
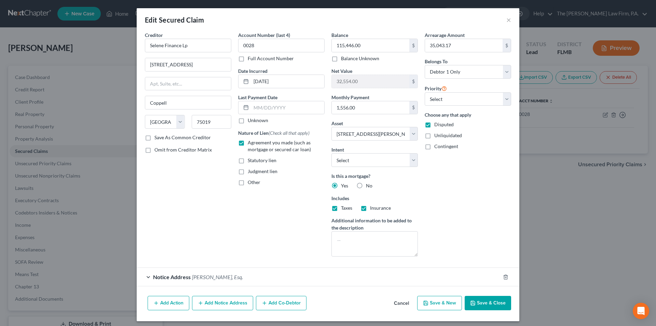
click at [490, 304] on button "Save & Close" at bounding box center [488, 303] width 46 height 14
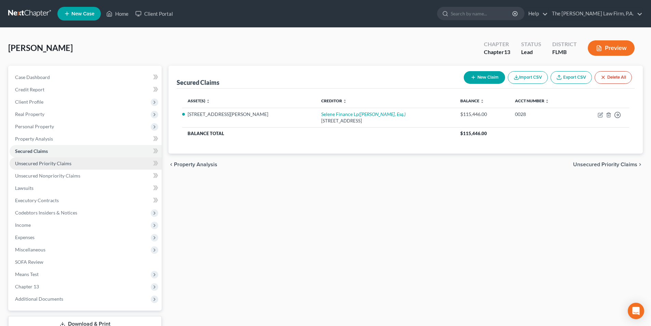
click at [48, 167] on link "Unsecured Priority Claims" at bounding box center [86, 163] width 152 height 12
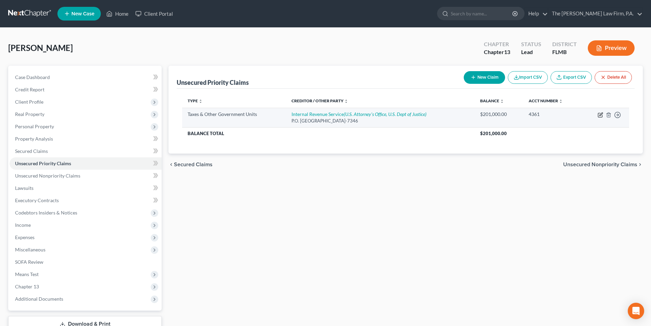
click at [603, 115] on icon "button" at bounding box center [600, 114] width 5 height 5
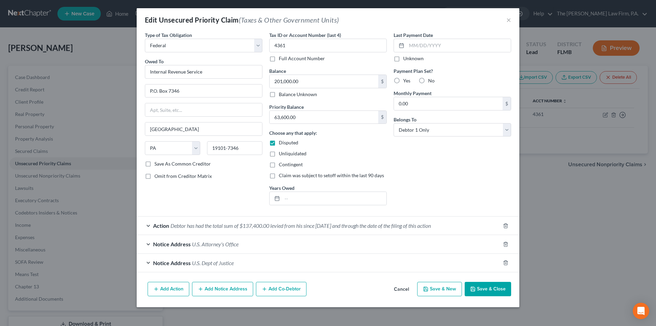
click at [493, 292] on button "Save & Close" at bounding box center [488, 289] width 46 height 14
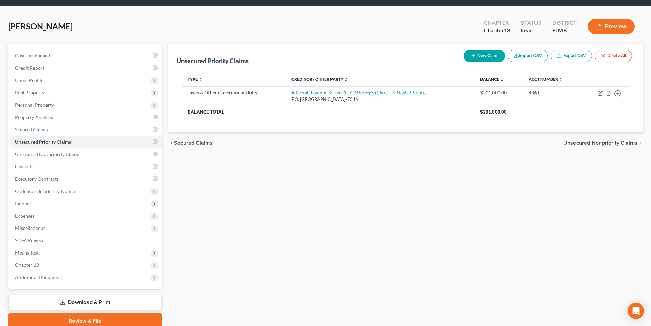
scroll to position [50, 0]
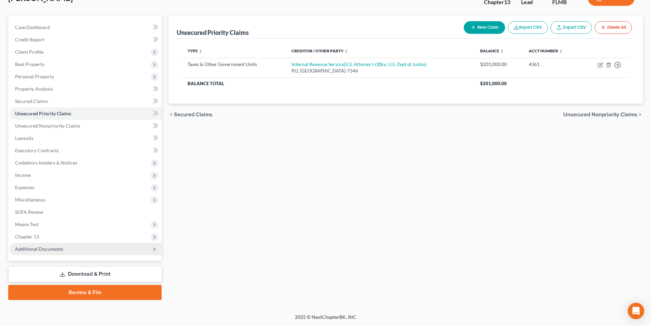
click at [35, 251] on span "Additional Documents" at bounding box center [39, 249] width 48 height 6
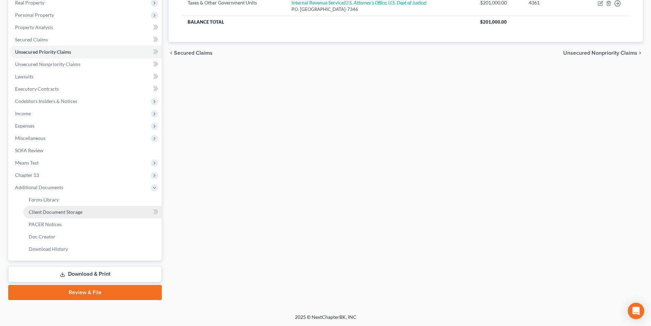
click at [55, 212] on span "Client Document Storage" at bounding box center [56, 212] width 54 height 6
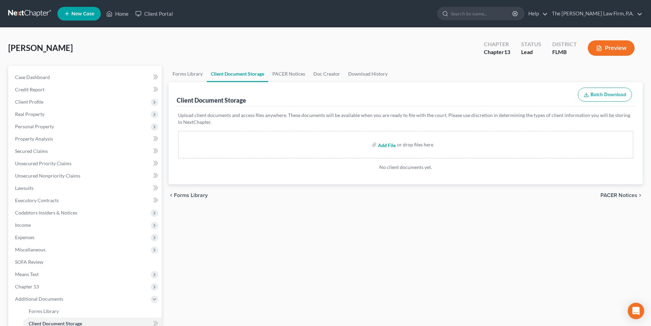
click at [392, 144] on input "file" at bounding box center [386, 144] width 16 height 12
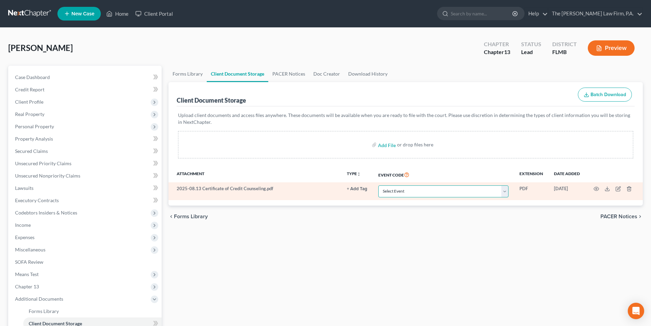
click at [408, 194] on select "Select Event 20 Largest Unsecured Creditors Amended Chapter 13 Plan Amended Cre…" at bounding box center [443, 191] width 130 height 12
click at [378, 185] on select "Select Event 20 Largest Unsecured Creditors Amended Chapter 13 Plan Amended Cre…" at bounding box center [443, 191] width 130 height 12
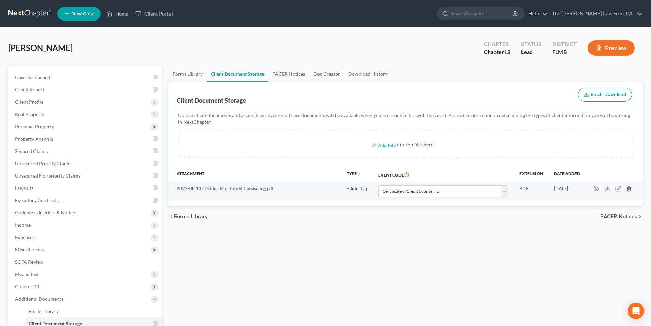
click at [459, 237] on div "Forms Library Client Document Storage PACER Notices Doc Creator Download Histor…" at bounding box center [405, 239] width 481 height 346
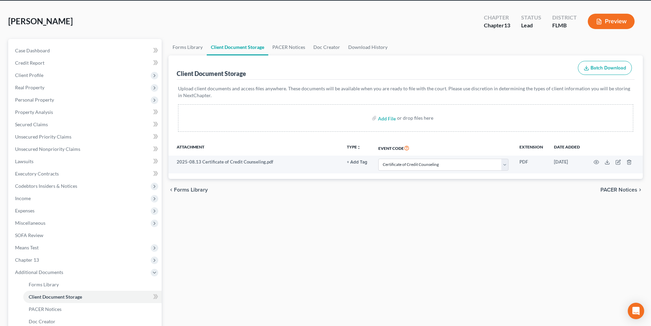
scroll to position [111, 0]
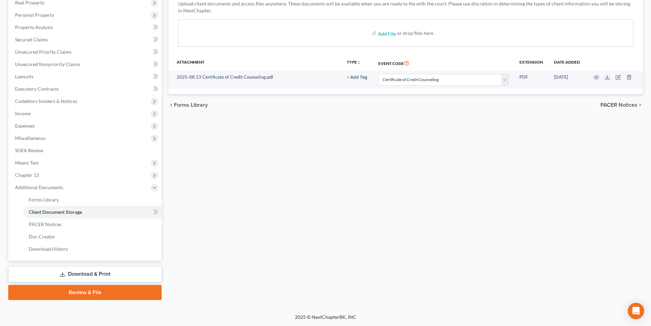
click at [83, 277] on link "Download & Print" at bounding box center [85, 274] width 154 height 16
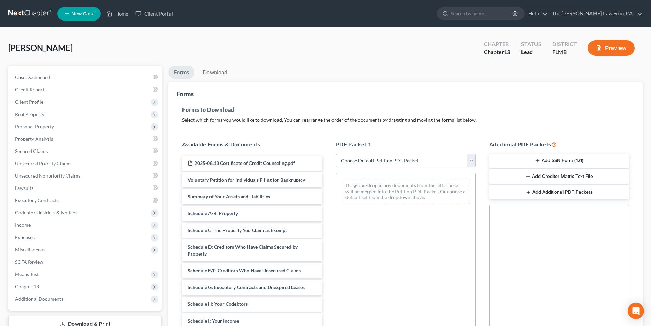
click at [367, 160] on select "Choose Default Petition PDF Packet Complete Bankruptcy Petition (all forms and …" at bounding box center [406, 161] width 140 height 14
click at [336, 154] on select "Choose Default Petition PDF Packet Complete Bankruptcy Petition (all forms and …" at bounding box center [406, 161] width 140 height 14
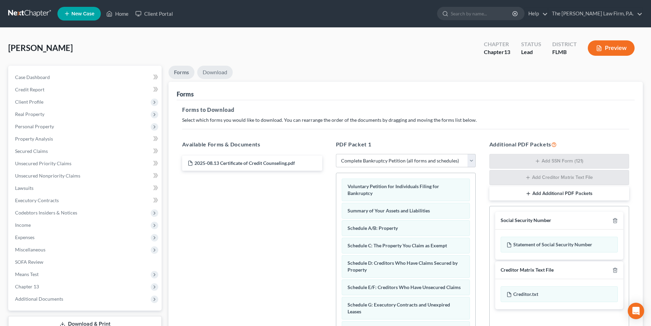
click at [213, 71] on link "Download" at bounding box center [215, 72] width 36 height 13
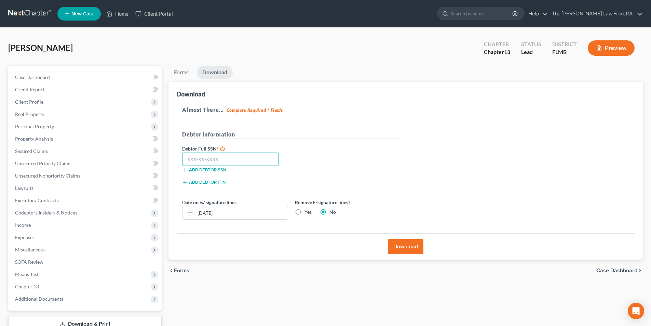
click at [222, 159] on input "text" at bounding box center [230, 159] width 97 height 14
click at [417, 250] on button "Download" at bounding box center [406, 246] width 36 height 15
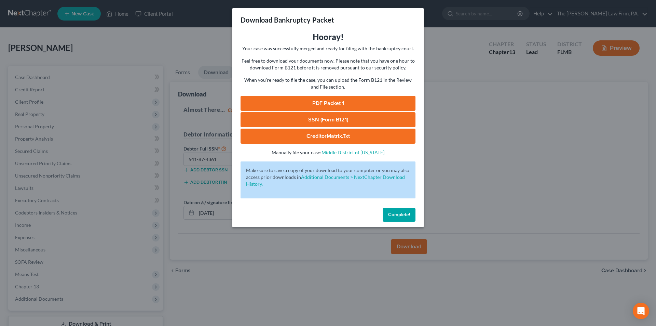
click at [316, 118] on link "SSN (Form B121)" at bounding box center [328, 119] width 175 height 15
click at [323, 102] on link "PDF Packet 1" at bounding box center [328, 103] width 175 height 15
click at [408, 215] on span "Complete!" at bounding box center [399, 215] width 22 height 6
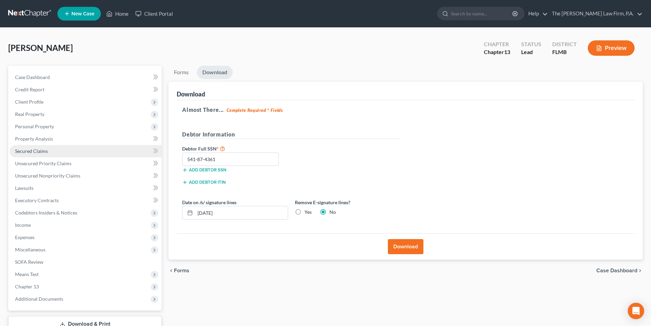
click at [38, 153] on span "Secured Claims" at bounding box center [31, 151] width 33 height 6
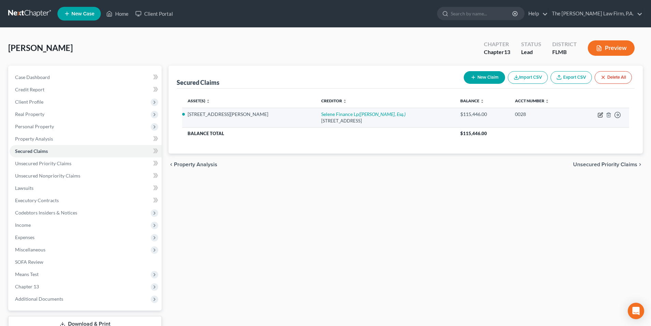
click at [601, 114] on icon "button" at bounding box center [600, 114] width 5 height 5
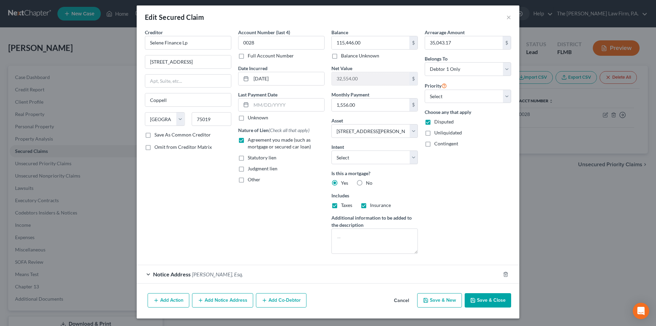
scroll to position [3, 0]
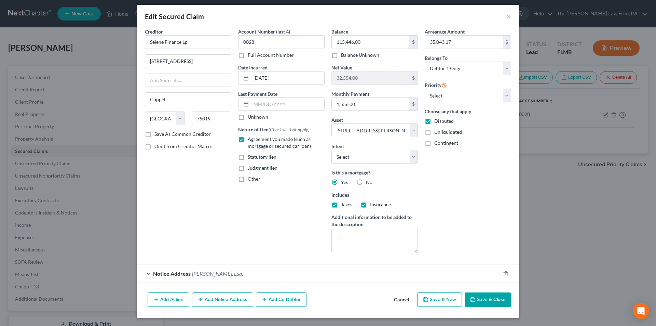
click at [276, 298] on button "Add Co-Debtor" at bounding box center [281, 299] width 51 height 14
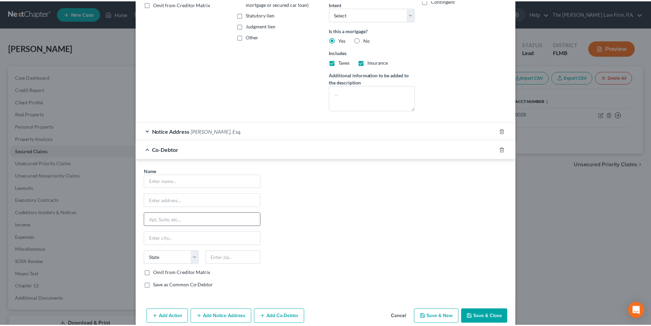
scroll to position [163, 0]
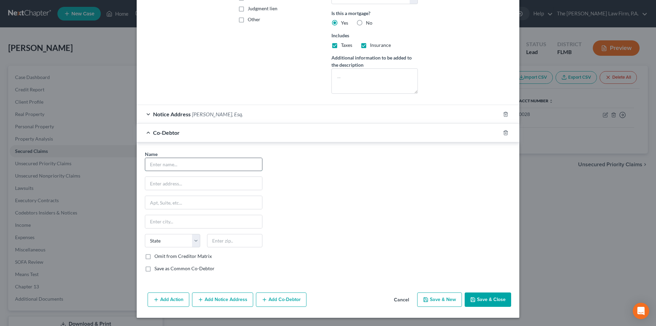
click at [166, 161] on input "text" at bounding box center [203, 164] width 117 height 13
click at [149, 186] on input "text" at bounding box center [203, 183] width 117 height 13
paste input "[STREET_ADDRESS]"
click at [154, 225] on input "text" at bounding box center [203, 221] width 117 height 13
click at [228, 242] on input "text" at bounding box center [234, 241] width 55 height 14
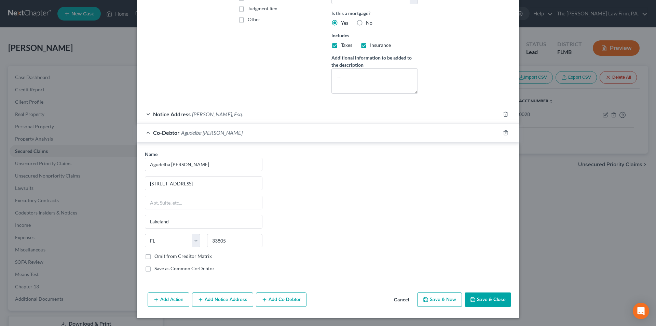
click at [247, 253] on div "Omit from Creditor Matrix" at bounding box center [204, 256] width 118 height 7
click at [155, 256] on label "Omit from Creditor Matrix" at bounding box center [183, 256] width 57 height 7
click at [157, 256] on input "Omit from Creditor Matrix" at bounding box center [159, 255] width 4 height 4
click at [245, 260] on div "Name * Agudelba [PERSON_NAME] [STREET_ADDRESS][GEOGRAPHIC_DATA] [US_STATE] AK A…" at bounding box center [204, 213] width 124 height 127
click at [482, 298] on button "Save & Close" at bounding box center [488, 299] width 46 height 14
